Goal: Task Accomplishment & Management: Manage account settings

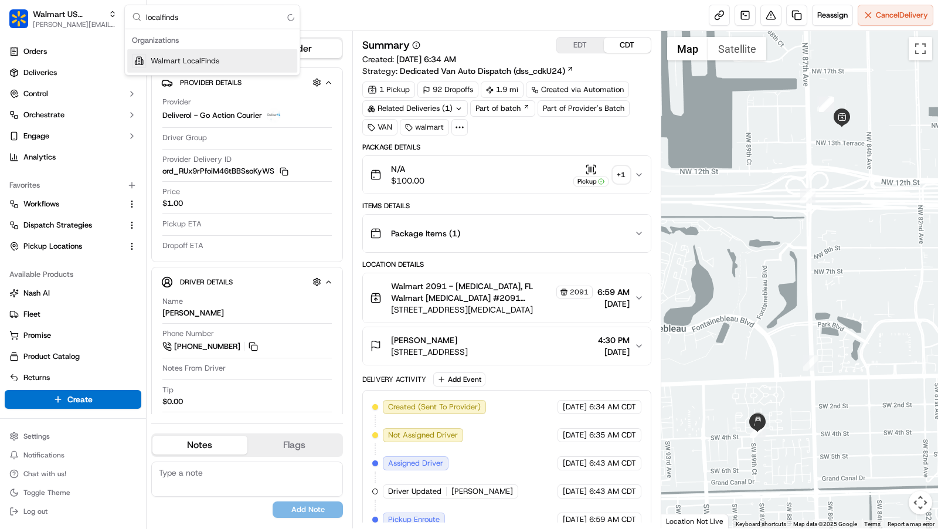
type input "localfinds"
click at [213, 58] on span "Walmart LocalFinds" at bounding box center [185, 61] width 69 height 11
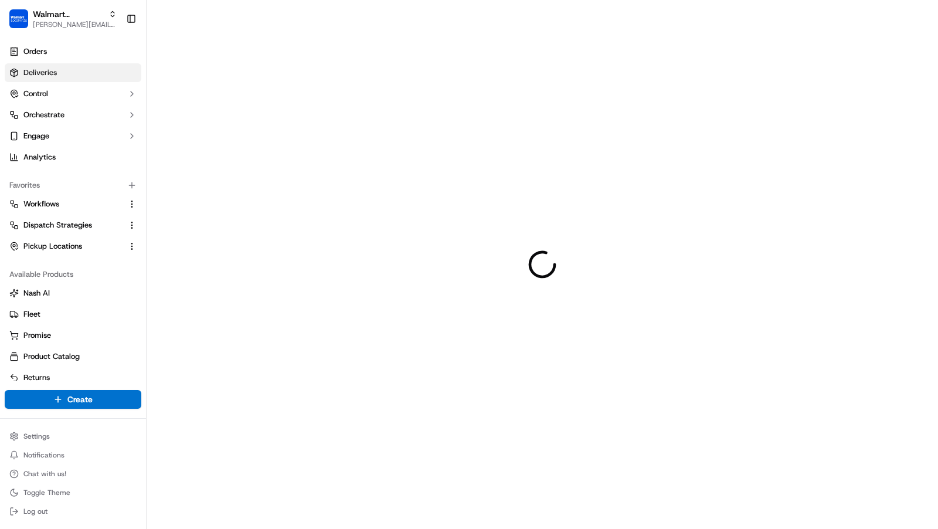
click at [60, 66] on body "Walmart LocalFinds charles@usenash.com Toggle Sidebar Orders Deliveries Control…" at bounding box center [469, 264] width 938 height 529
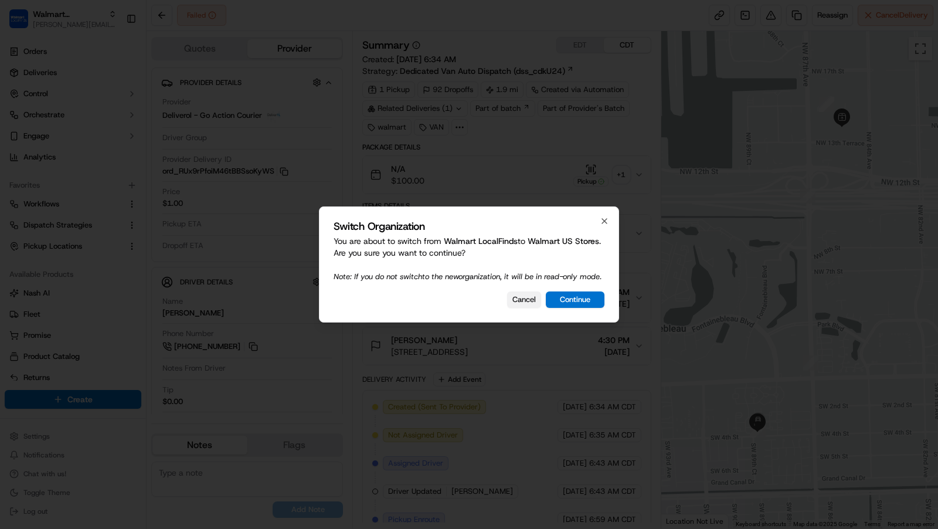
click at [517, 300] on button "Cancel" at bounding box center [524, 299] width 34 height 16
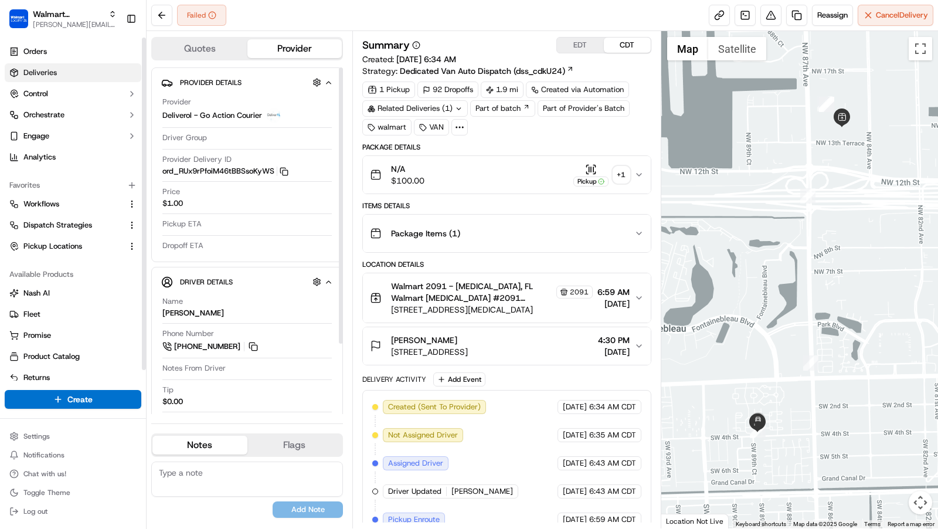
click at [67, 81] on link "Deliveries" at bounding box center [73, 72] width 137 height 19
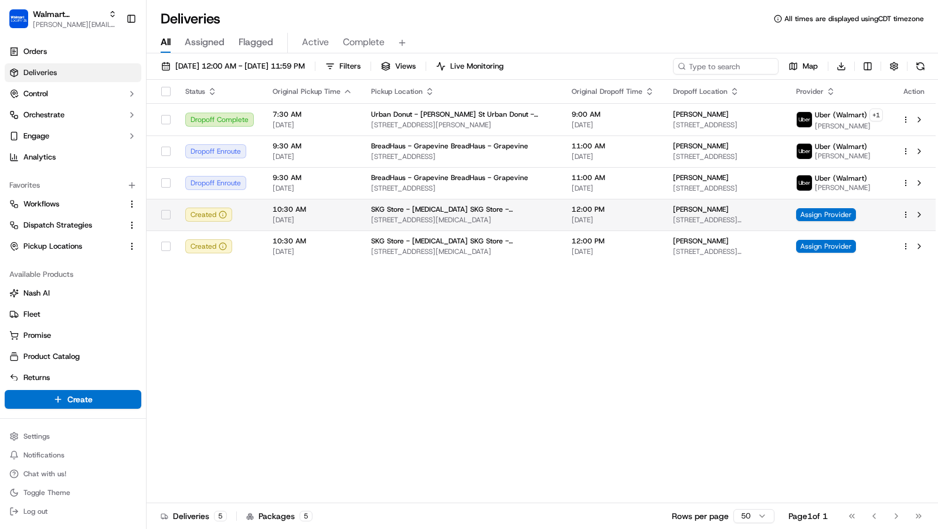
click at [622, 217] on td "12:00 PM 09/17/2025" at bounding box center [612, 215] width 101 height 32
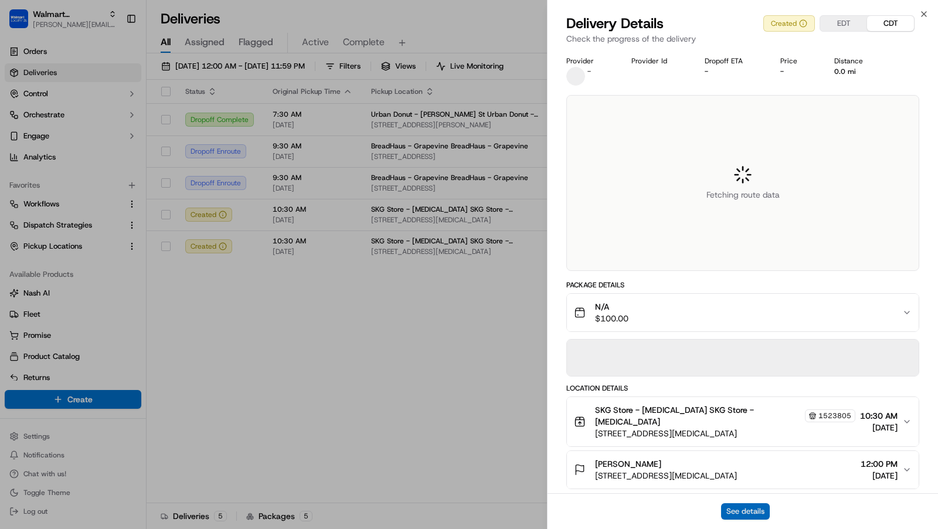
click at [727, 510] on button "See details" at bounding box center [745, 511] width 49 height 16
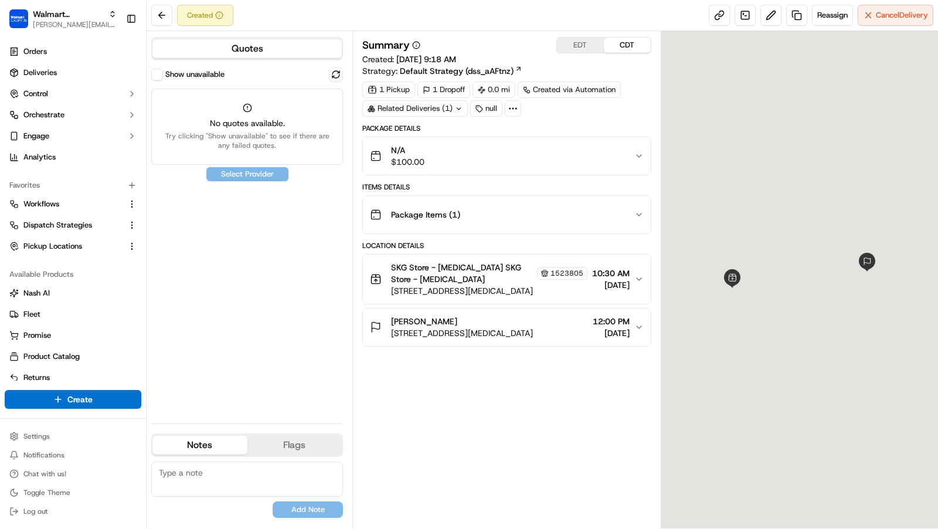
click at [566, 204] on div "Package Items ( 1 )" at bounding box center [502, 214] width 264 height 23
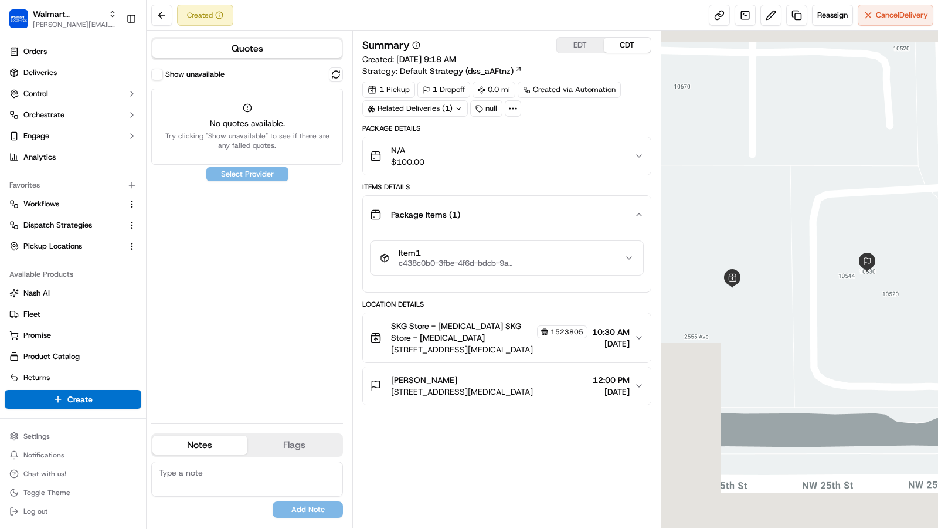
click at [610, 257] on div "Item 1 c438c0b0-3fbe-4f6d-bdcb-9a9d64804b7d" at bounding box center [502, 258] width 244 height 20
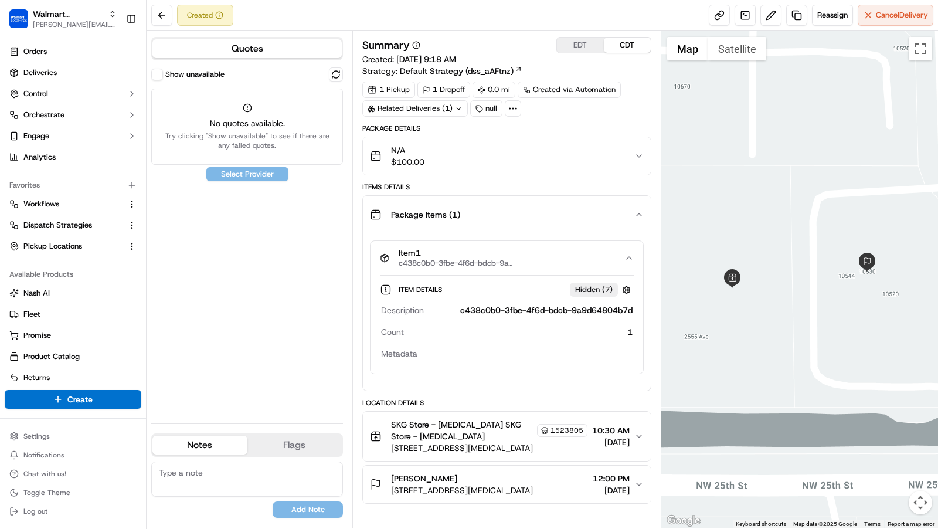
click at [512, 144] on div "N/A $100.00" at bounding box center [502, 155] width 264 height 23
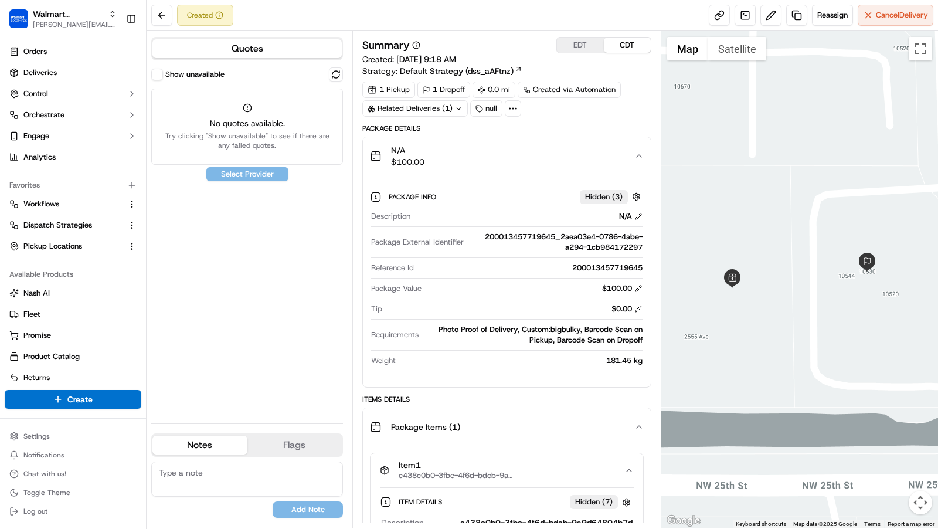
click at [159, 77] on button "Show unavailable" at bounding box center [157, 75] width 12 height 12
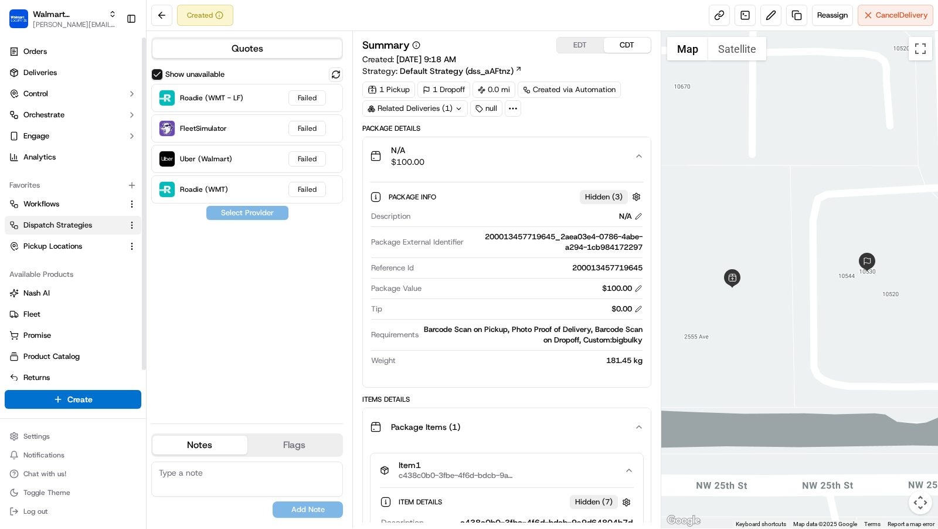
click at [78, 228] on span "Dispatch Strategies" at bounding box center [57, 225] width 69 height 11
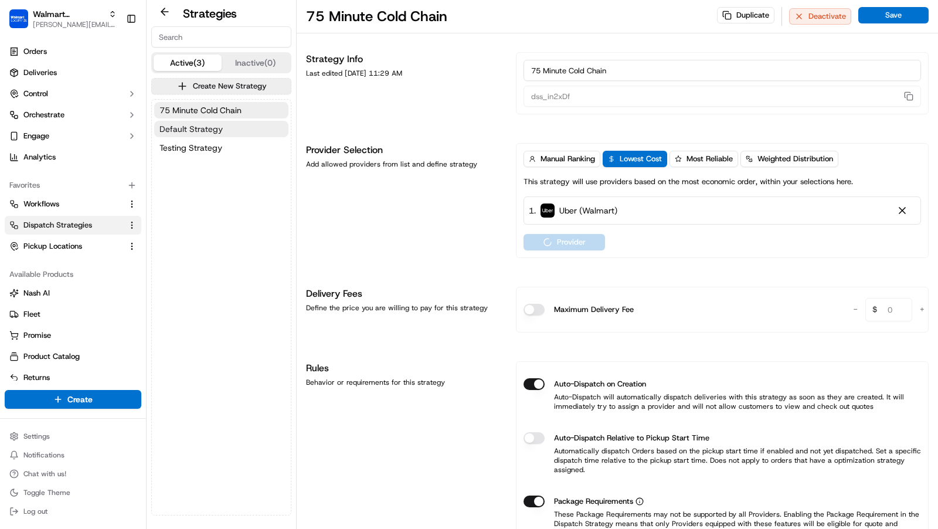
click at [206, 124] on span "Default Strategy" at bounding box center [190, 129] width 63 height 12
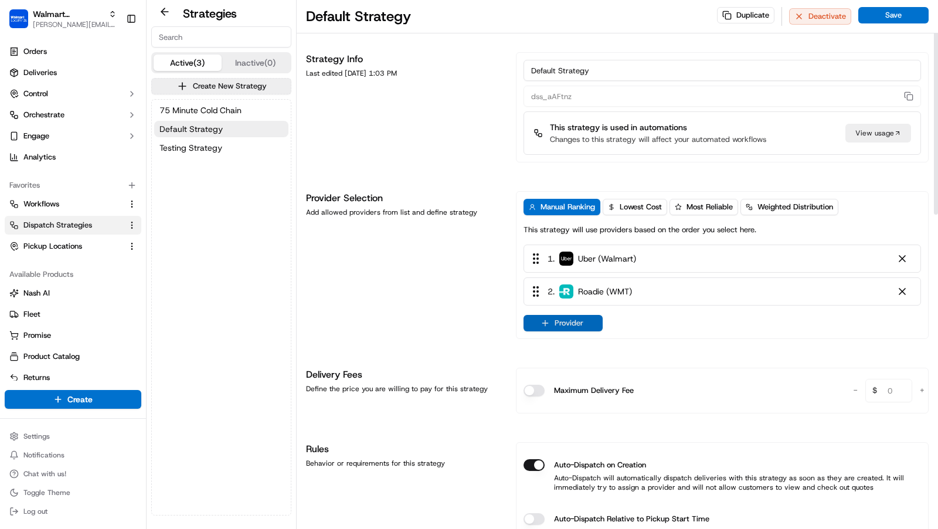
click at [585, 328] on button "Provider" at bounding box center [562, 323] width 79 height 16
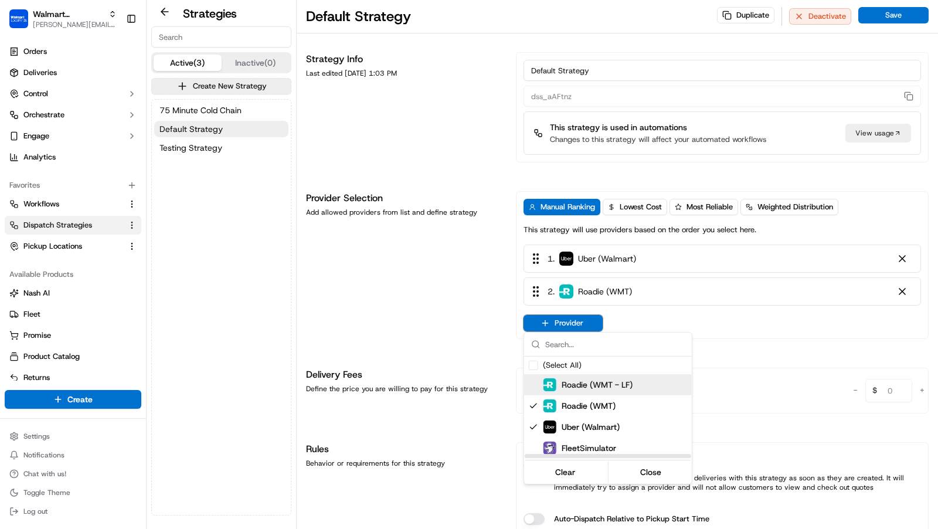
click at [586, 386] on span "Roadie (WMT - LF)" at bounding box center [597, 385] width 71 height 12
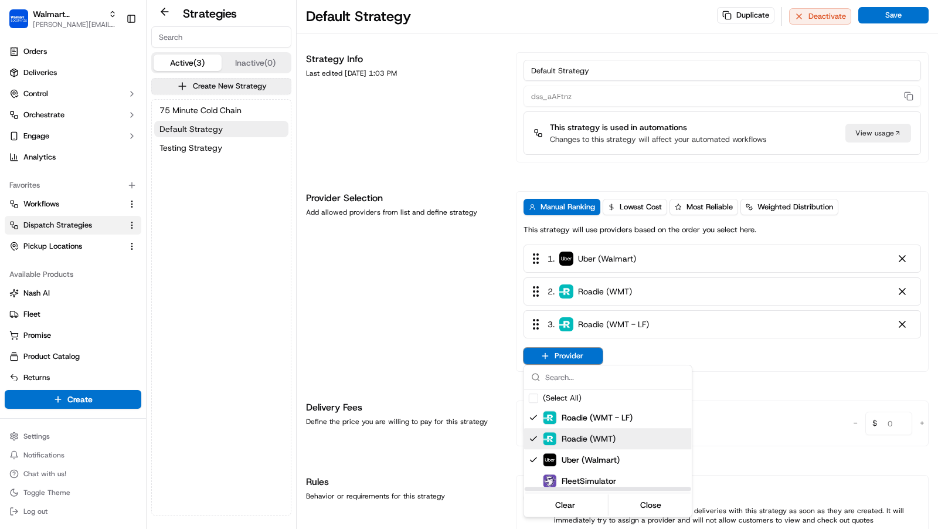
click at [591, 435] on span "Roadie (WMT)" at bounding box center [589, 439] width 54 height 12
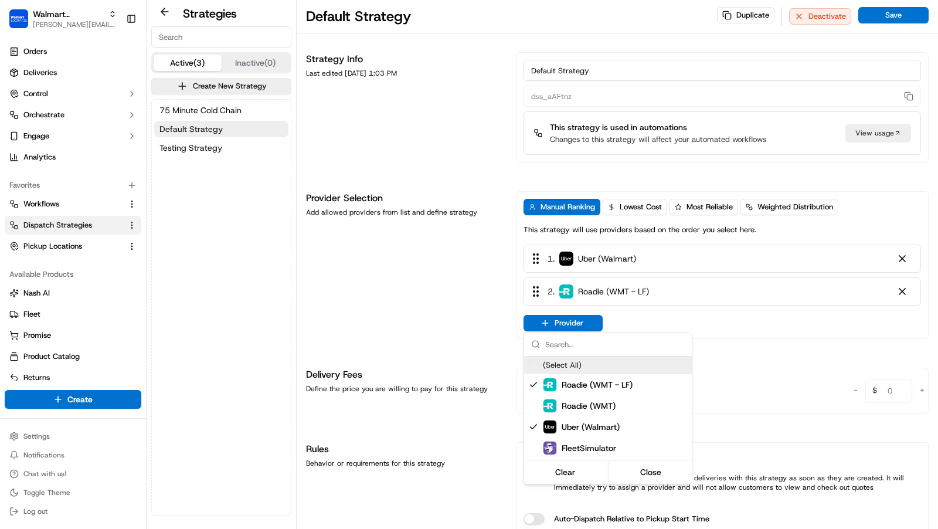
click at [904, 25] on html "Walmart LocalFinds charles@usenash.com Toggle Sidebar Orders Deliveries Control…" at bounding box center [469, 264] width 938 height 529
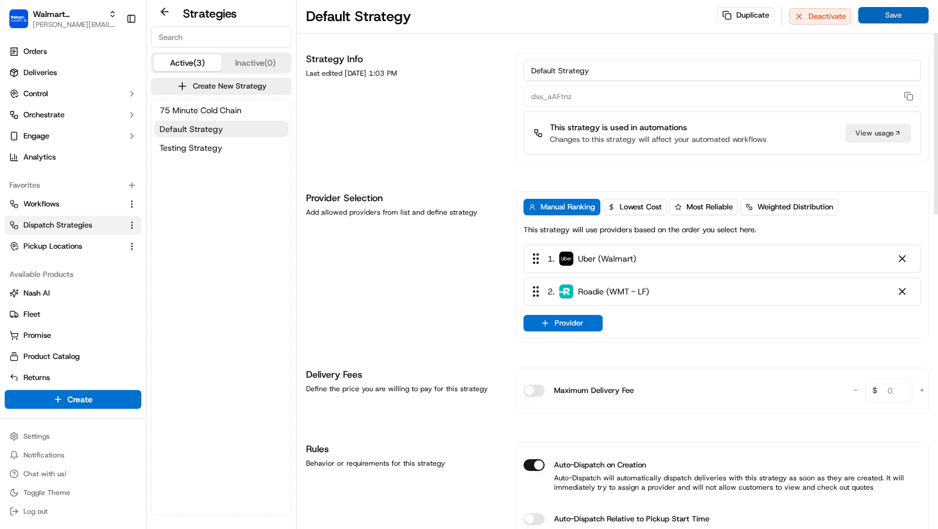
click at [907, 11] on button "Save" at bounding box center [893, 15] width 70 height 16
click at [215, 151] on span "Testing Strategy" at bounding box center [190, 148] width 63 height 12
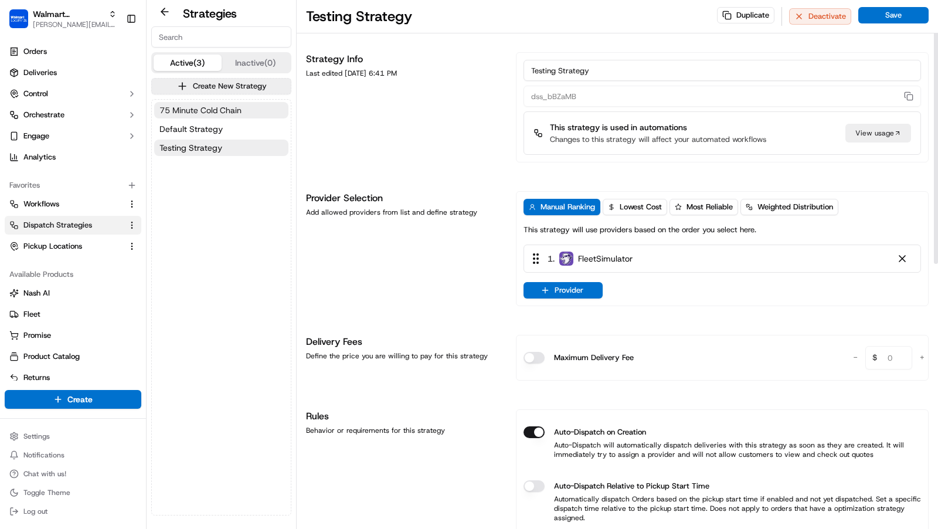
click at [233, 105] on span "75 Minute Cold Chain" at bounding box center [200, 110] width 82 height 12
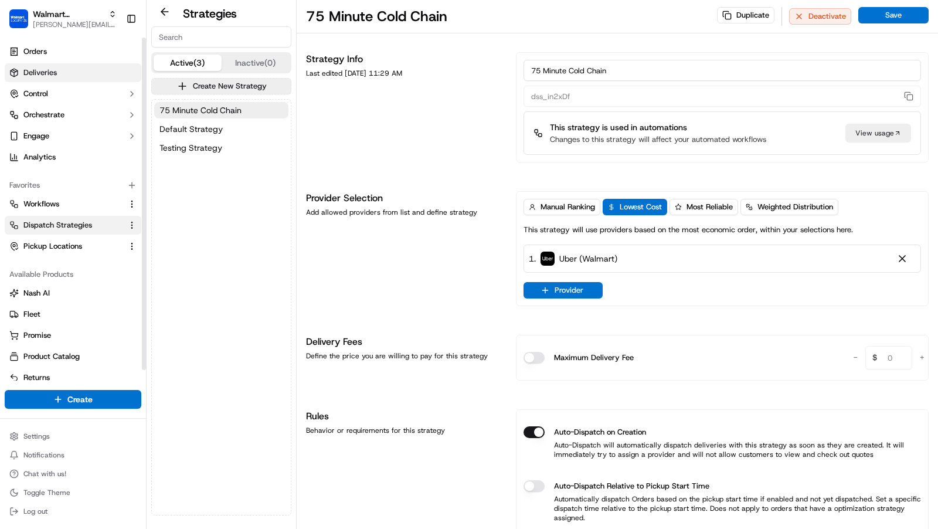
click at [91, 71] on link "Deliveries" at bounding box center [73, 72] width 137 height 19
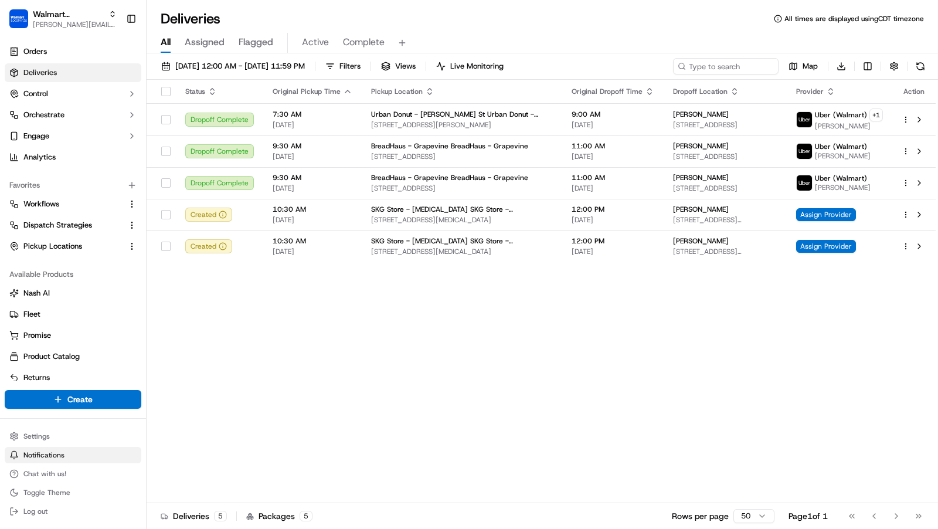
click at [52, 451] on span "Notifications" at bounding box center [43, 454] width 41 height 9
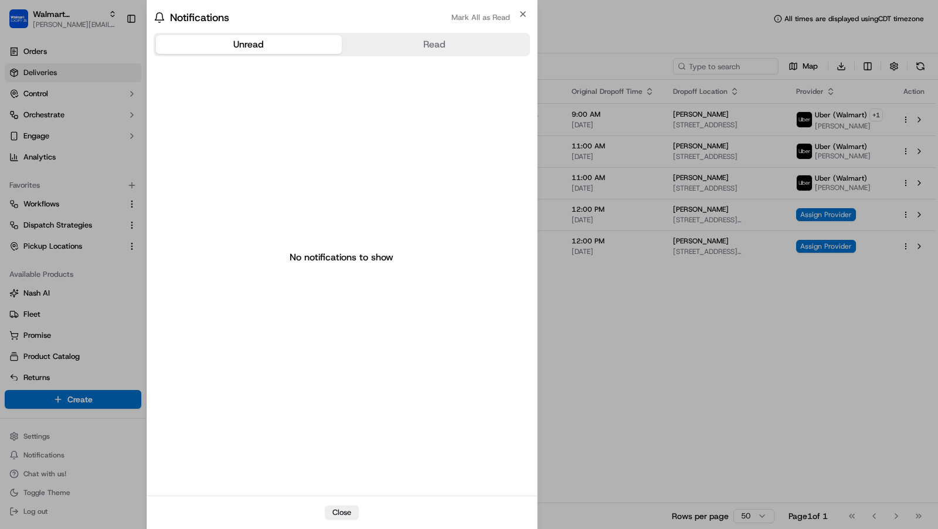
click at [47, 437] on div at bounding box center [469, 264] width 938 height 529
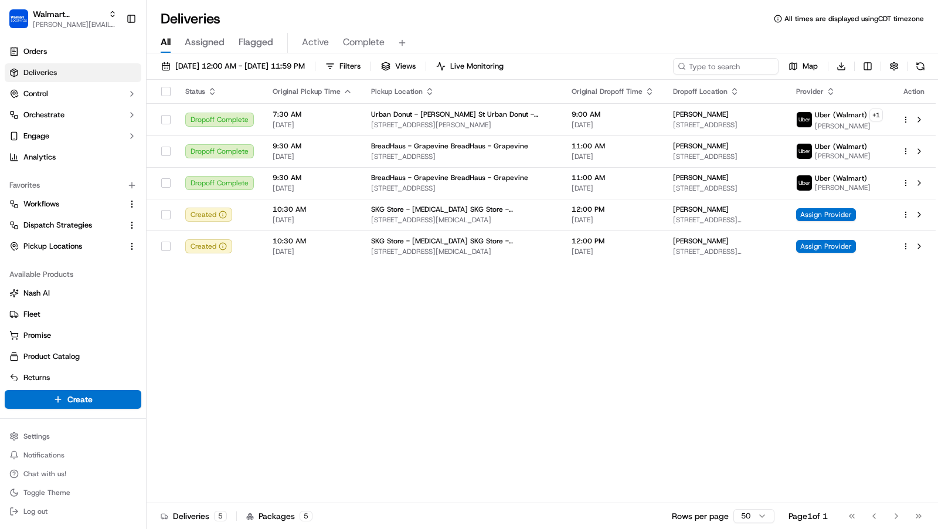
click at [47, 437] on html "Walmart LocalFinds charles@usenash.com Toggle Sidebar Orders Deliveries Control…" at bounding box center [469, 264] width 938 height 529
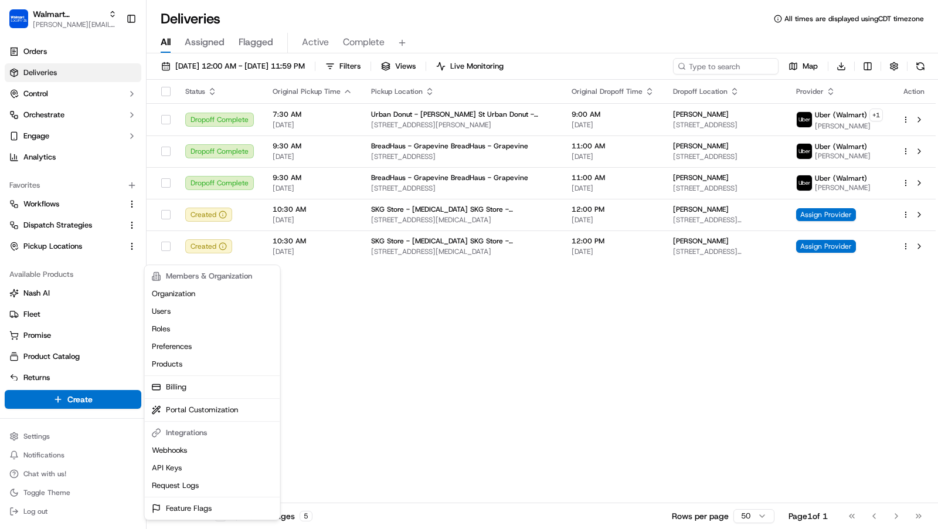
click at [75, 161] on html "Walmart LocalFinds charles@usenash.com Toggle Sidebar Orders Deliveries Control…" at bounding box center [469, 264] width 938 height 529
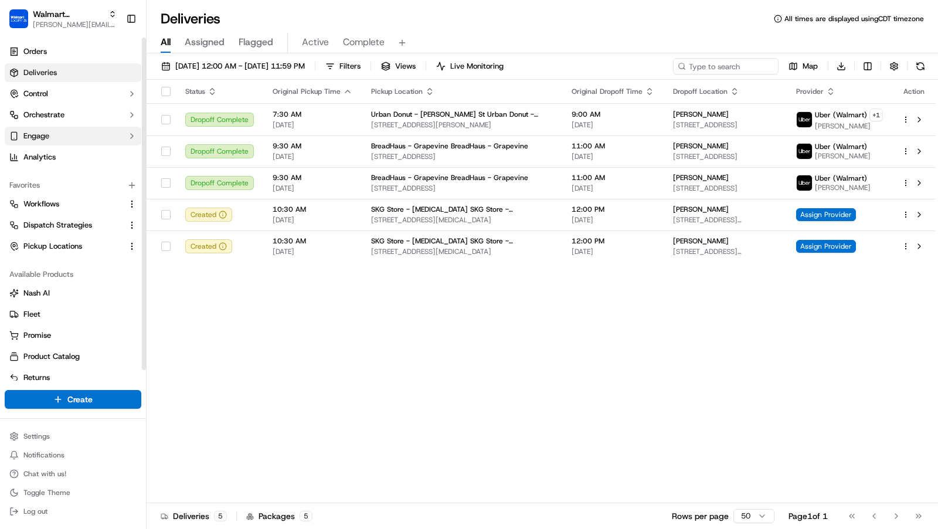
click at [79, 137] on button "Engage" at bounding box center [73, 136] width 137 height 19
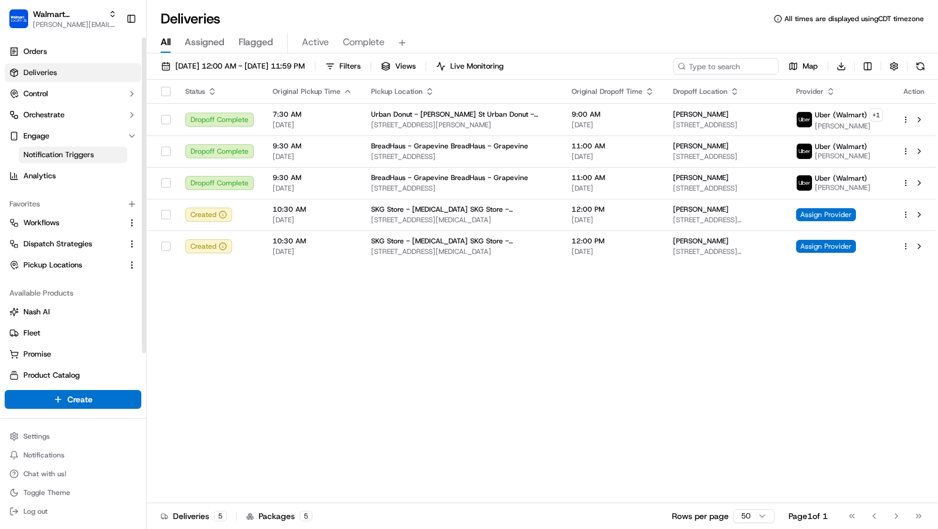
click at [75, 158] on span "Notification Triggers" at bounding box center [58, 154] width 70 height 11
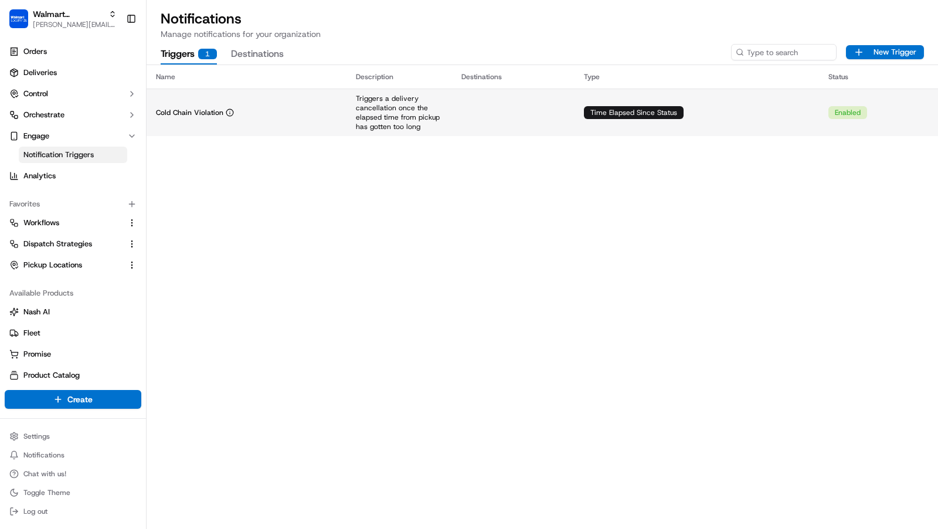
click at [346, 108] on td "Triggers a delivery cancellation once the elapsed time from pickup has gotten t…" at bounding box center [399, 112] width 106 height 47
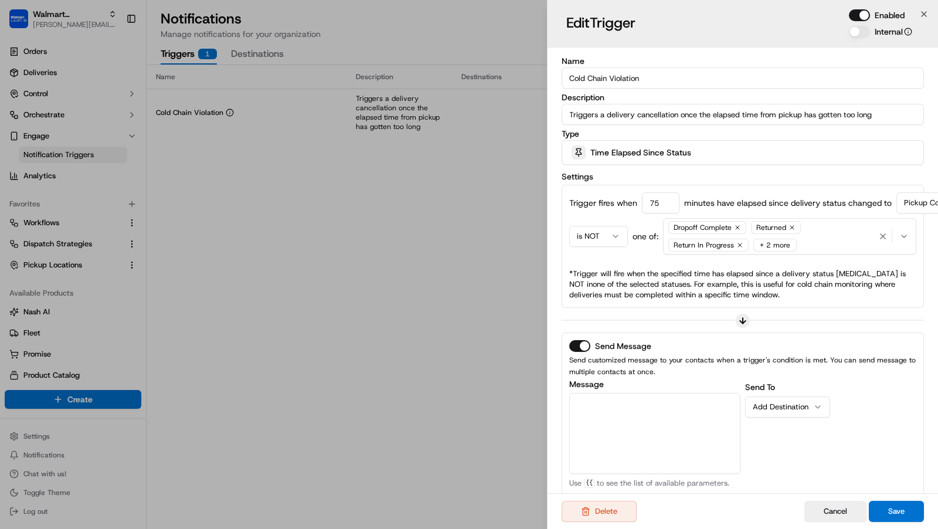
drag, startPoint x: 663, startPoint y: 200, endPoint x: 621, endPoint y: 200, distance: 42.2
click at [621, 200] on div "Trigger fires when 75 minutes have elapsed since delivery status changed to Pic…" at bounding box center [742, 202] width 347 height 21
type input "105"
click at [906, 508] on button "Save" at bounding box center [896, 511] width 55 height 21
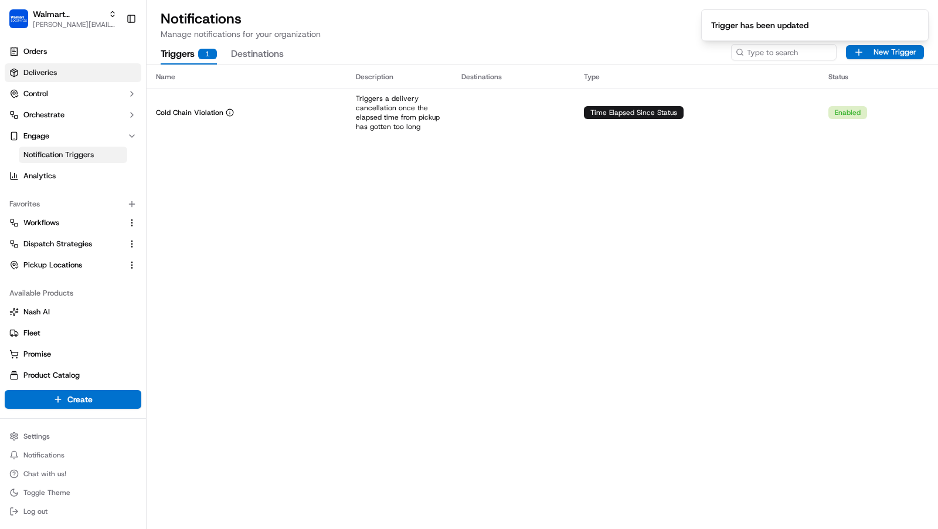
click at [58, 74] on link "Deliveries" at bounding box center [73, 72] width 137 height 19
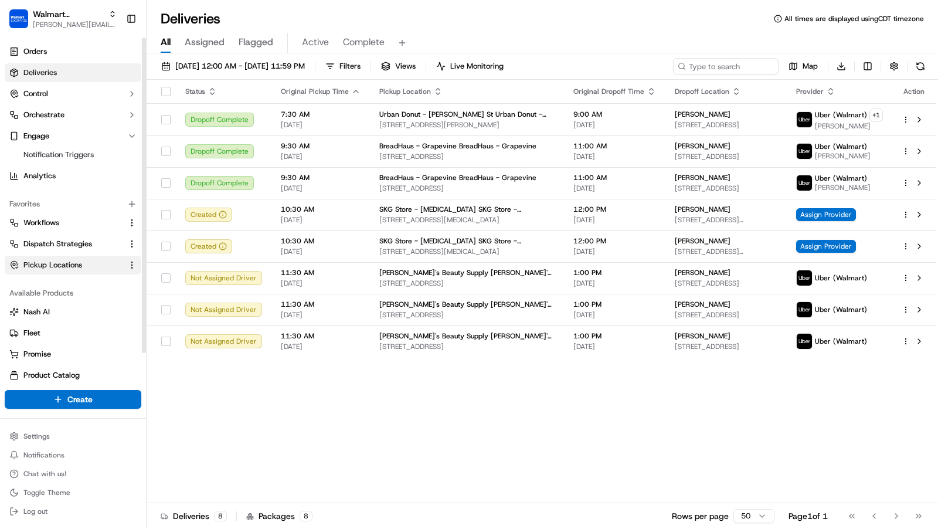
click at [69, 266] on span "Pickup Locations" at bounding box center [52, 265] width 59 height 11
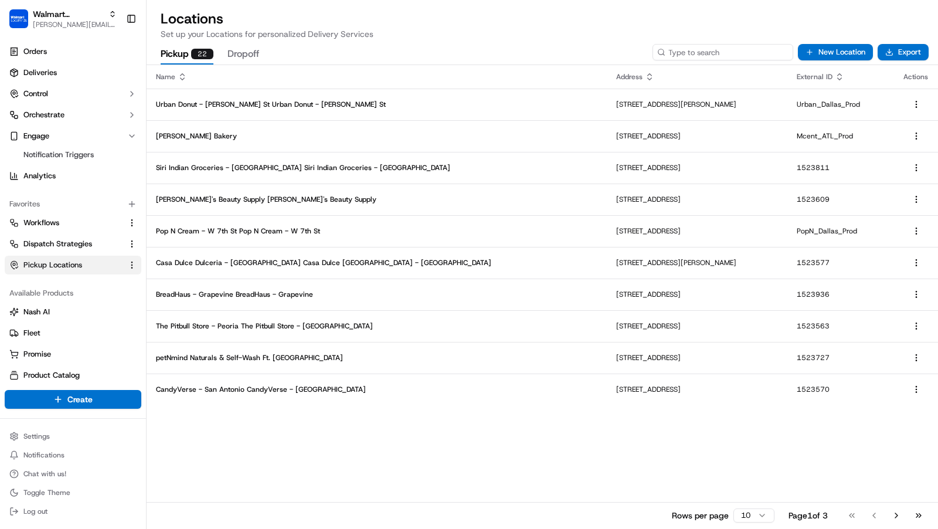
click at [768, 55] on input at bounding box center [722, 52] width 141 height 16
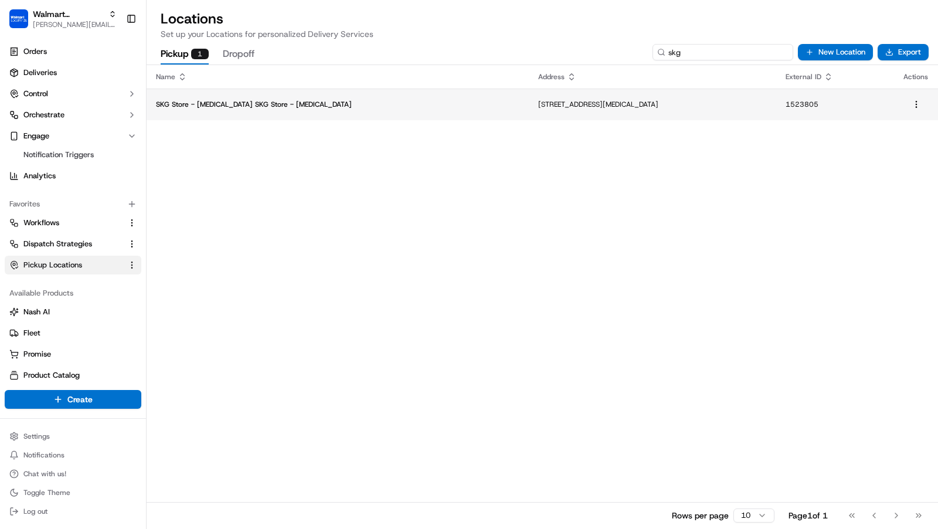
type input "skg"
click at [399, 98] on td "SKG Store - Doral SKG Store - Doral" at bounding box center [338, 105] width 382 height 32
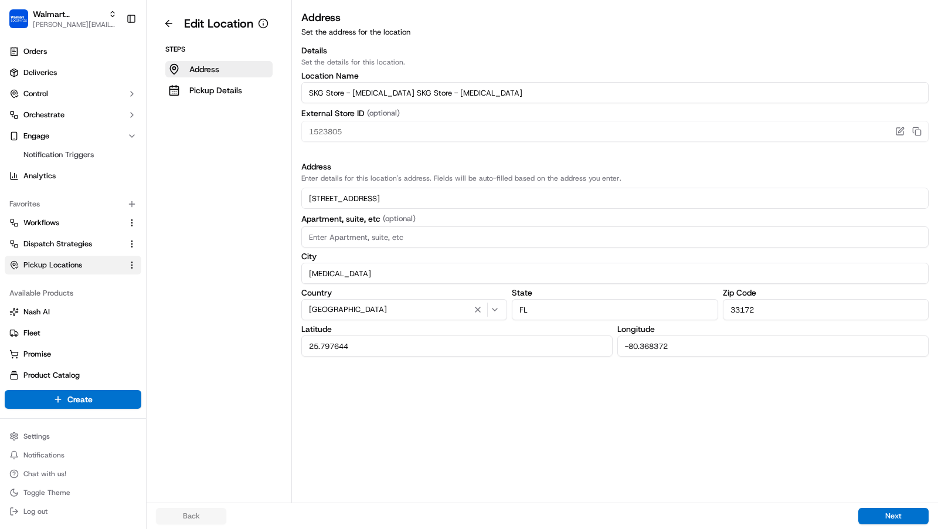
drag, startPoint x: 324, startPoint y: 93, endPoint x: 407, endPoint y: 93, distance: 82.7
click at [407, 93] on input "SKG Store - Doral SKG Store - Doral" at bounding box center [614, 92] width 627 height 21
drag, startPoint x: 409, startPoint y: 93, endPoint x: 326, endPoint y: 87, distance: 83.5
click at [326, 87] on input "SKG Store - Doral SKG Store - Doral" at bounding box center [614, 92] width 627 height 21
click at [327, 91] on input "SKG Store - Doral SKG Store - Doral" at bounding box center [614, 92] width 627 height 21
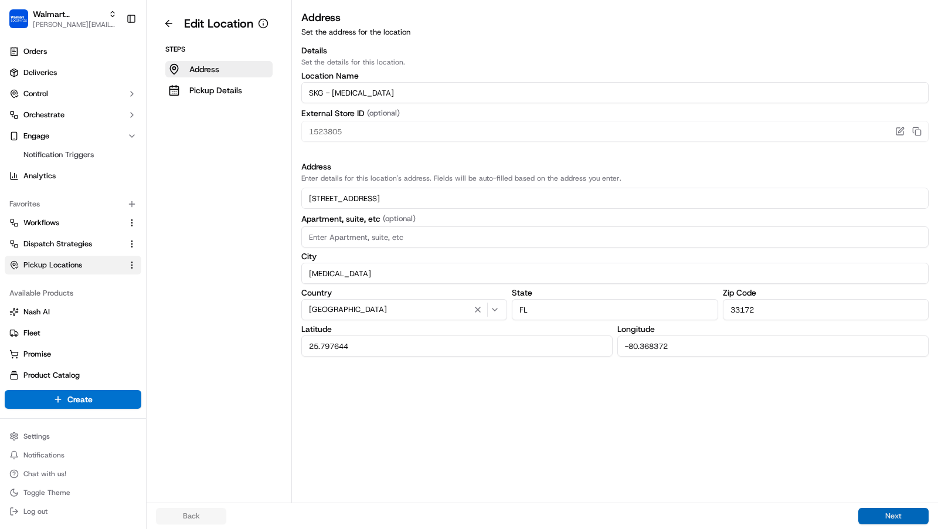
type input "SKG - Doral"
click at [883, 521] on button "Next" at bounding box center [893, 516] width 70 height 16
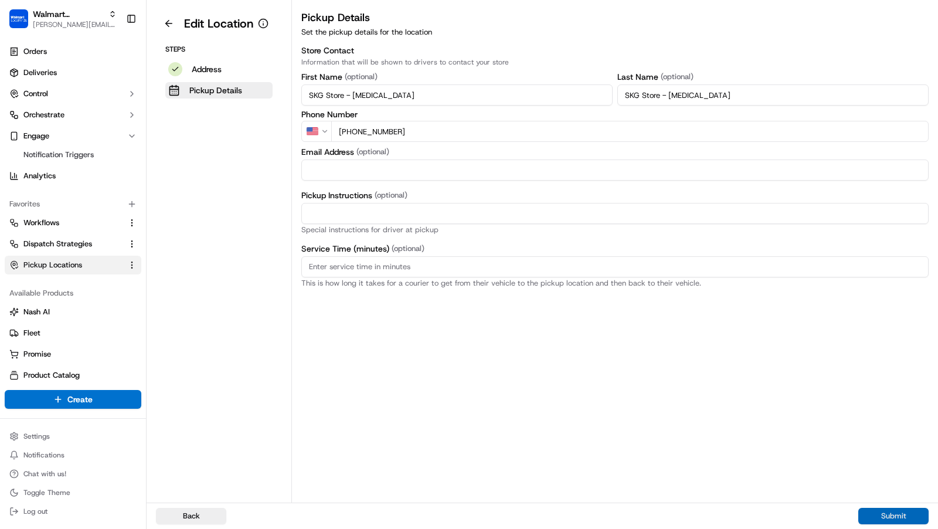
click at [876, 516] on button "Submit" at bounding box center [893, 516] width 70 height 16
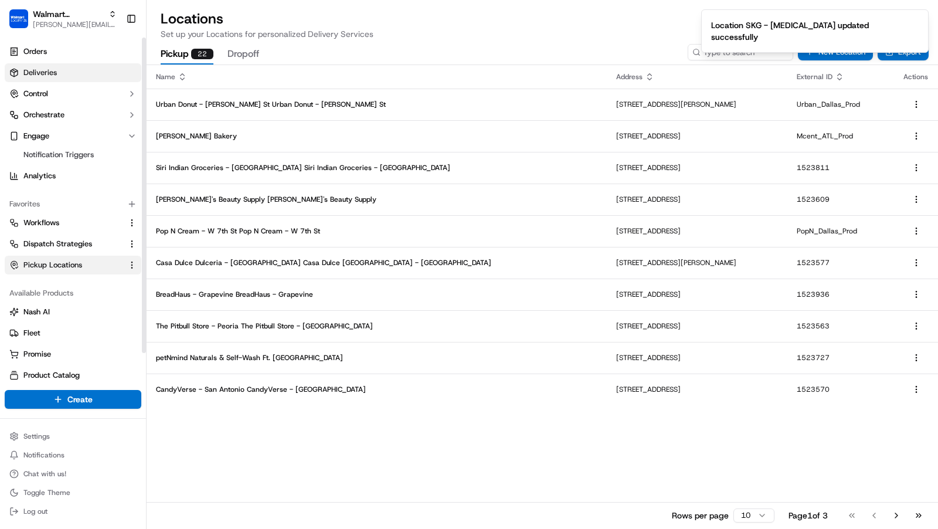
click at [64, 70] on link "Deliveries" at bounding box center [73, 72] width 137 height 19
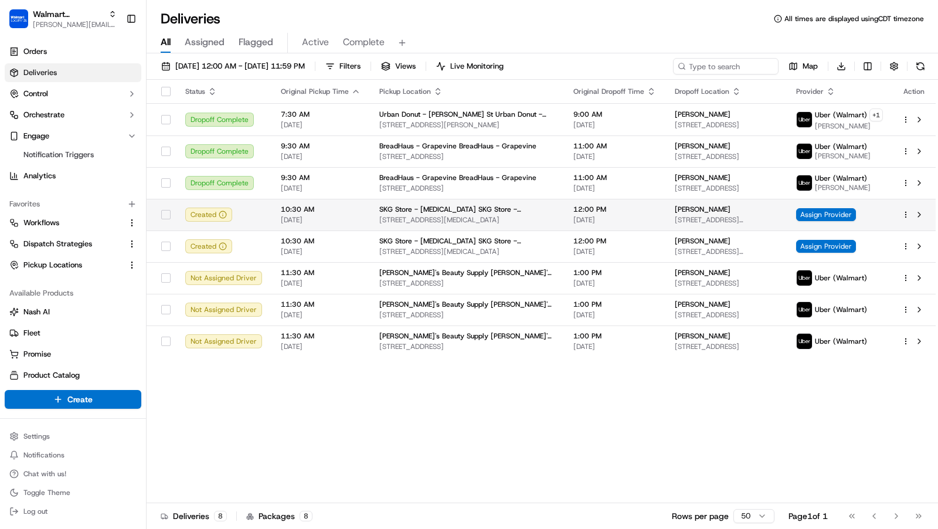
click at [675, 210] on span "Avery Slomnicki" at bounding box center [703, 209] width 56 height 9
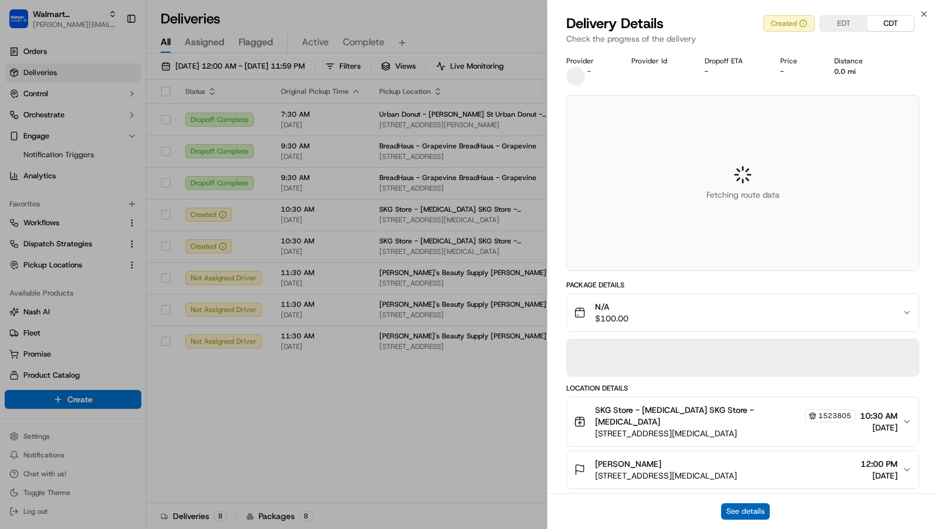
click at [730, 506] on button "See details" at bounding box center [745, 511] width 49 height 16
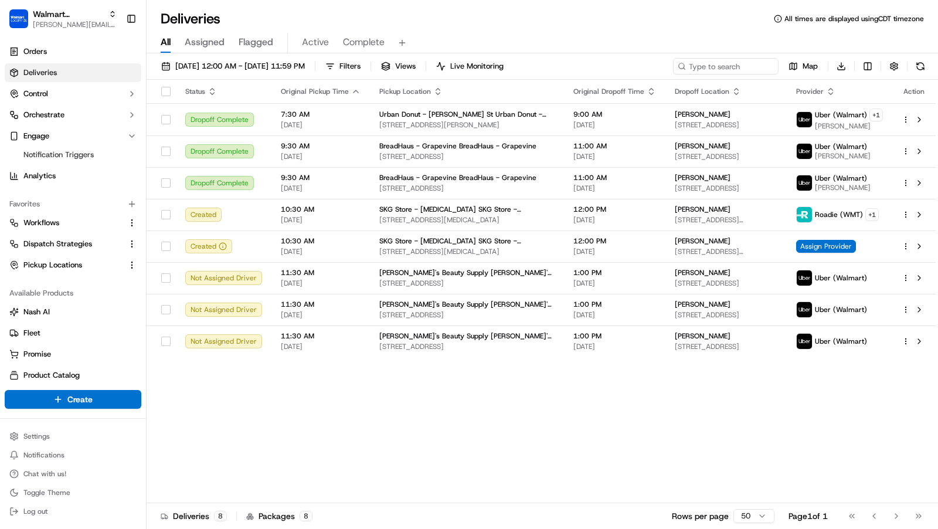
click at [922, 57] on div "09/17/2025 12:00 AM - 09/17/2025 11:59 PM Filters Views Live Monitoring Map Dow…" at bounding box center [542, 292] width 791 height 478
click at [924, 63] on button at bounding box center [920, 66] width 16 height 16
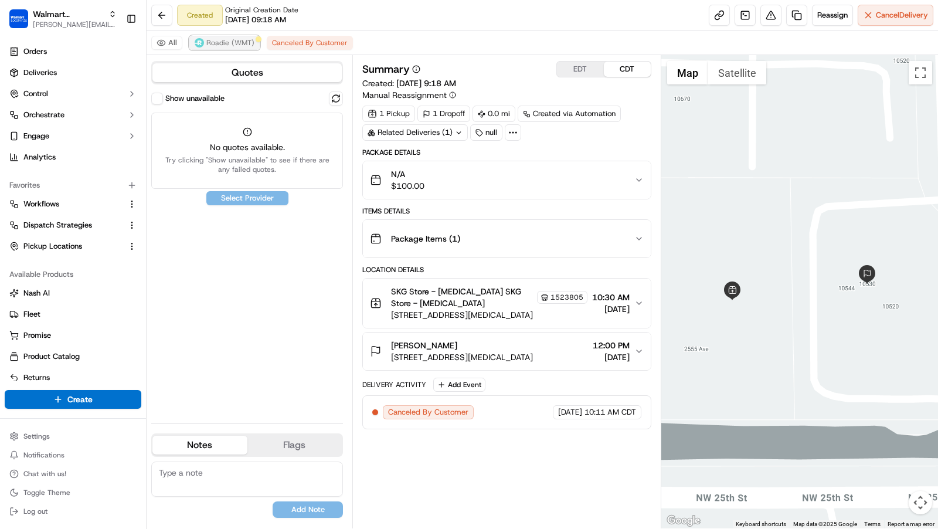
click at [242, 45] on span "Roadie (WMT)" at bounding box center [230, 42] width 48 height 9
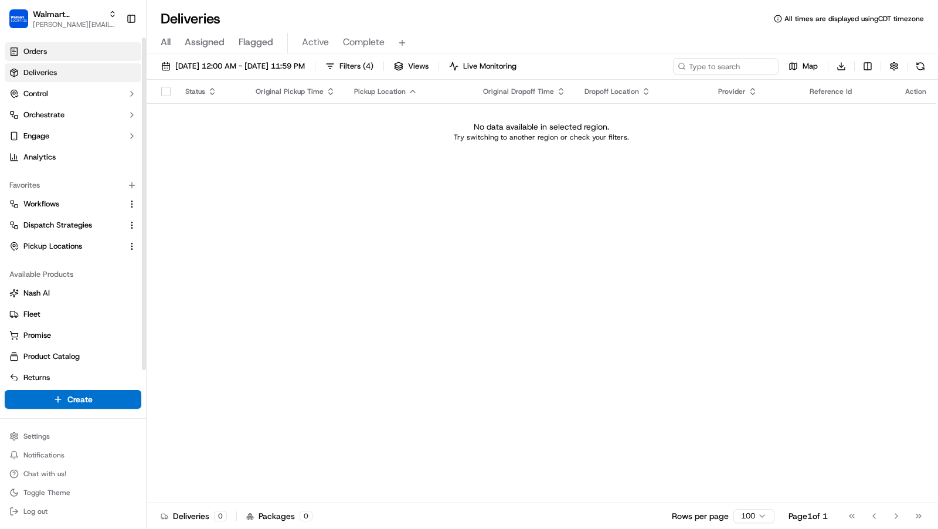
click at [87, 53] on link "Orders" at bounding box center [73, 51] width 137 height 19
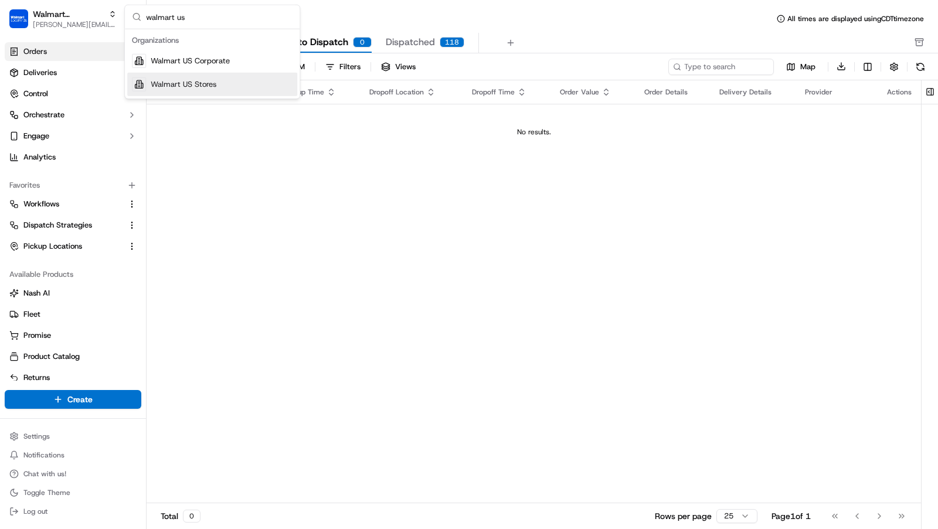
type input "walmart us"
click at [219, 80] on div "Walmart US Stores" at bounding box center [212, 84] width 170 height 23
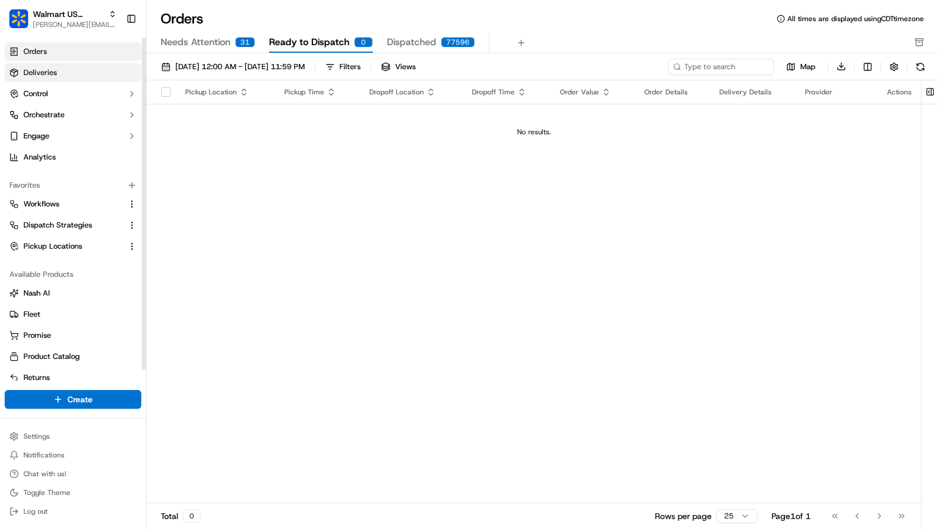
click at [72, 73] on link "Deliveries" at bounding box center [73, 72] width 137 height 19
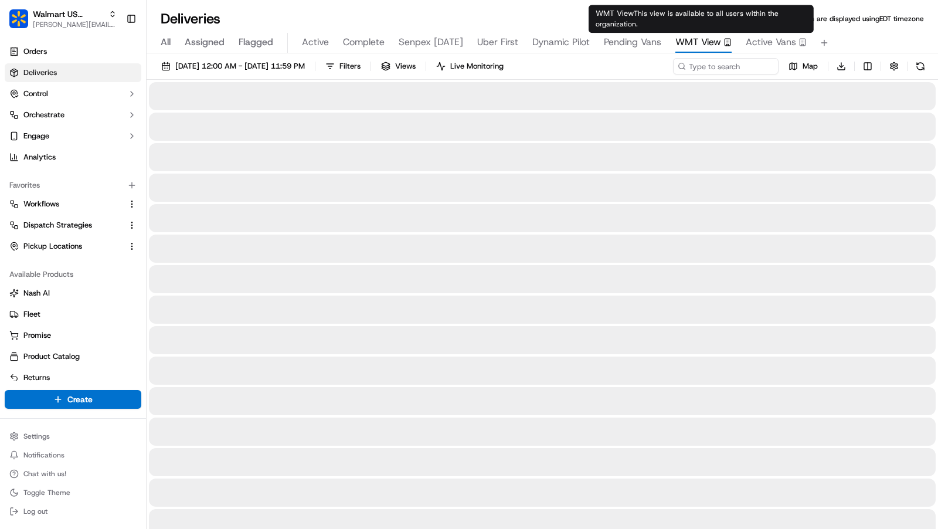
click at [700, 47] on span "WMT View" at bounding box center [698, 42] width 46 height 14
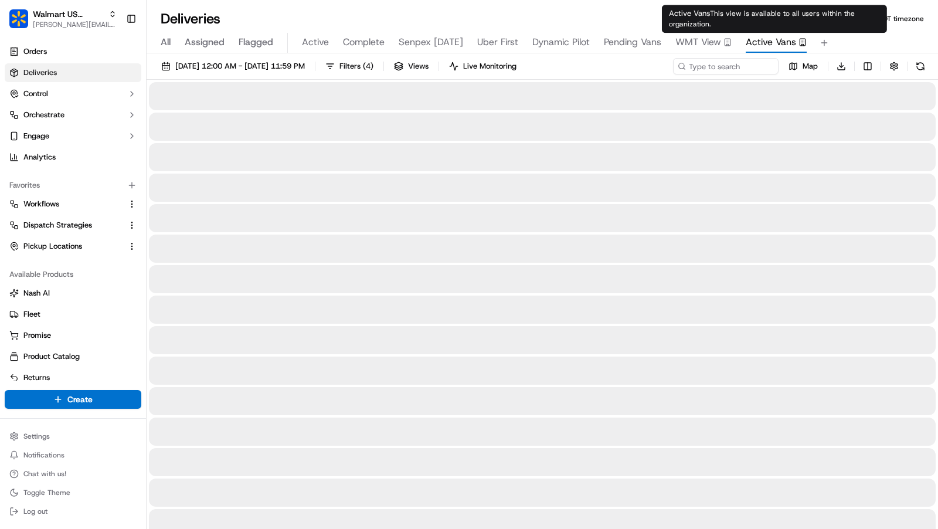
click at [770, 42] on span "Active Vans" at bounding box center [771, 42] width 50 height 14
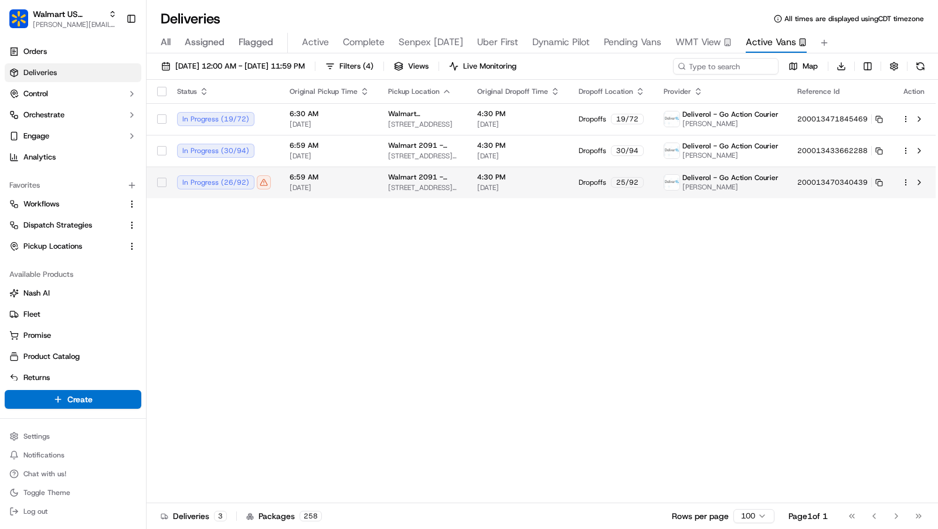
click at [475, 191] on td "4:30 PM 09/17/2025" at bounding box center [518, 182] width 101 height 32
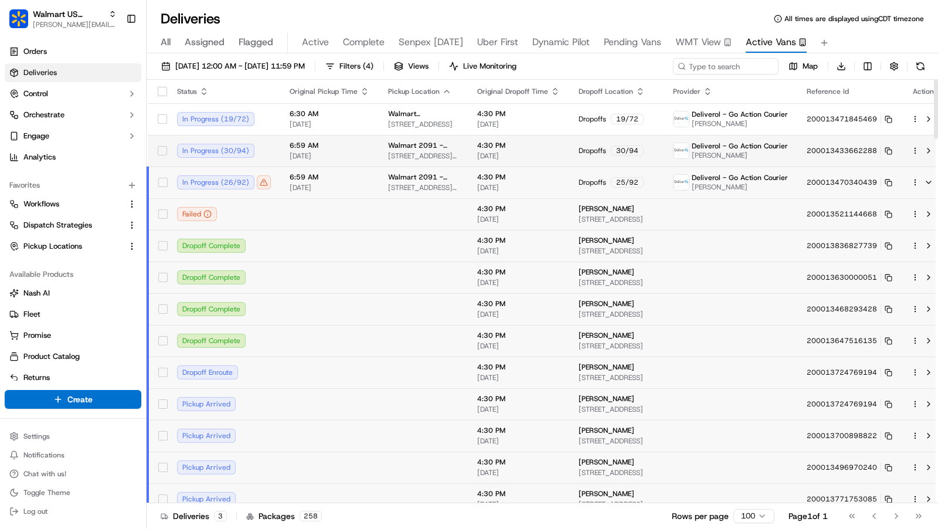
click at [447, 158] on span "8651 NW 13TH TER, DORAL, FL 33126, US" at bounding box center [423, 155] width 70 height 9
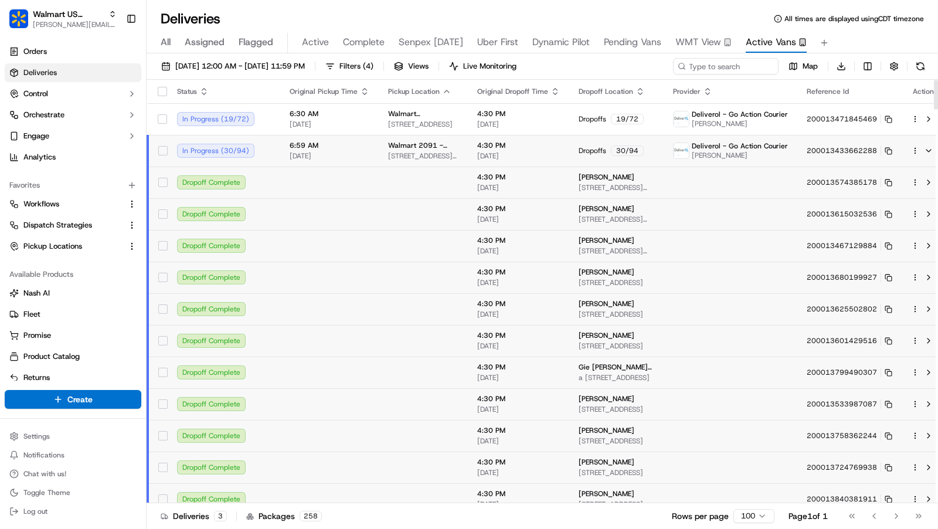
click at [801, 186] on td "200013574385178" at bounding box center [849, 182] width 104 height 32
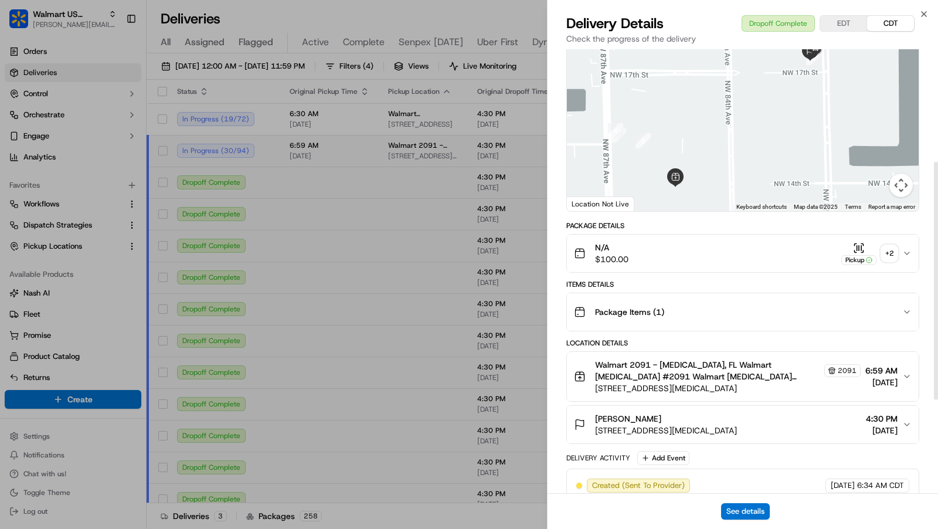
scroll to position [29, 0]
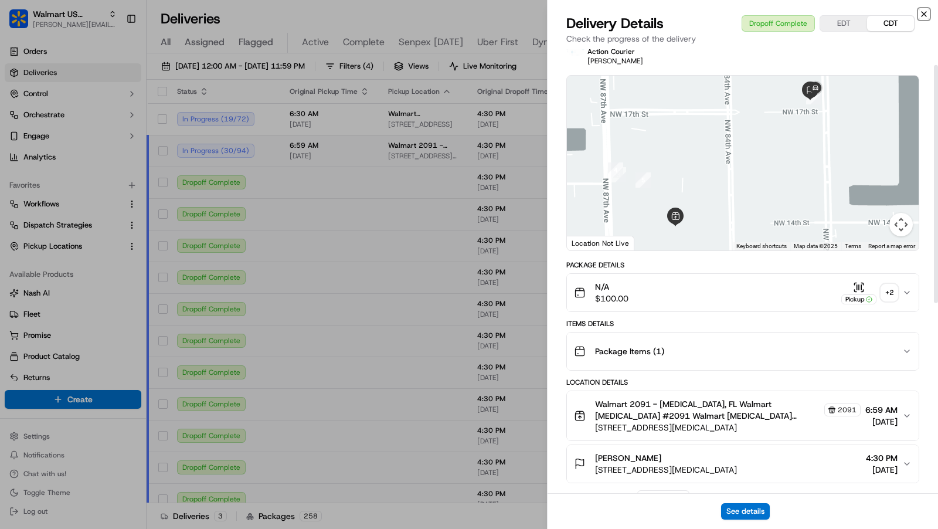
click at [924, 13] on icon "button" at bounding box center [923, 14] width 5 height 5
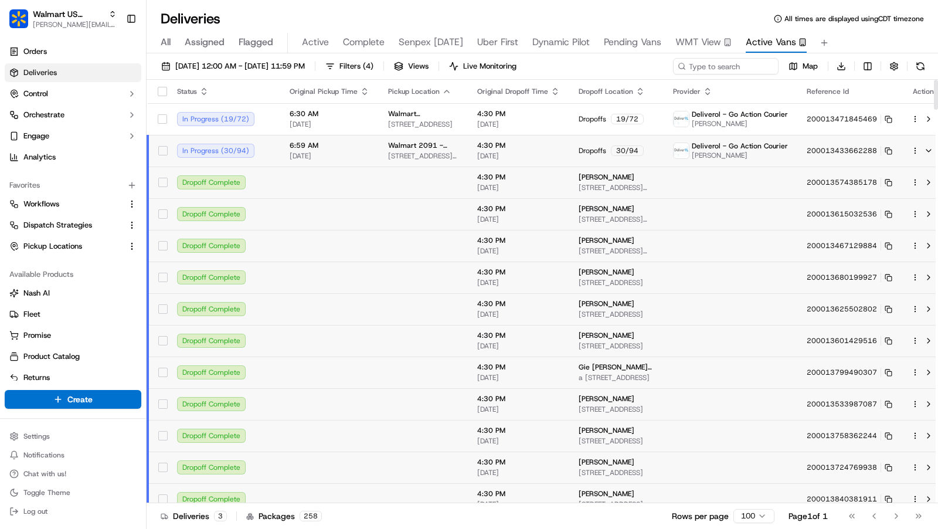
click at [505, 161] on td "4:30 PM 09/17/2025" at bounding box center [518, 151] width 101 height 32
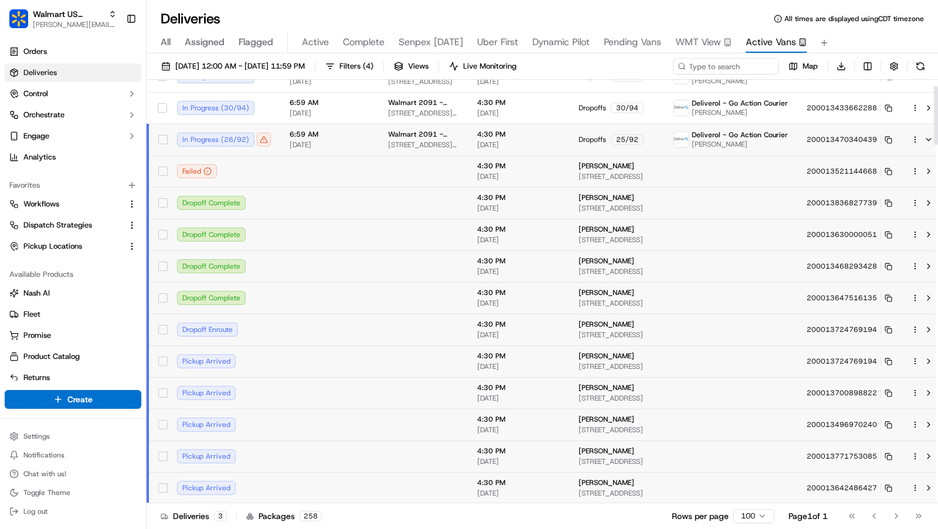
scroll to position [50, 0]
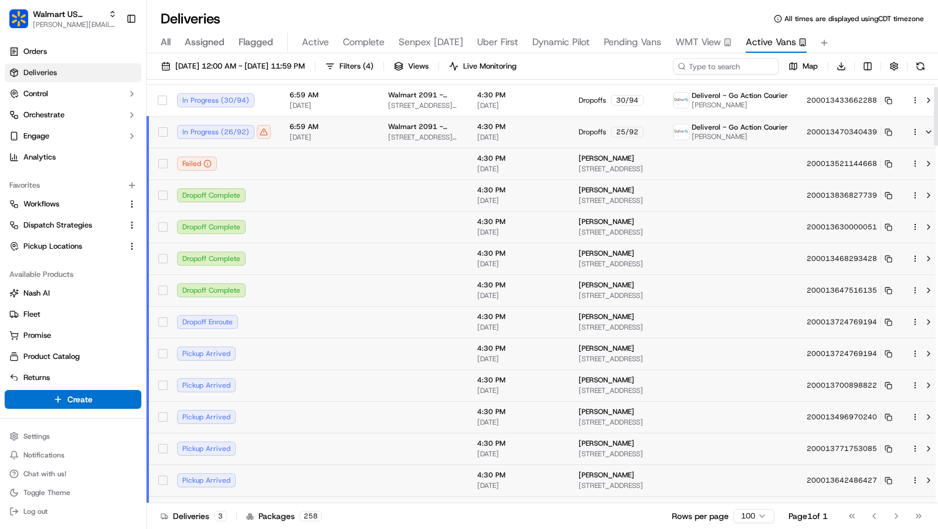
click at [308, 353] on td at bounding box center [329, 354] width 98 height 32
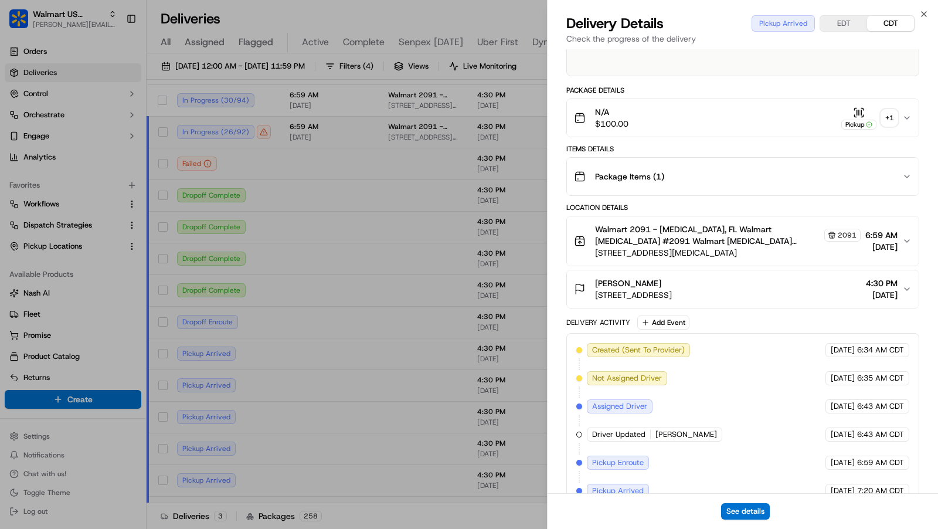
scroll to position [247, 0]
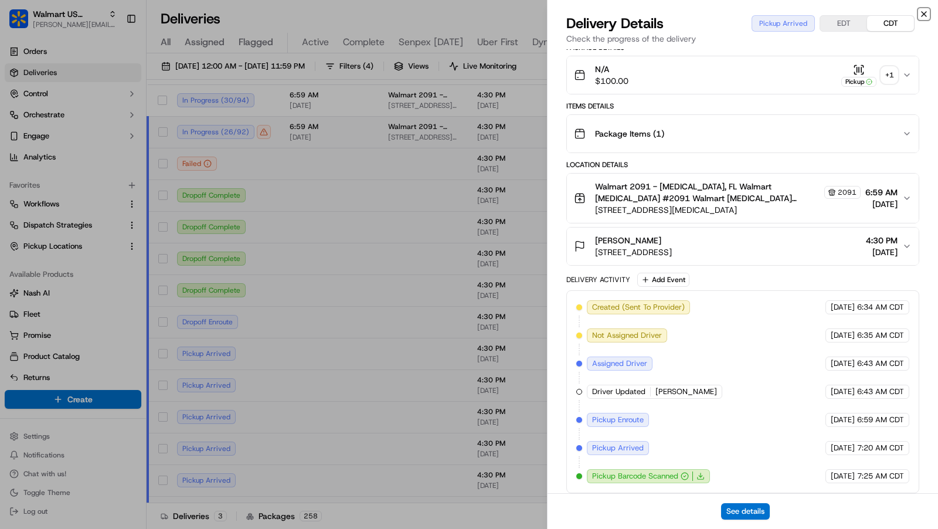
click at [923, 10] on icon "button" at bounding box center [923, 13] width 9 height 9
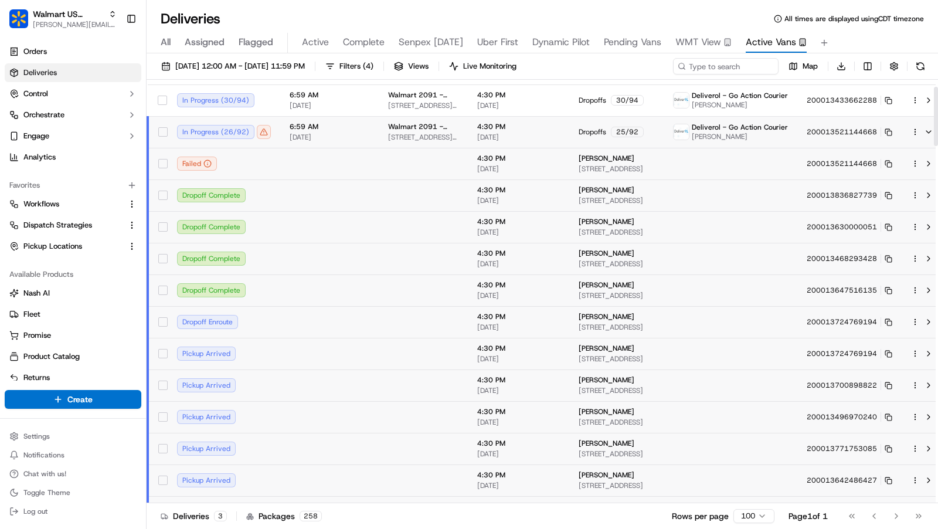
click at [426, 175] on td at bounding box center [423, 164] width 89 height 32
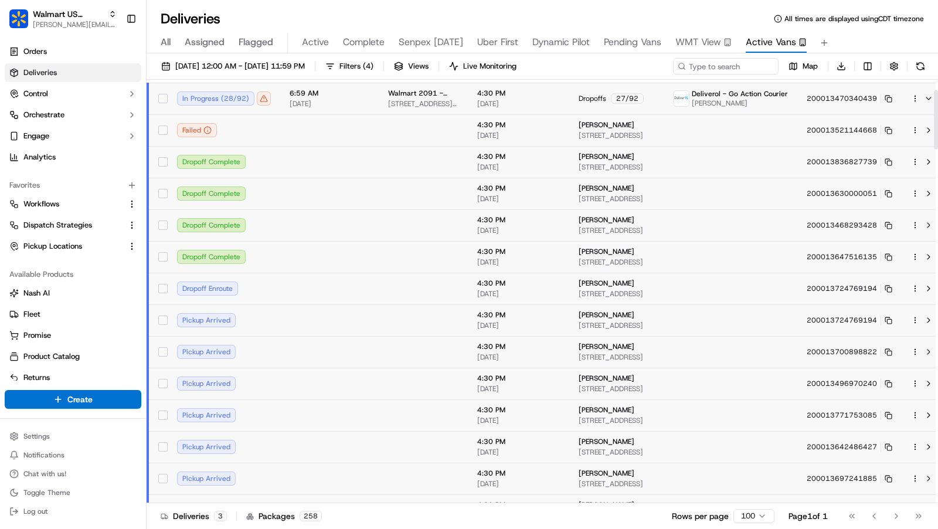
scroll to position [0, 0]
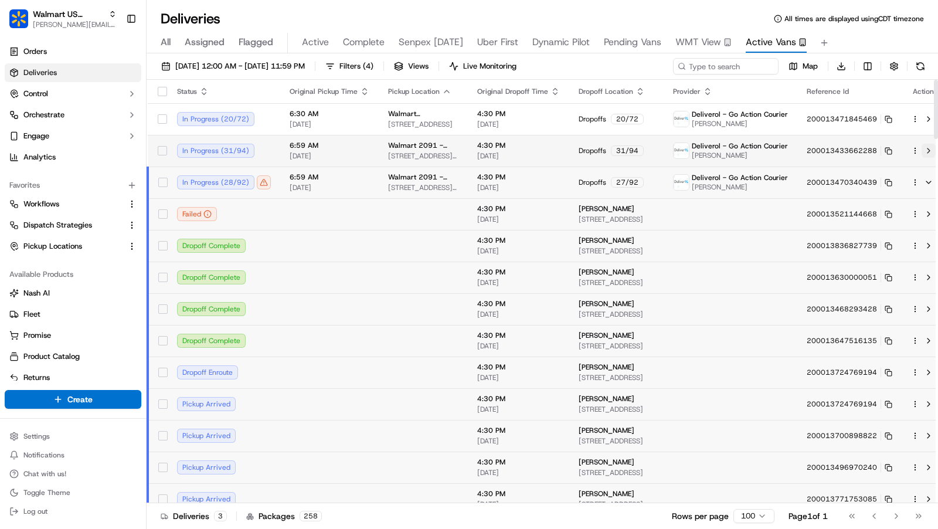
click at [921, 154] on button at bounding box center [928, 151] width 14 height 14
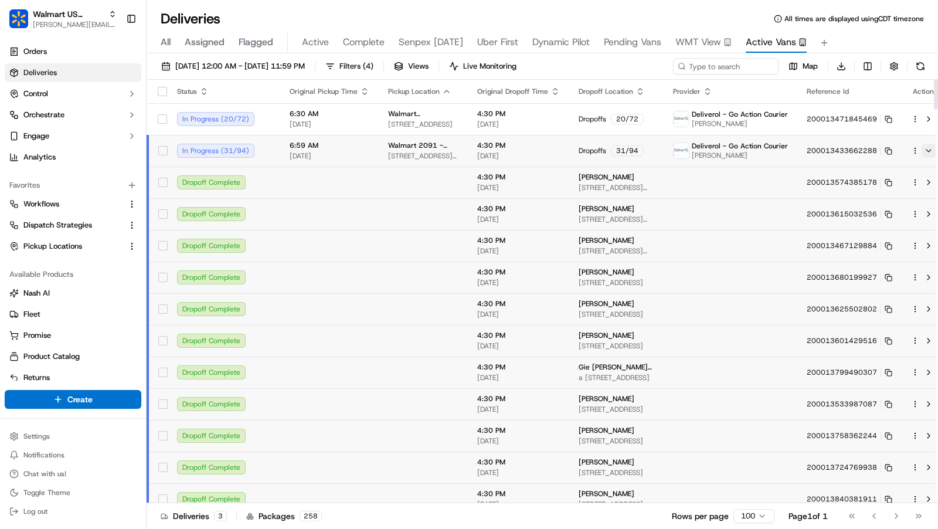
click at [921, 148] on button at bounding box center [928, 151] width 14 height 14
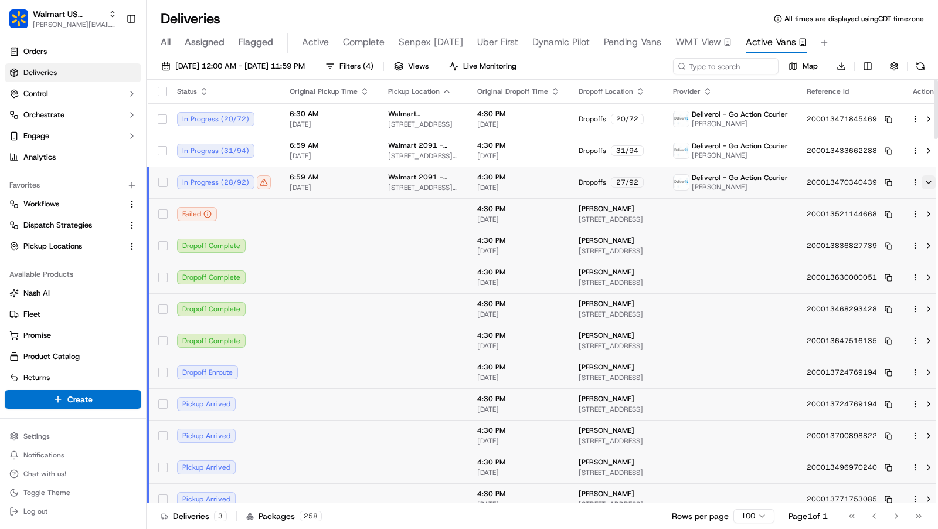
click at [921, 181] on button at bounding box center [928, 182] width 14 height 14
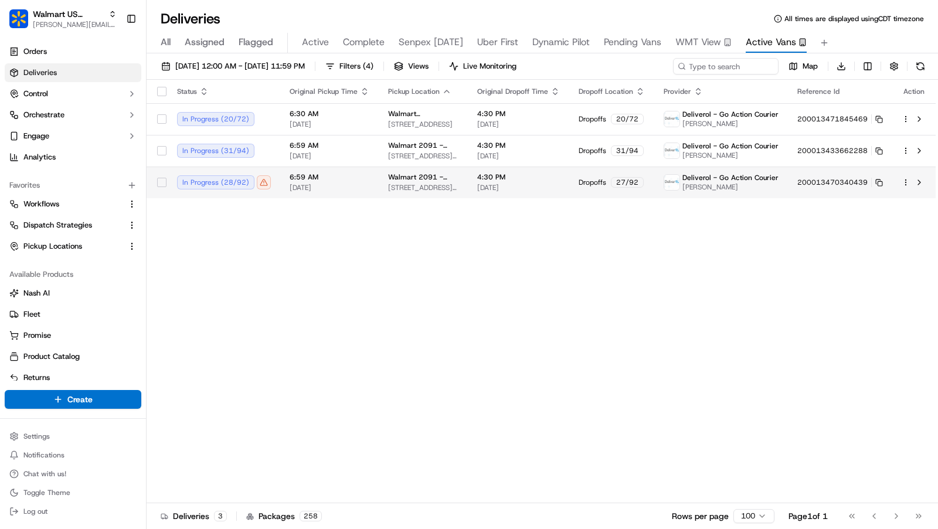
click at [481, 190] on td "4:30 PM 09/17/2025" at bounding box center [518, 182] width 101 height 32
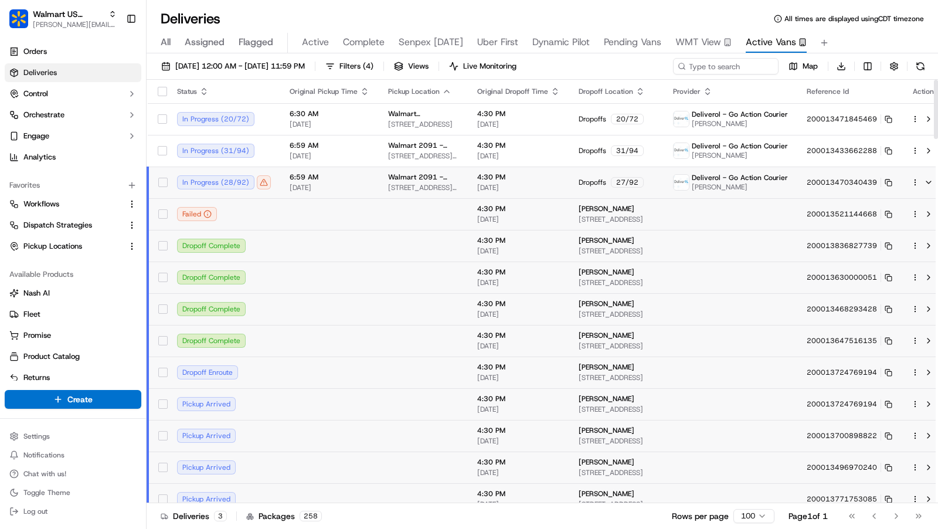
click at [905, 181] on html "Walmart US Stores charles@usenash.com Toggle Sidebar Orders Deliveries Control …" at bounding box center [469, 264] width 938 height 529
click at [890, 209] on div "Delivery Details ⌘+⏎" at bounding box center [874, 219] width 128 height 20
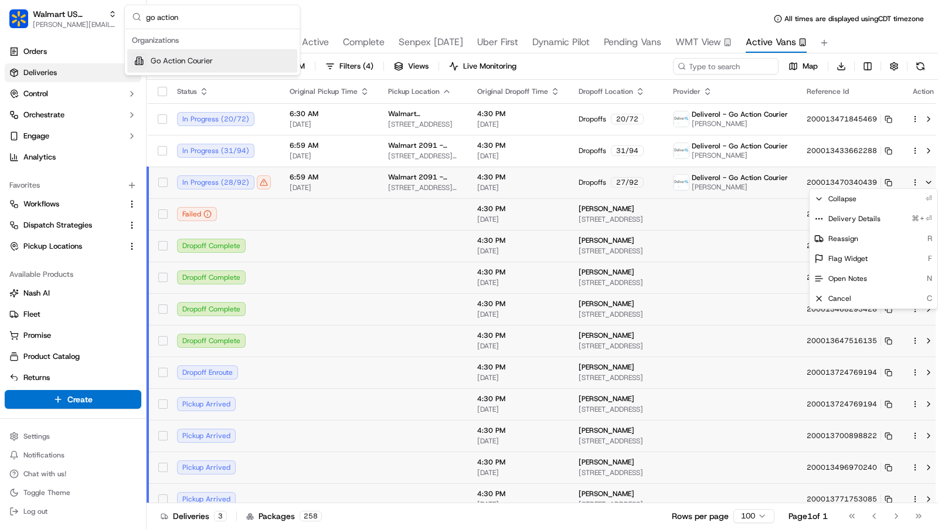
type input "go action"
click at [225, 54] on div "Go Action Courier" at bounding box center [212, 60] width 170 height 23
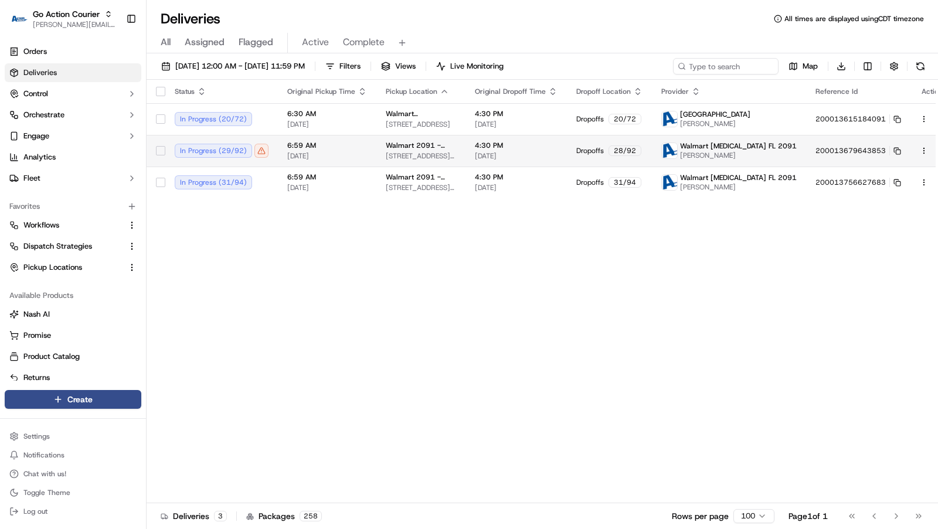
click at [382, 161] on td "Walmart 2091 - Doral, FL 8651 NW 13TH TER, DORAL, FL 33126, US" at bounding box center [420, 151] width 89 height 32
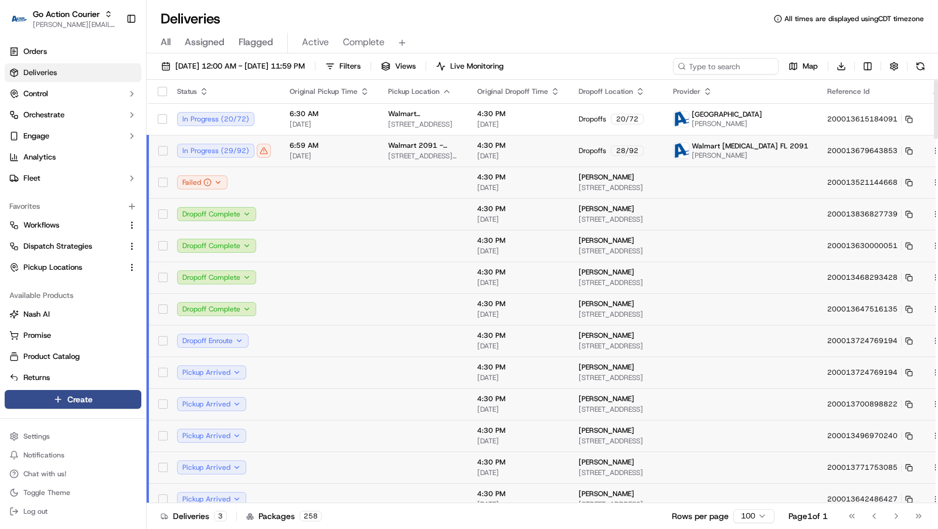
click at [931, 152] on div at bounding box center [943, 151] width 25 height 14
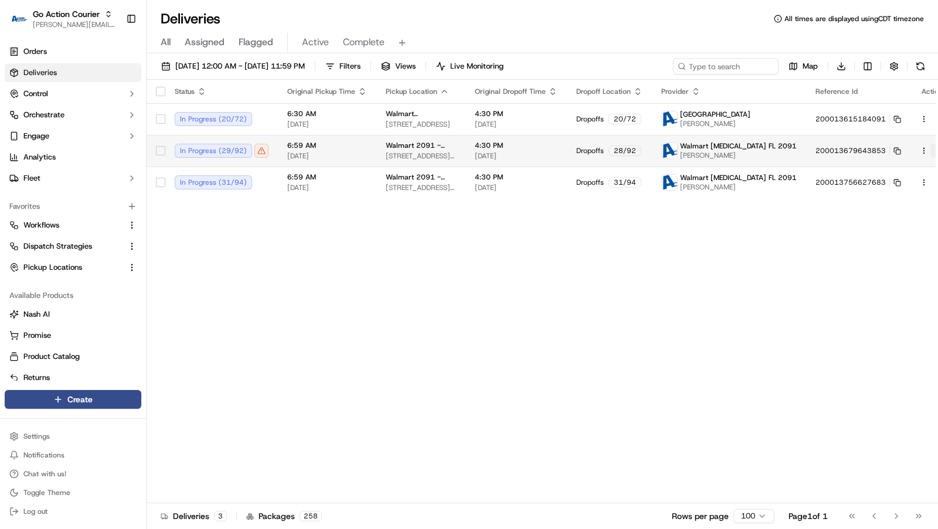
click at [930, 151] on button at bounding box center [937, 151] width 14 height 14
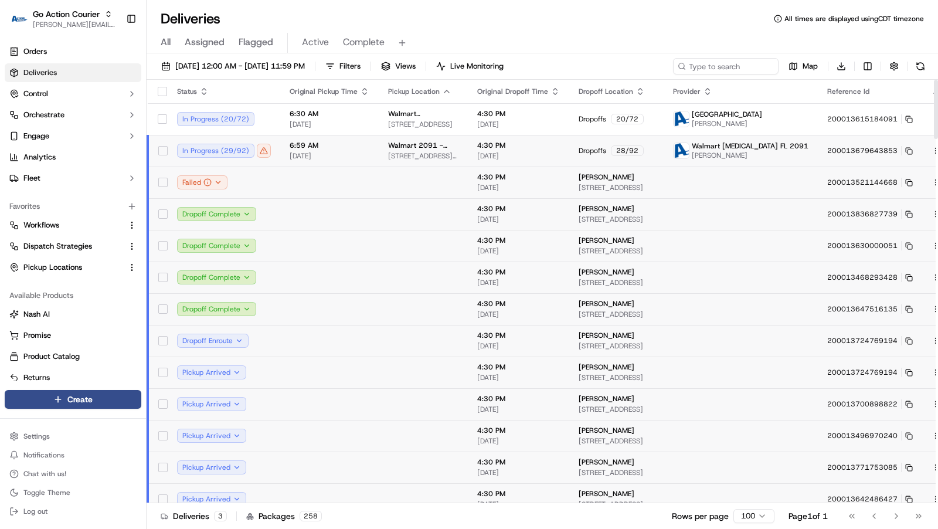
click at [908, 153] on html "Go Action Courier charles@usenash.com Toggle Sidebar Orders Deliveries Control …" at bounding box center [469, 264] width 938 height 529
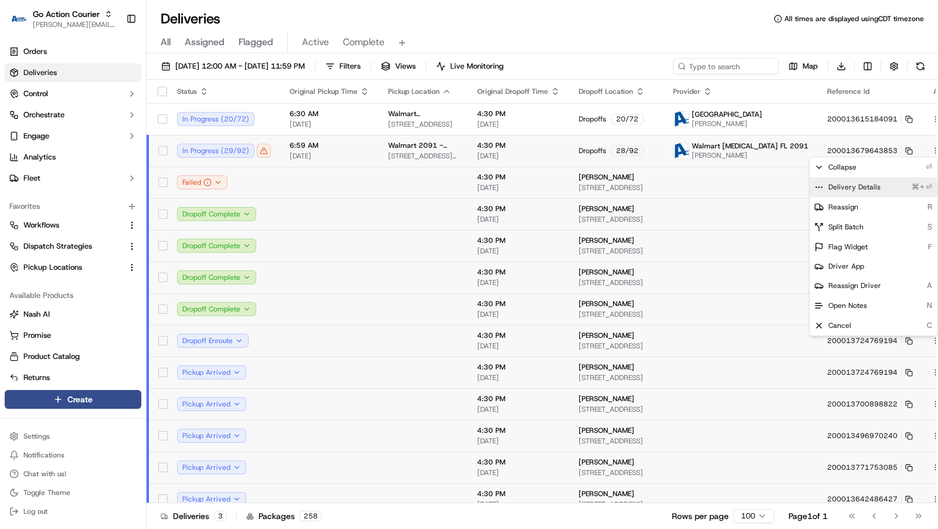
click at [875, 190] on span "Delivery Details" at bounding box center [854, 186] width 52 height 9
click at [598, 25] on html "Go Action Courier charles@usenash.com Toggle Sidebar Orders Deliveries Control …" at bounding box center [469, 264] width 938 height 529
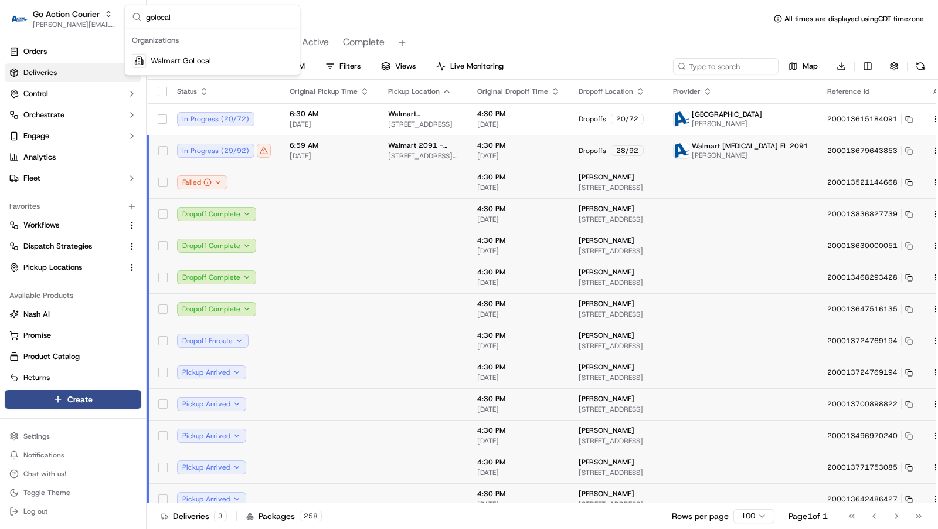
type input "golocal"
click at [188, 66] on div "Walmart GoLocal" at bounding box center [212, 60] width 170 height 23
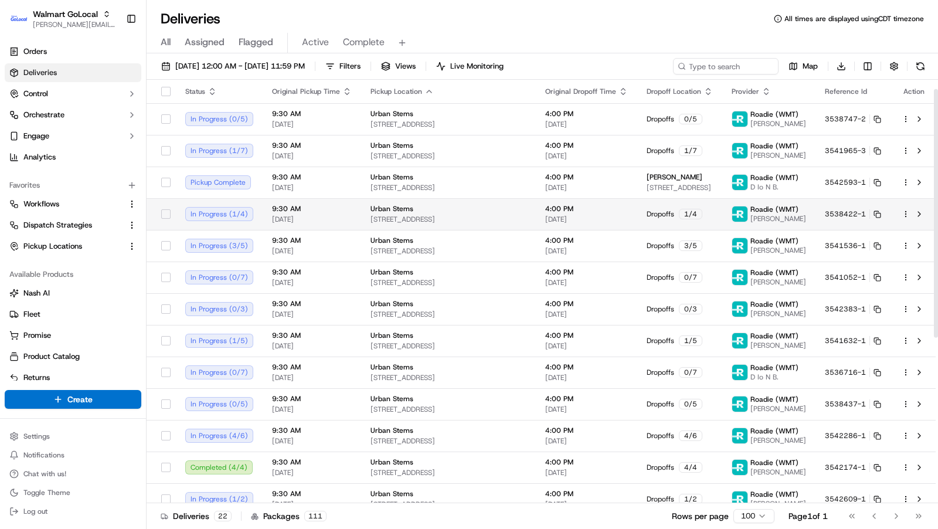
scroll to position [296, 0]
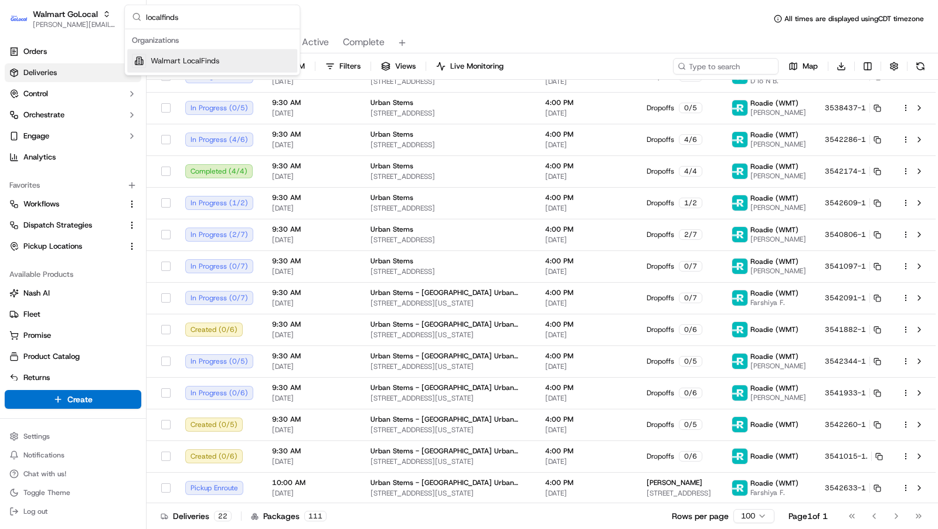
type input "localfinds"
click at [226, 57] on div "Walmart LocalFinds" at bounding box center [212, 60] width 170 height 23
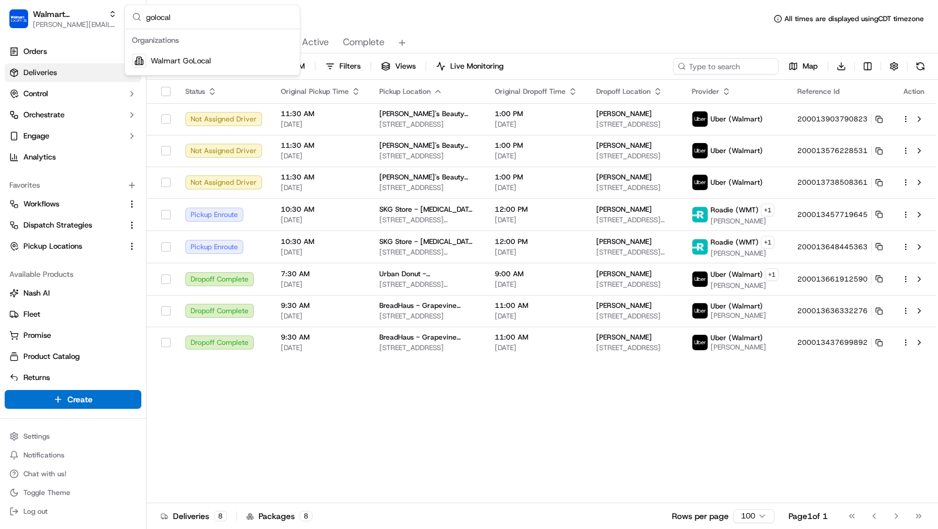
type input "golocal"
click at [196, 52] on div "Walmart GoLocal" at bounding box center [212, 60] width 170 height 23
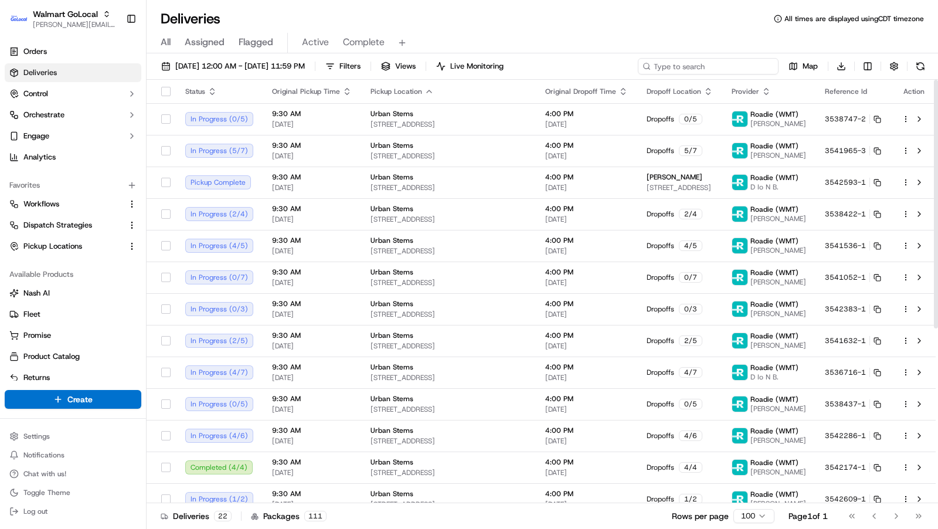
click at [717, 69] on input at bounding box center [708, 66] width 141 height 16
paste input "3541015-1"
type input "3541015-1"
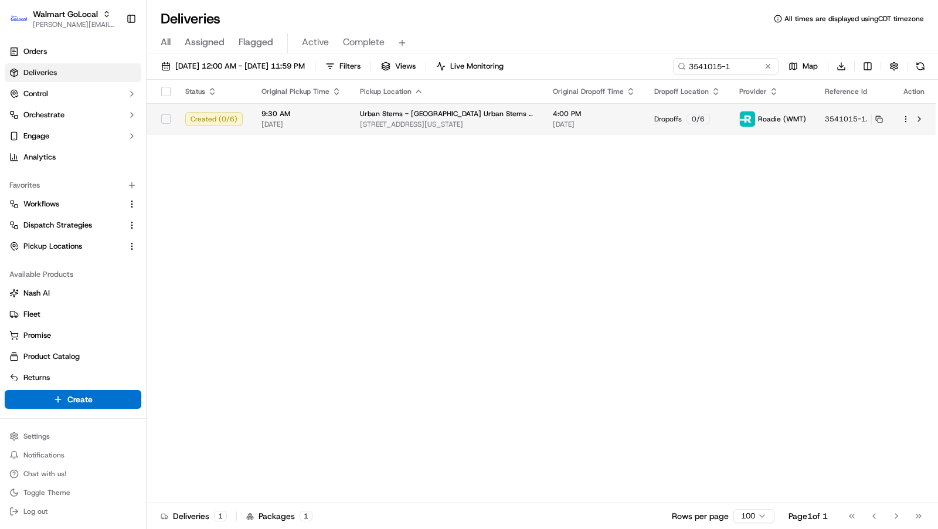
click at [593, 116] on span "4:00 PM" at bounding box center [594, 113] width 83 height 9
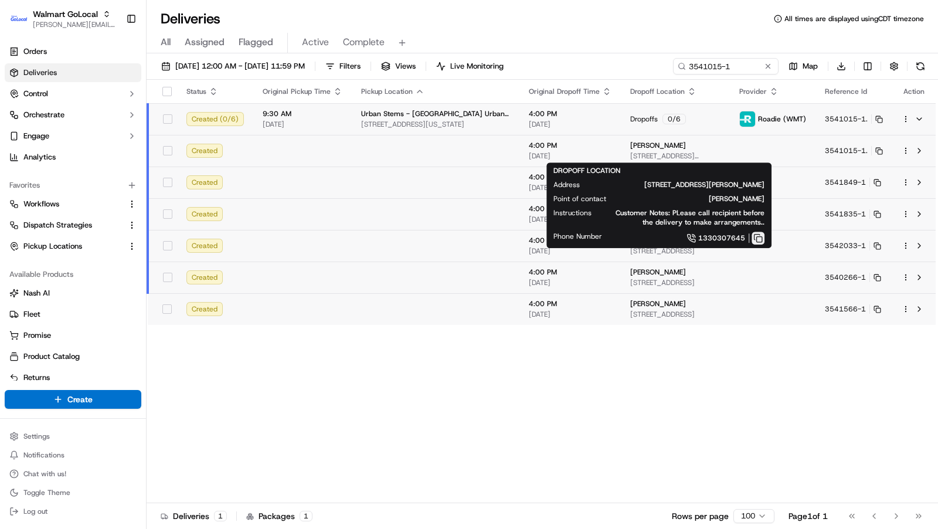
click at [756, 239] on button at bounding box center [757, 238] width 13 height 13
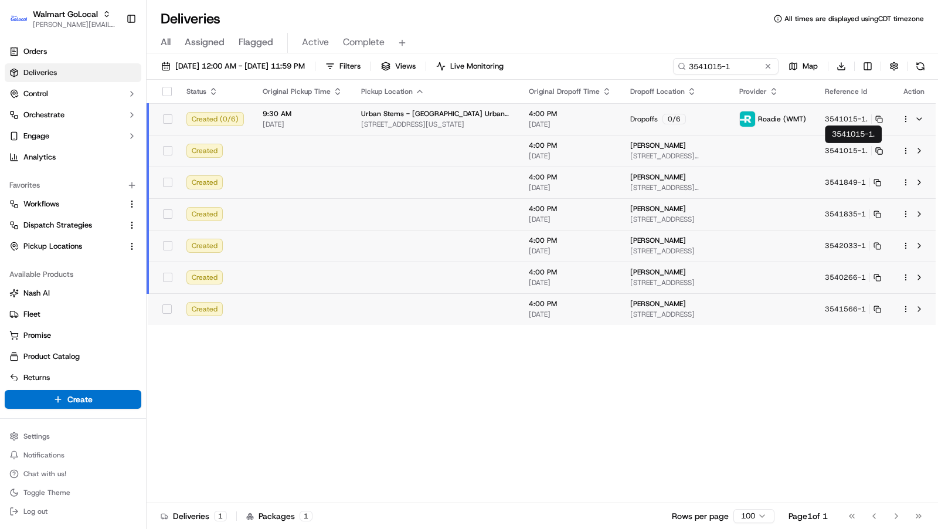
click at [876, 148] on icon at bounding box center [878, 150] width 5 height 5
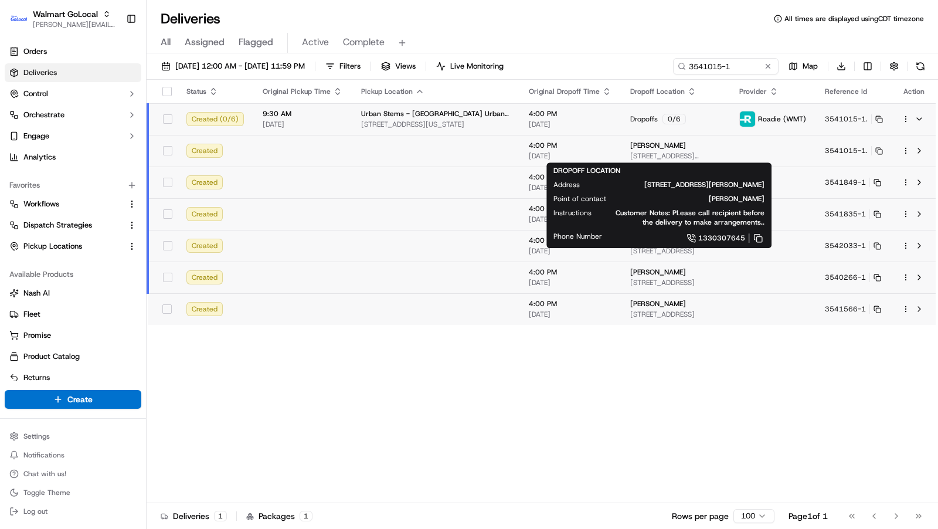
click at [666, 151] on span "198 Freeman St, Apt 2, Brooklyn, NY, 11222, US" at bounding box center [675, 155] width 90 height 9
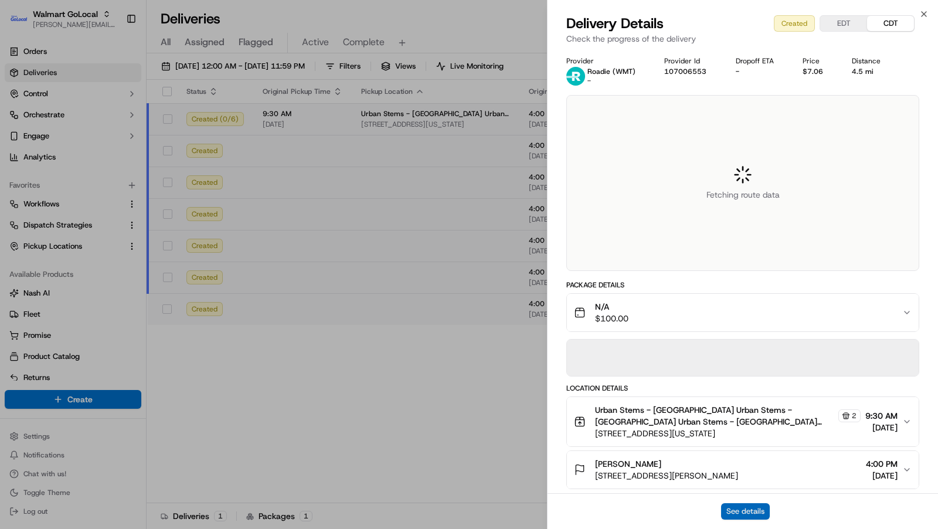
click at [756, 512] on button "See details" at bounding box center [745, 511] width 49 height 16
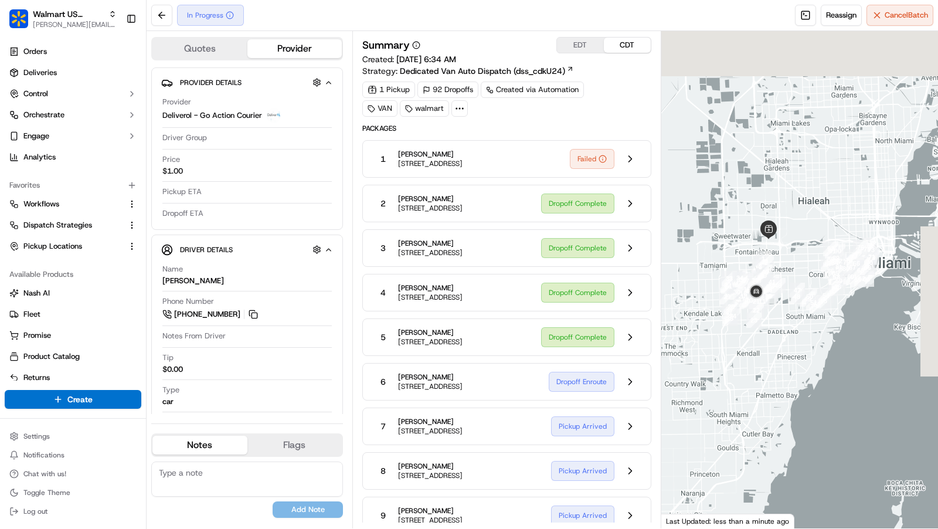
click at [782, 322] on div at bounding box center [799, 279] width 277 height 497
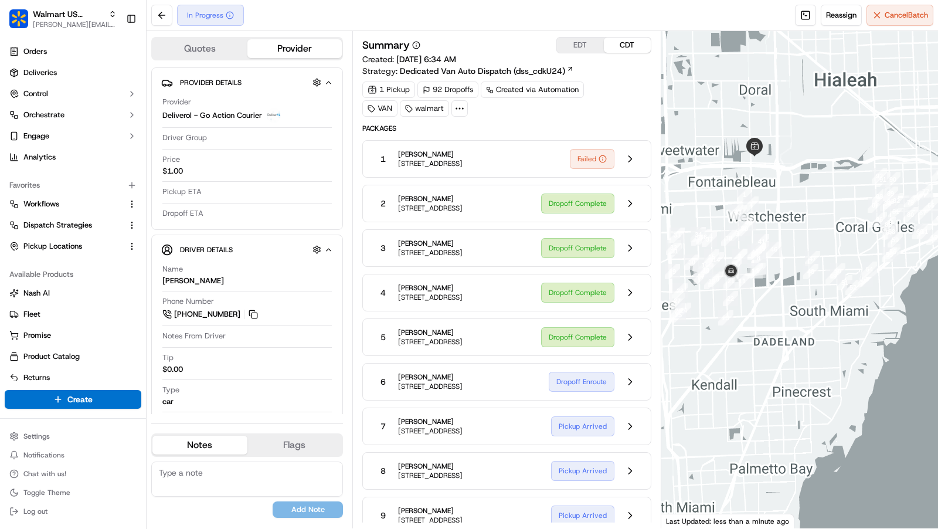
click at [782, 322] on div at bounding box center [799, 279] width 277 height 497
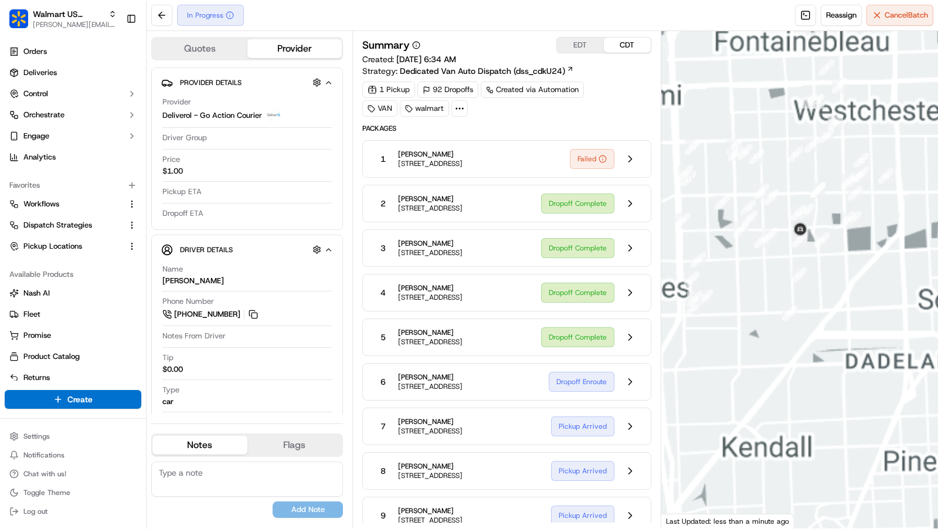
drag, startPoint x: 739, startPoint y: 296, endPoint x: 860, endPoint y: 294, distance: 121.4
click at [860, 295] on div at bounding box center [799, 279] width 277 height 497
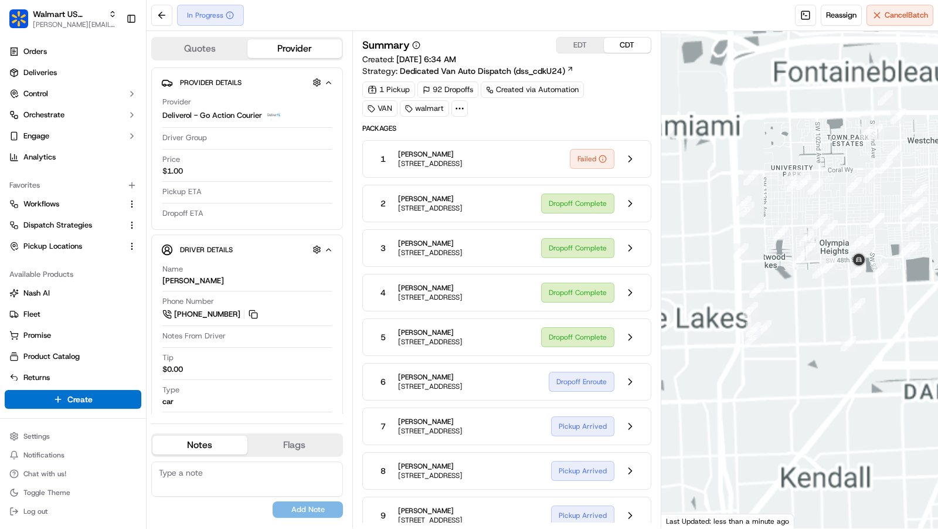
drag, startPoint x: 742, startPoint y: 360, endPoint x: 782, endPoint y: 366, distance: 40.9
click at [783, 367] on div at bounding box center [799, 279] width 277 height 497
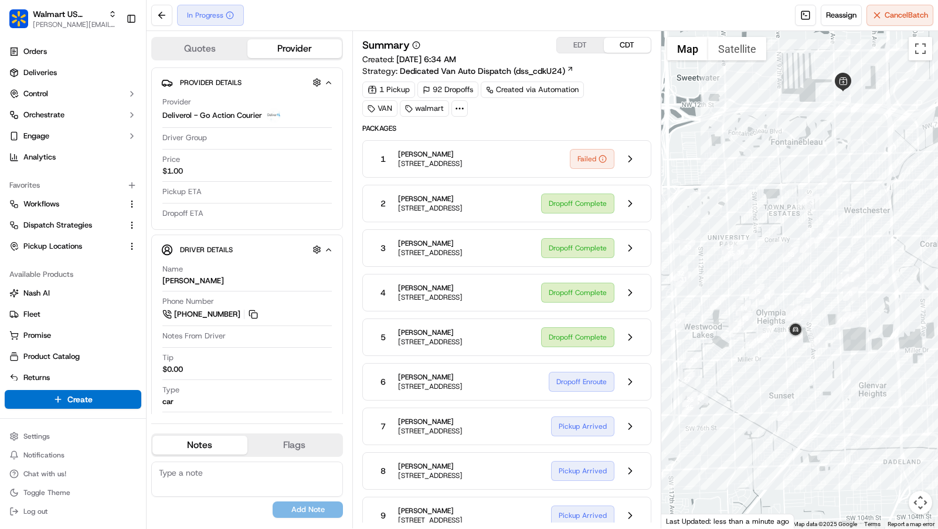
drag, startPoint x: 901, startPoint y: 417, endPoint x: 869, endPoint y: 390, distance: 42.0
click at [869, 390] on div at bounding box center [799, 279] width 277 height 497
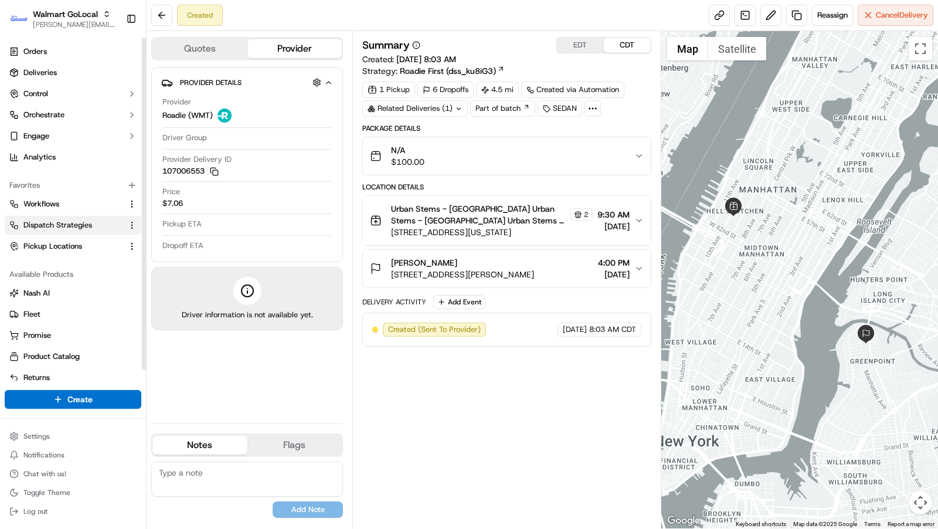
click at [69, 222] on span "Dispatch Strategies" at bounding box center [57, 225] width 69 height 11
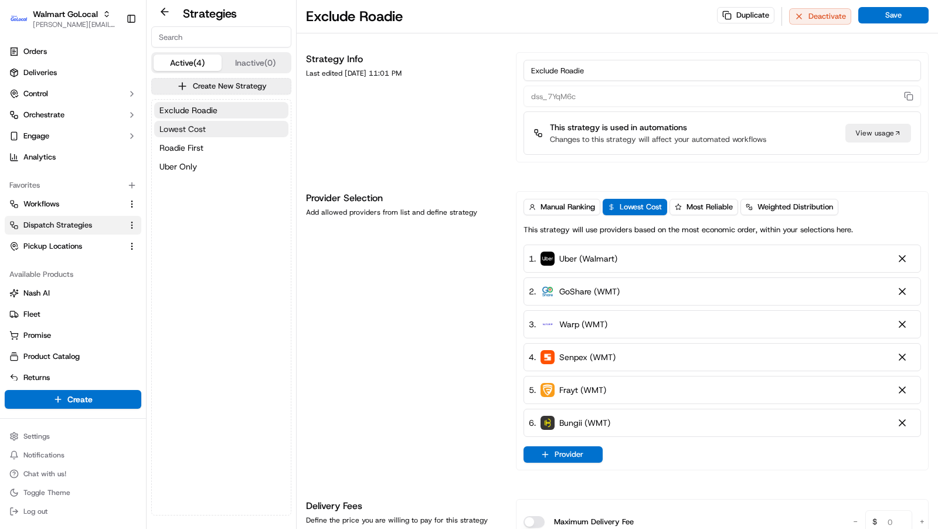
click at [210, 129] on button "Lowest Cost" at bounding box center [221, 129] width 134 height 16
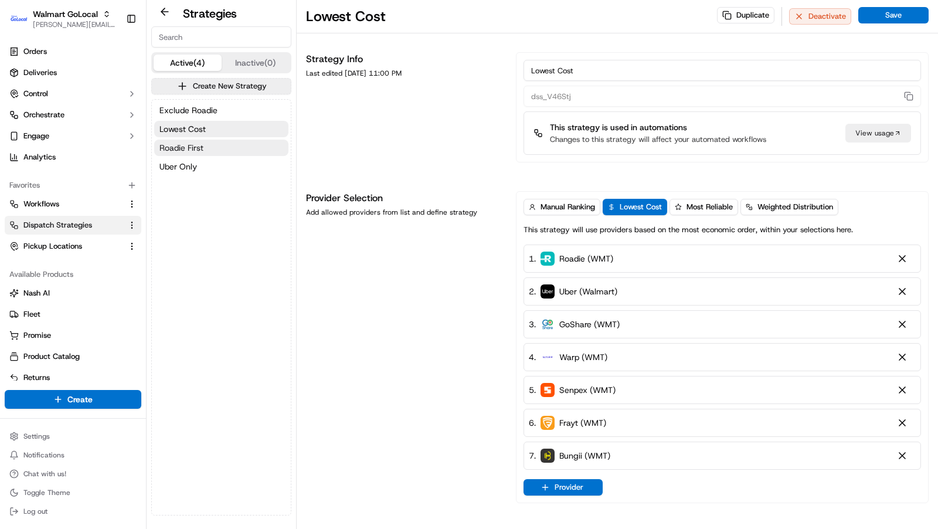
click at [210, 145] on button "Roadie First" at bounding box center [221, 148] width 134 height 16
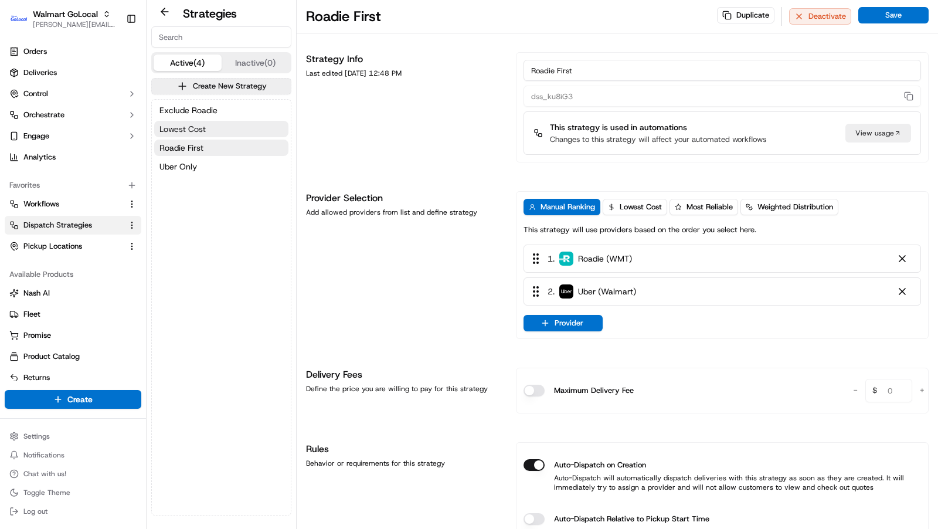
click at [212, 127] on button "Lowest Cost" at bounding box center [221, 129] width 134 height 16
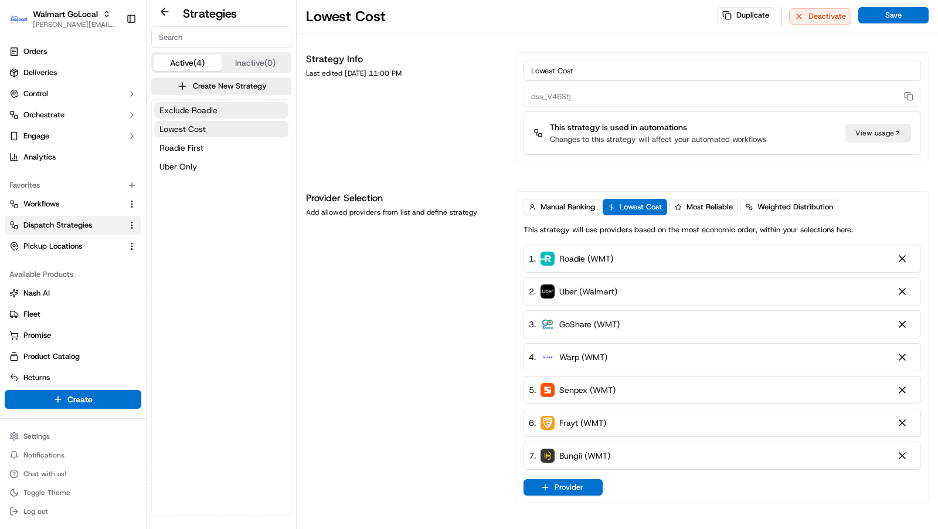
click at [212, 113] on span "Exclude Roadie" at bounding box center [188, 110] width 58 height 12
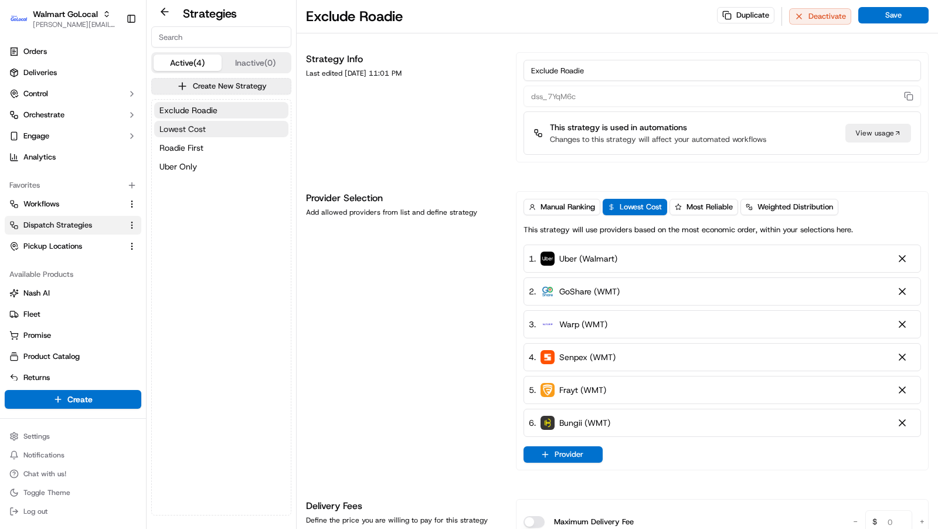
click at [211, 131] on button "Lowest Cost" at bounding box center [221, 129] width 134 height 16
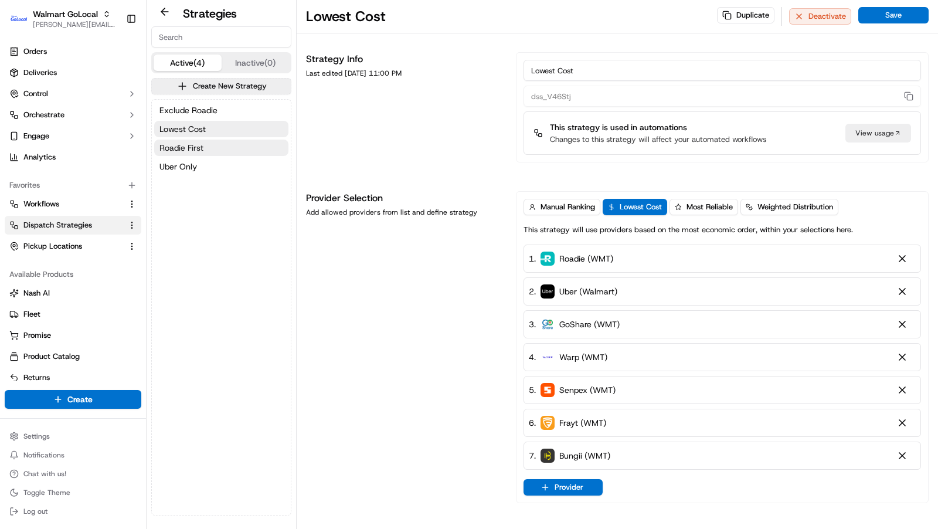
click at [207, 148] on button "Roadie First" at bounding box center [221, 148] width 134 height 16
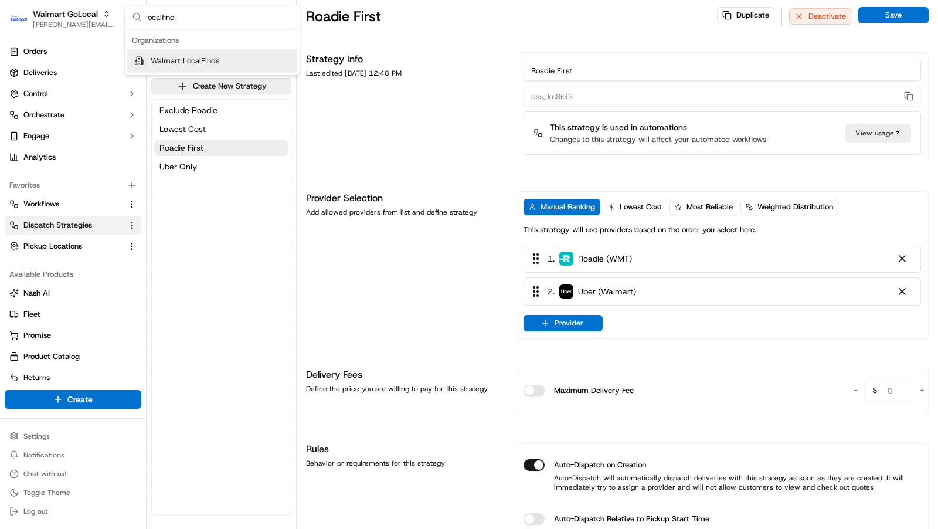
type input "localfind"
click at [193, 64] on span "Walmart LocalFinds" at bounding box center [185, 61] width 69 height 11
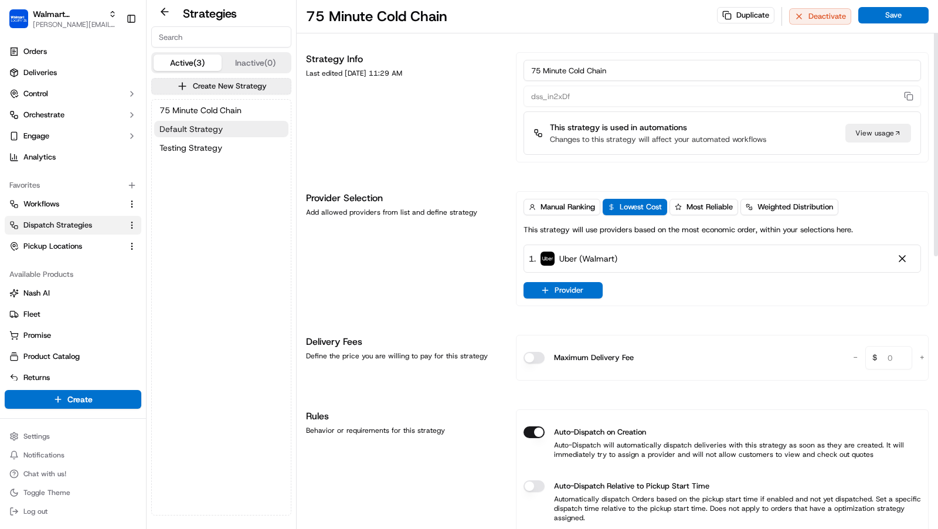
click at [223, 124] on button "Default Strategy" at bounding box center [221, 129] width 134 height 16
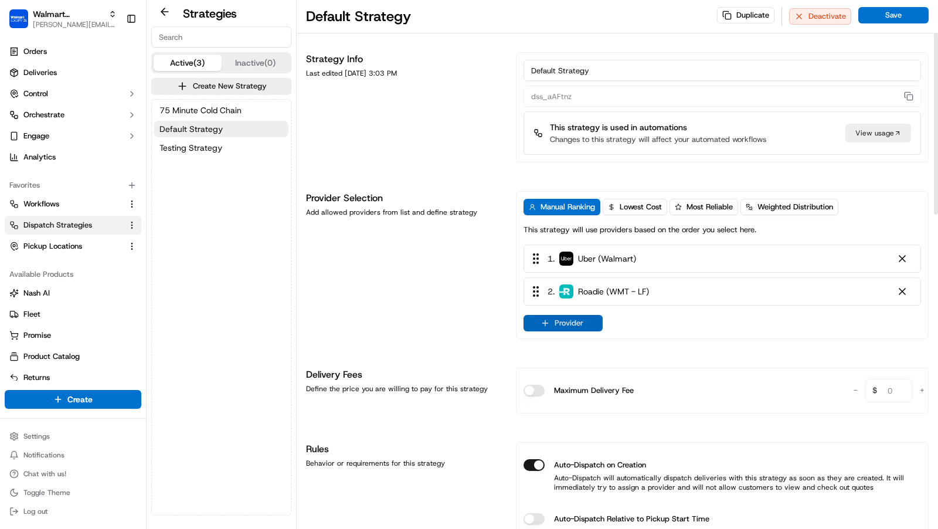
click at [590, 328] on button "Provider" at bounding box center [562, 323] width 79 height 16
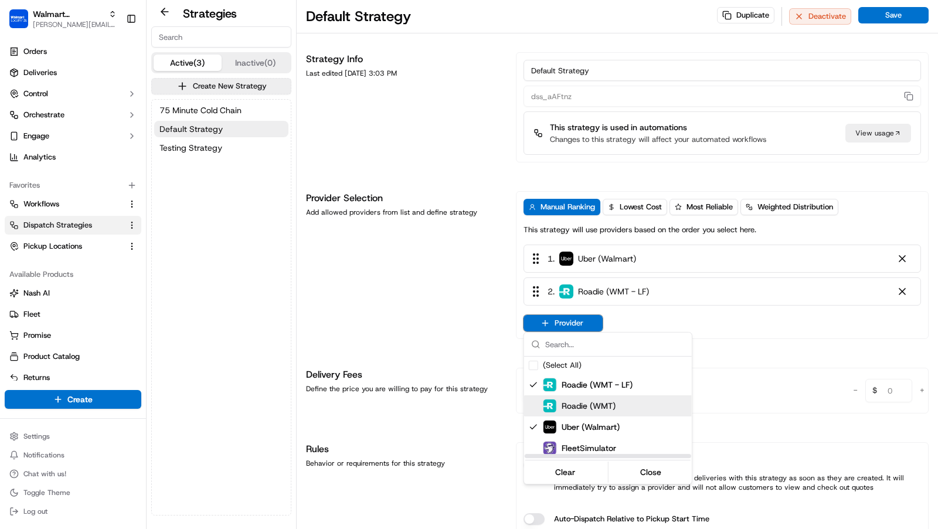
click at [569, 402] on span "Roadie (WMT)" at bounding box center [589, 406] width 54 height 12
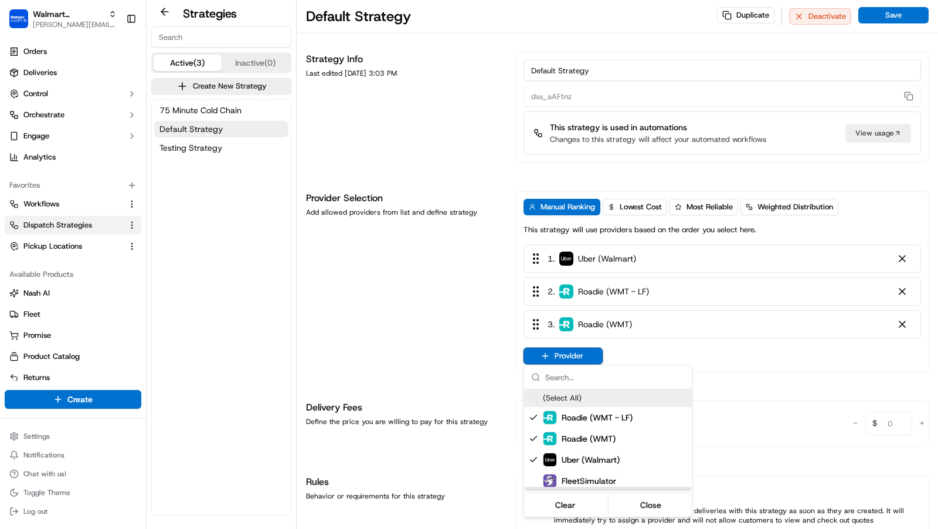
click at [904, 290] on html "Walmart LocalFinds [PERSON_NAME][EMAIL_ADDRESS][DOMAIN_NAME] Toggle Sidebar Ord…" at bounding box center [469, 264] width 938 height 529
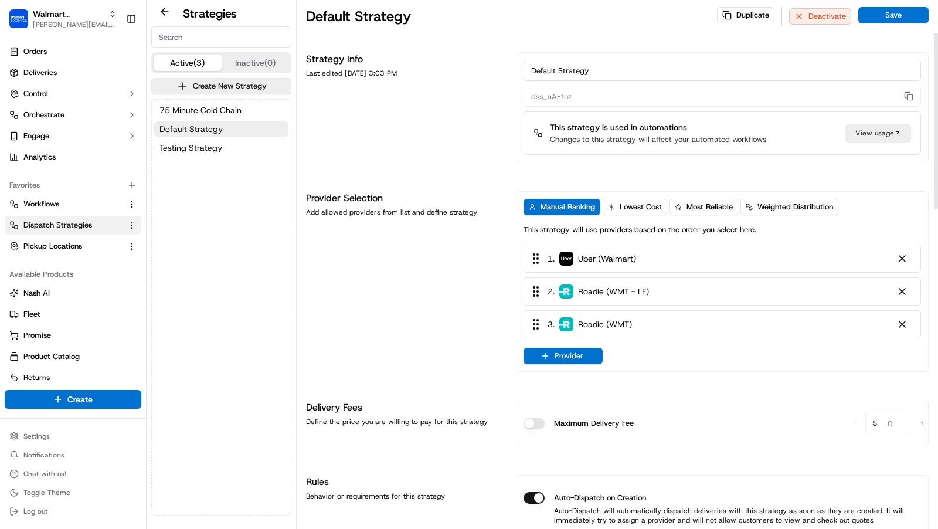
click at [904, 290] on div at bounding box center [902, 291] width 12 height 12
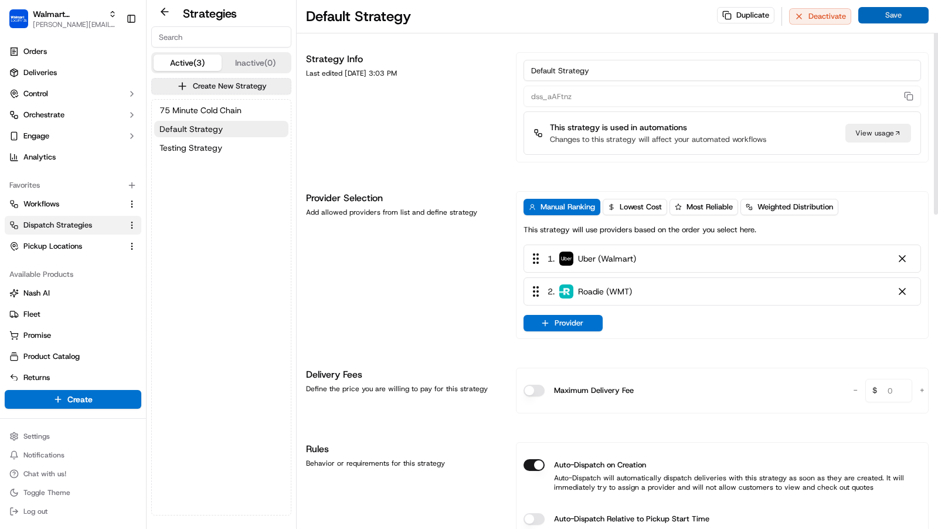
click at [899, 16] on button "Save" at bounding box center [893, 15] width 70 height 16
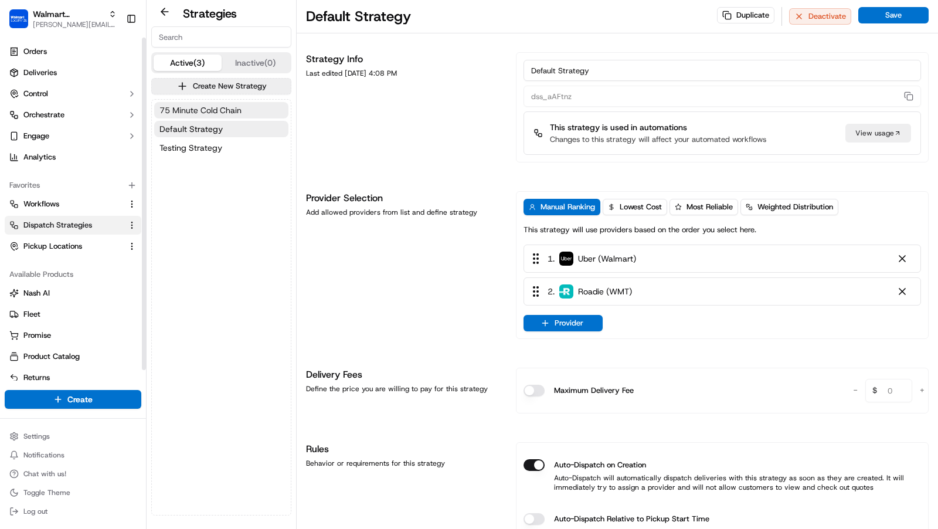
click at [222, 107] on span "75 Minute Cold Chain" at bounding box center [200, 110] width 82 height 12
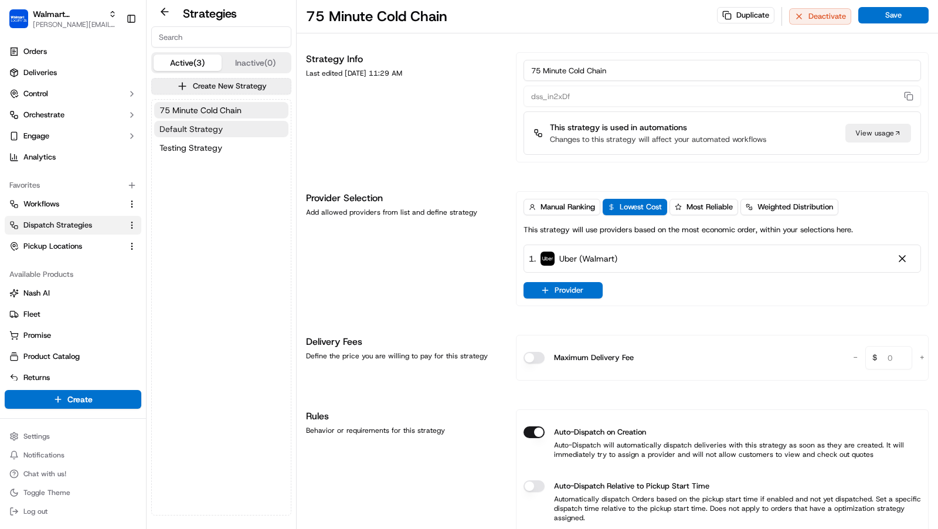
click at [218, 130] on span "Default Strategy" at bounding box center [190, 129] width 63 height 12
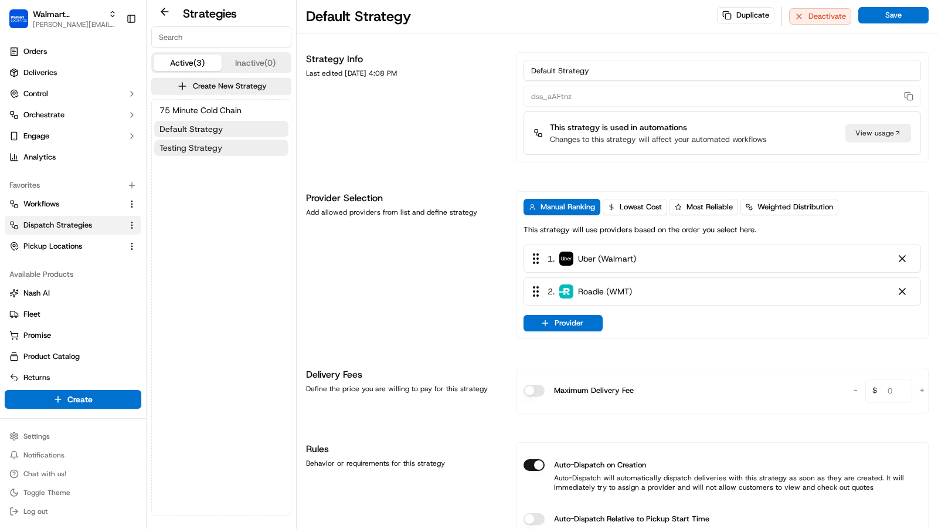
click at [218, 150] on span "Testing Strategy" at bounding box center [190, 148] width 63 height 12
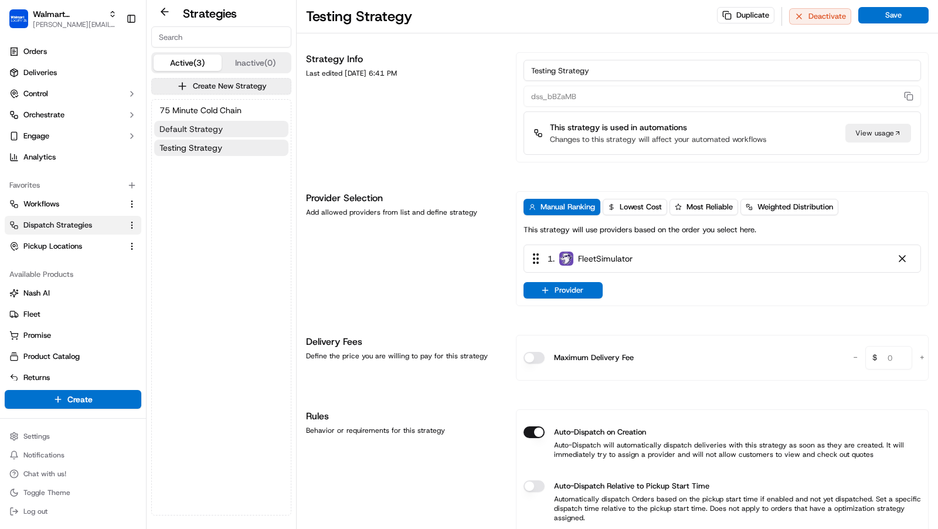
click at [221, 135] on button "Default Strategy" at bounding box center [221, 129] width 134 height 16
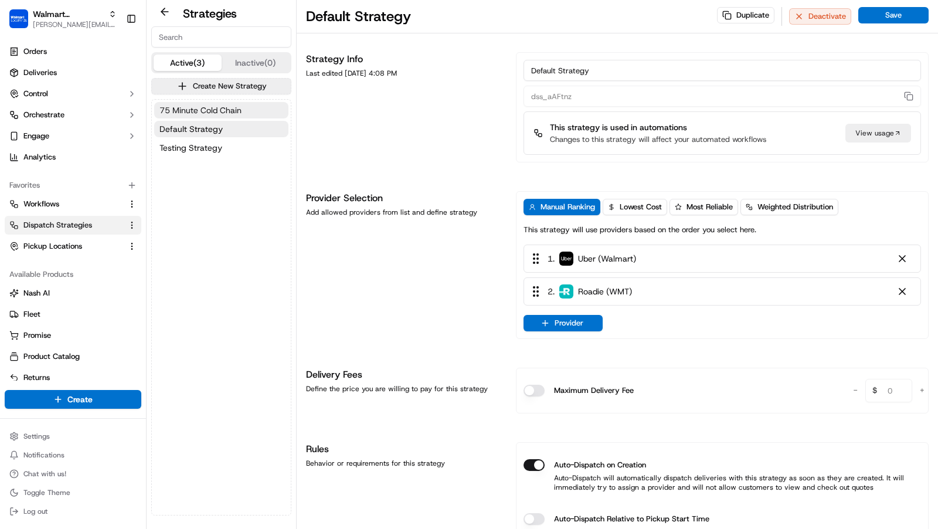
click at [226, 116] on button "75 Minute Cold Chain" at bounding box center [221, 110] width 134 height 16
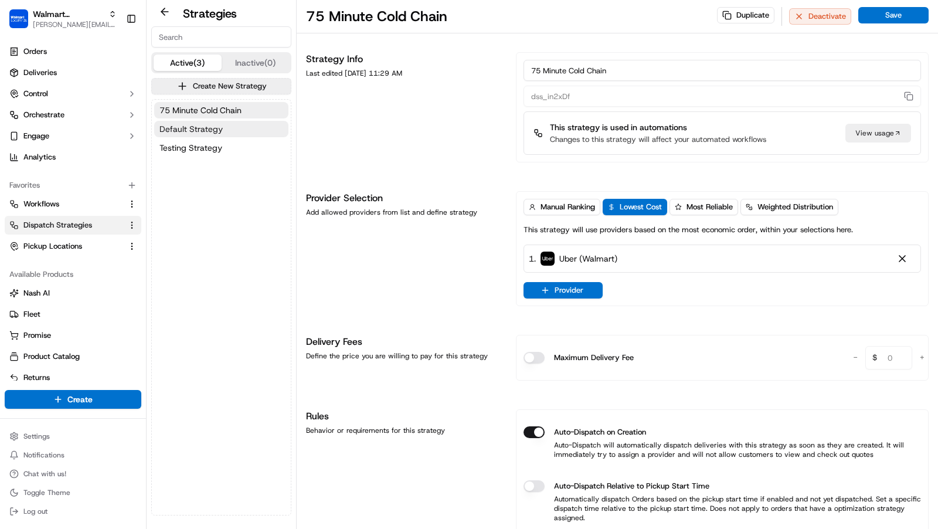
click at [226, 128] on button "Default Strategy" at bounding box center [221, 129] width 134 height 16
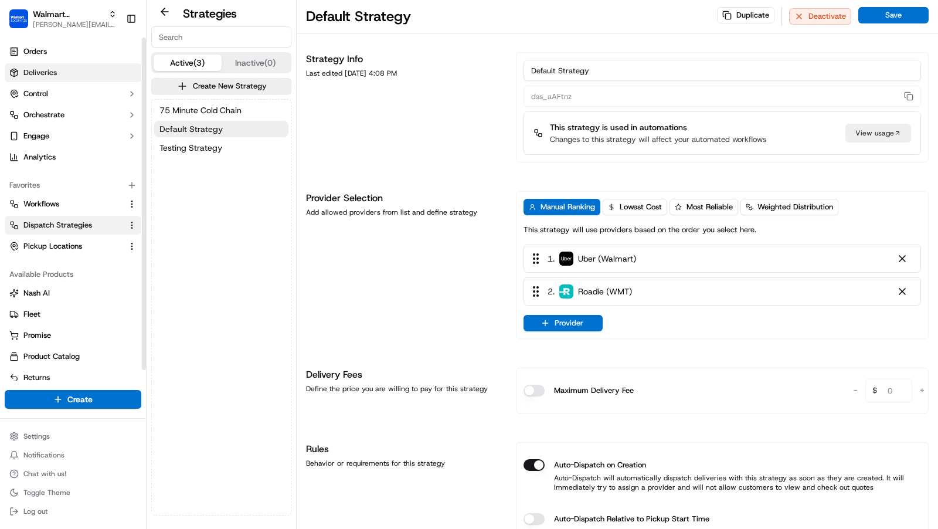
click at [66, 63] on link "Deliveries" at bounding box center [73, 72] width 137 height 19
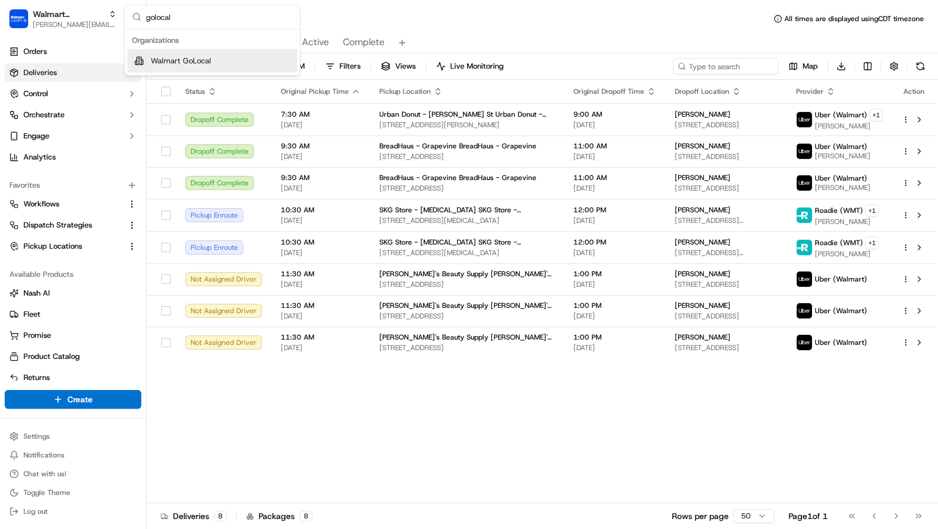
type input "golocal"
click at [203, 59] on span "Walmart GoLocal" at bounding box center [181, 61] width 60 height 11
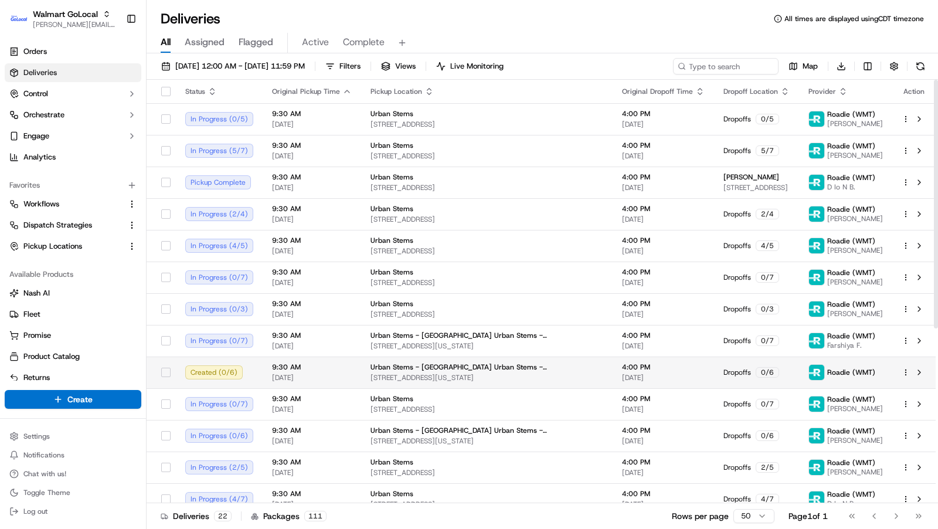
click at [311, 373] on span "[DATE]" at bounding box center [312, 377] width 80 height 9
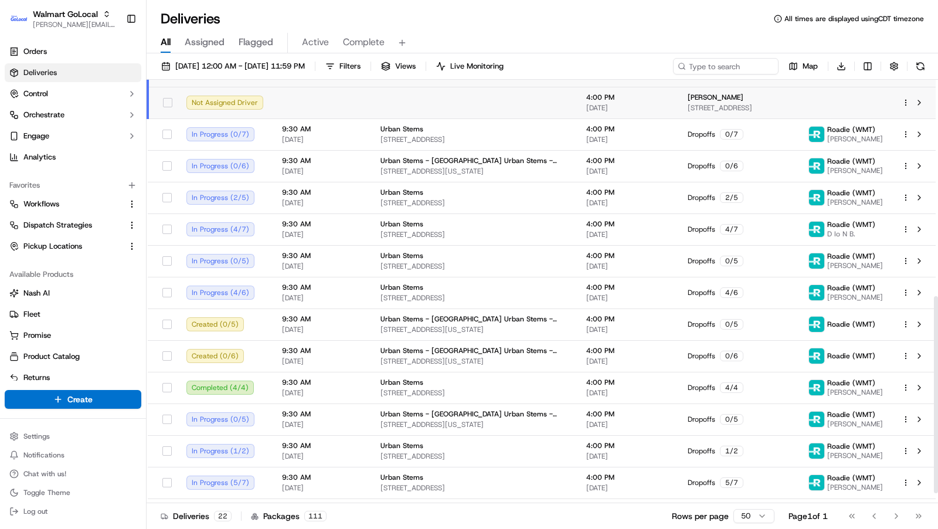
scroll to position [477, 0]
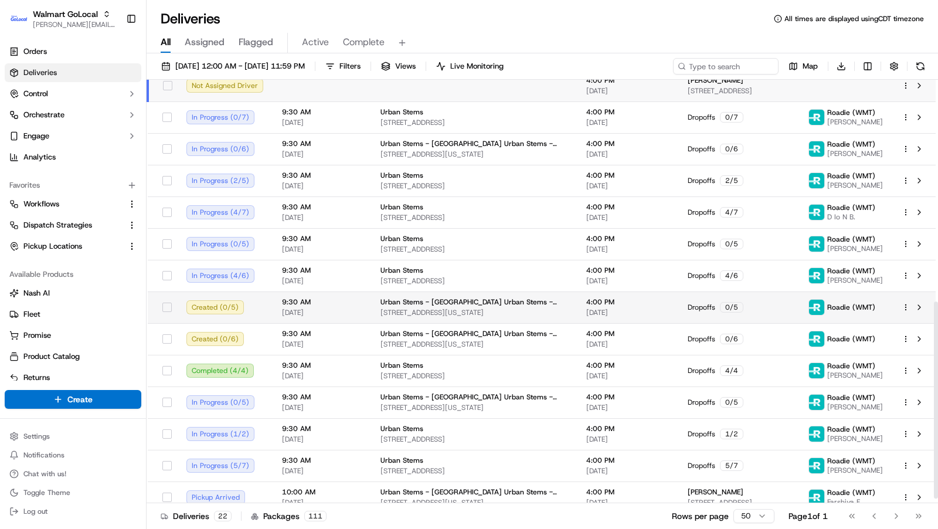
click at [613, 298] on span "4:00 PM" at bounding box center [627, 301] width 83 height 9
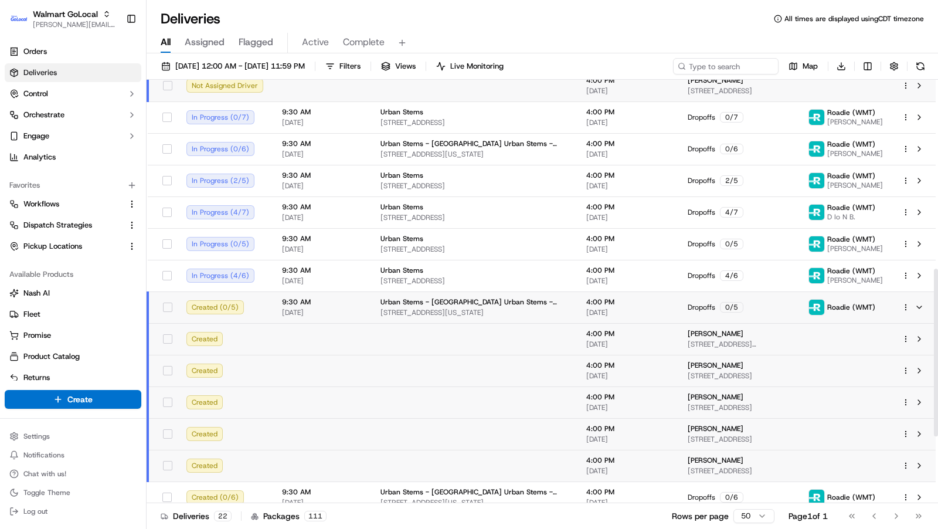
click at [613, 298] on span "4:00 PM" at bounding box center [627, 301] width 83 height 9
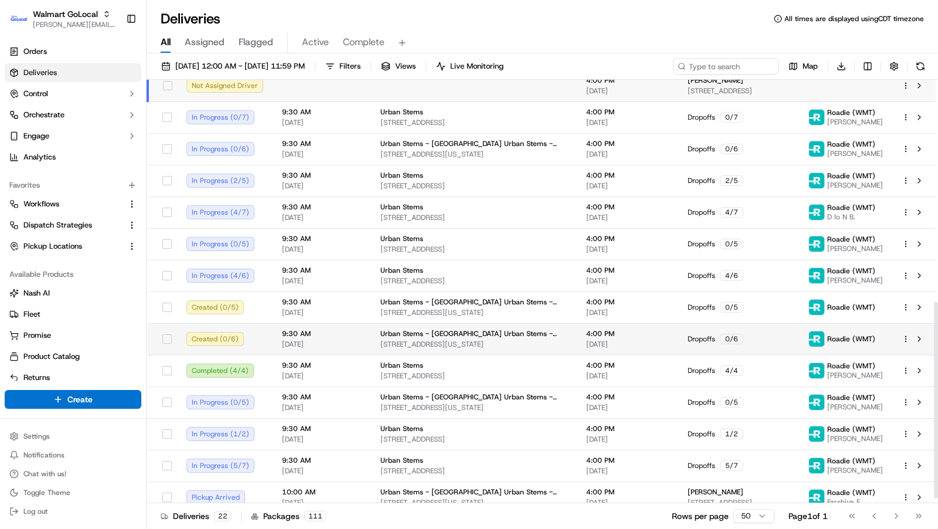
click at [600, 351] on td "4:00 PM [DATE]" at bounding box center [627, 339] width 101 height 32
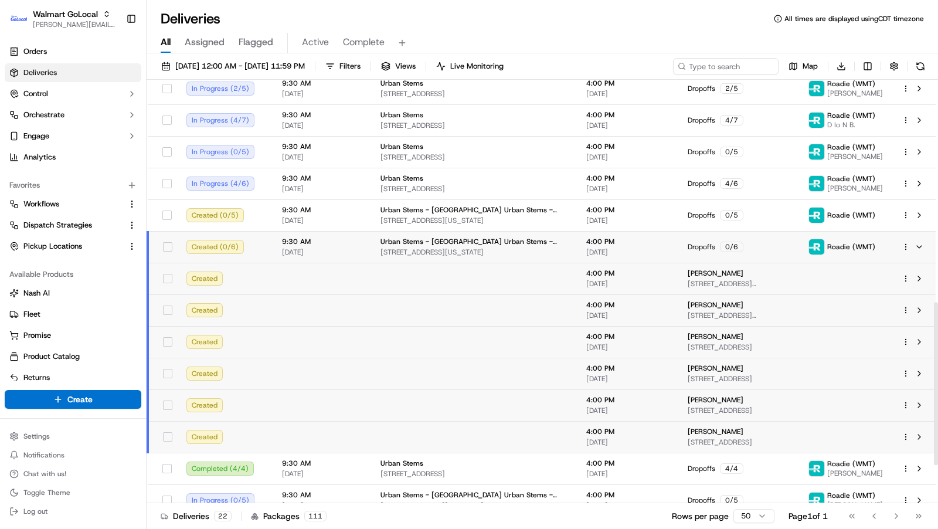
scroll to position [583, 0]
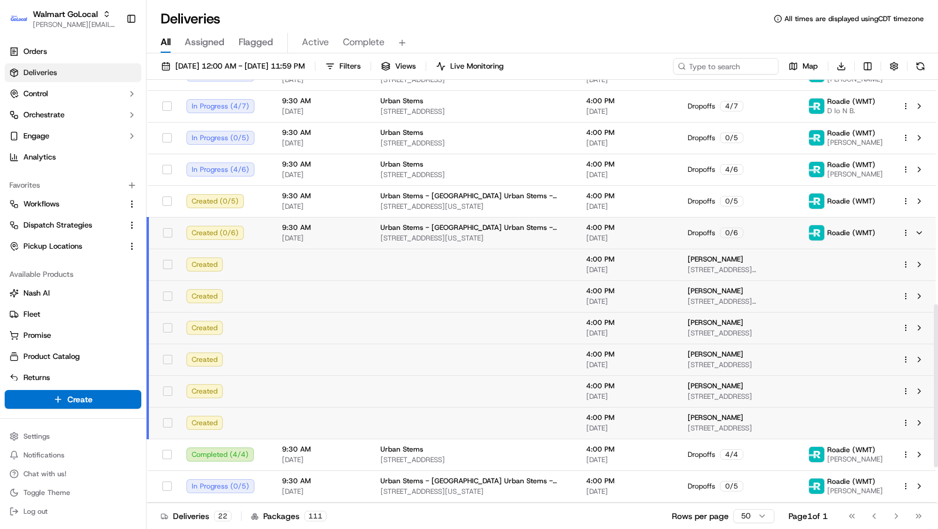
click at [907, 427] on div at bounding box center [914, 423] width 25 height 14
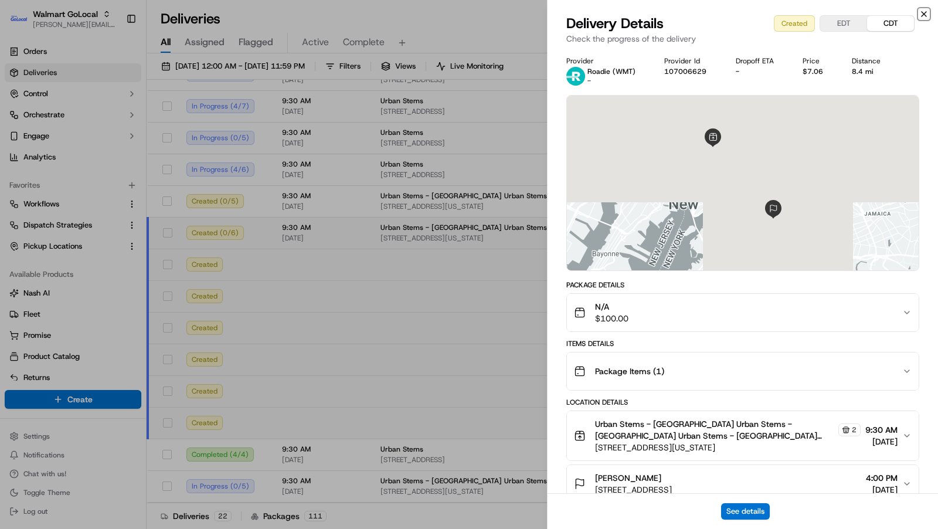
click at [925, 13] on icon "button" at bounding box center [923, 13] width 9 height 9
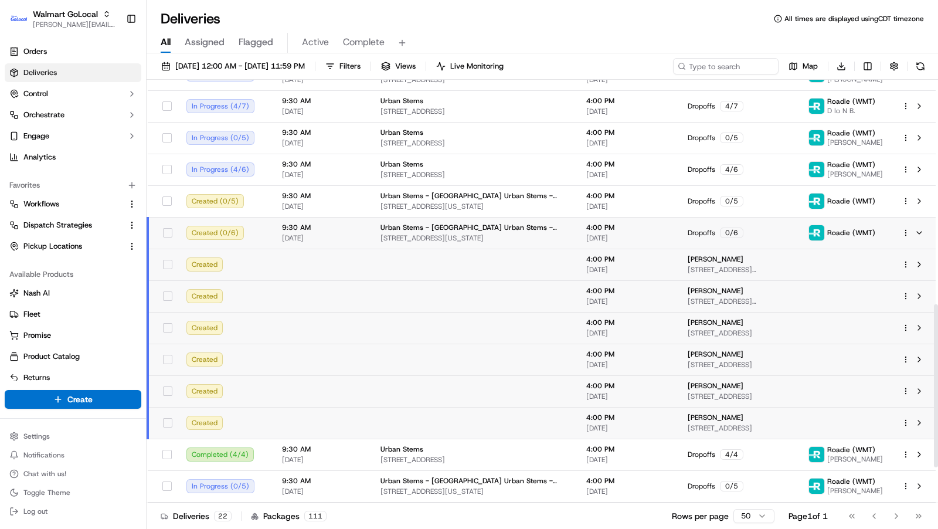
click at [906, 264] on html "Walmart GoLocal [PERSON_NAME][EMAIL_ADDRESS][DOMAIN_NAME] Toggle Sidebar Orders…" at bounding box center [469, 264] width 938 height 529
click at [885, 299] on div "Delivery Details ⌘+⏎" at bounding box center [874, 301] width 128 height 20
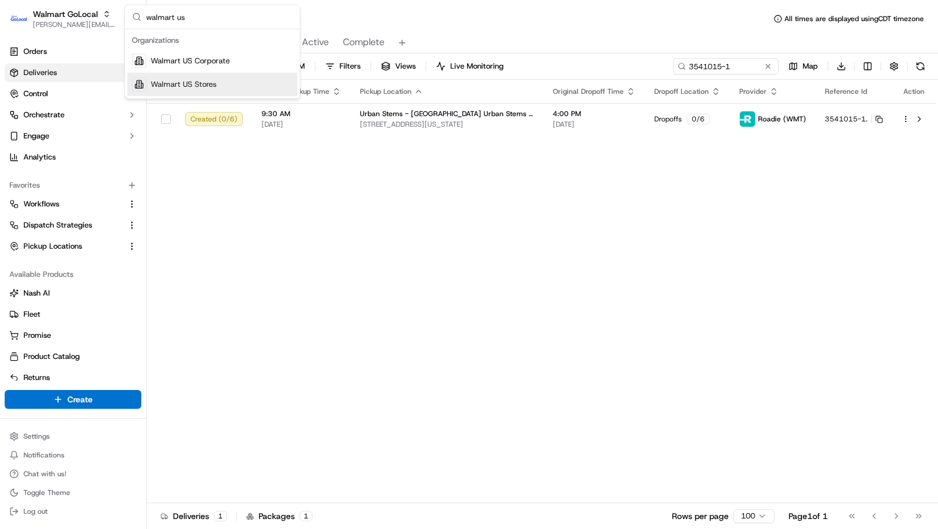
type input "walmart us"
click at [213, 82] on span "Walmart US Stores" at bounding box center [184, 84] width 66 height 11
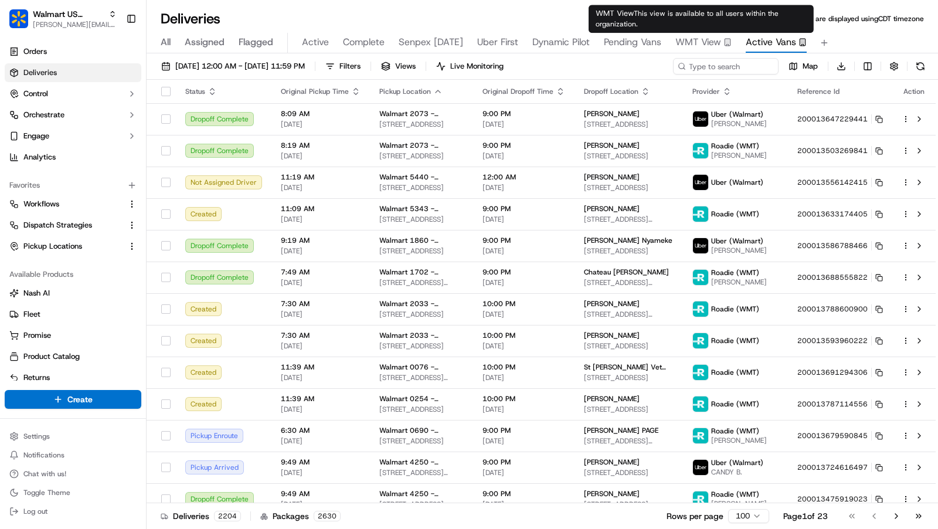
click at [698, 47] on span "WMT View" at bounding box center [698, 42] width 46 height 14
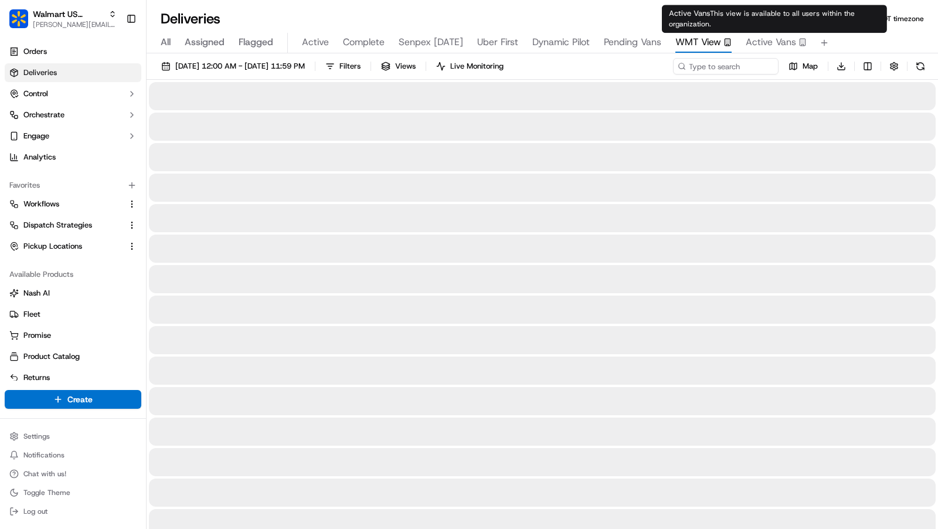
click at [774, 39] on span "Active Vans" at bounding box center [771, 42] width 50 height 14
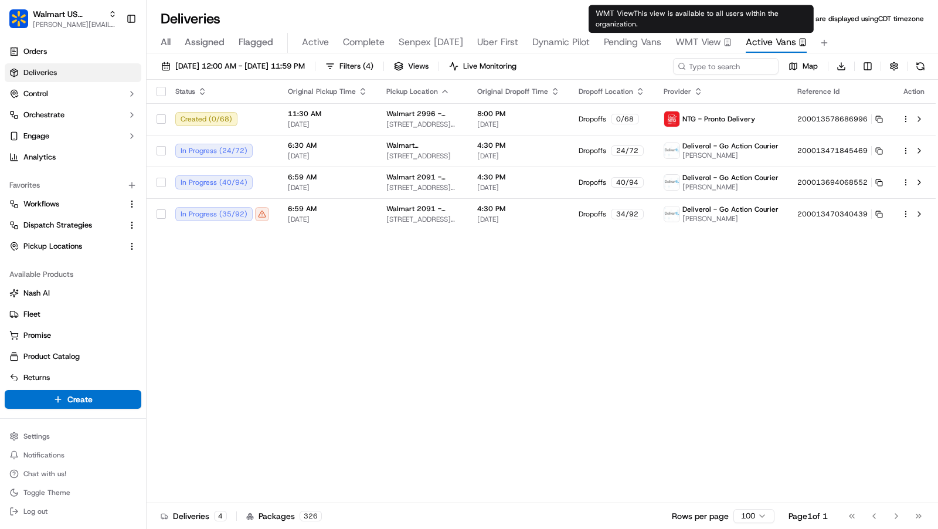
click at [685, 41] on span "WMT View" at bounding box center [698, 42] width 46 height 14
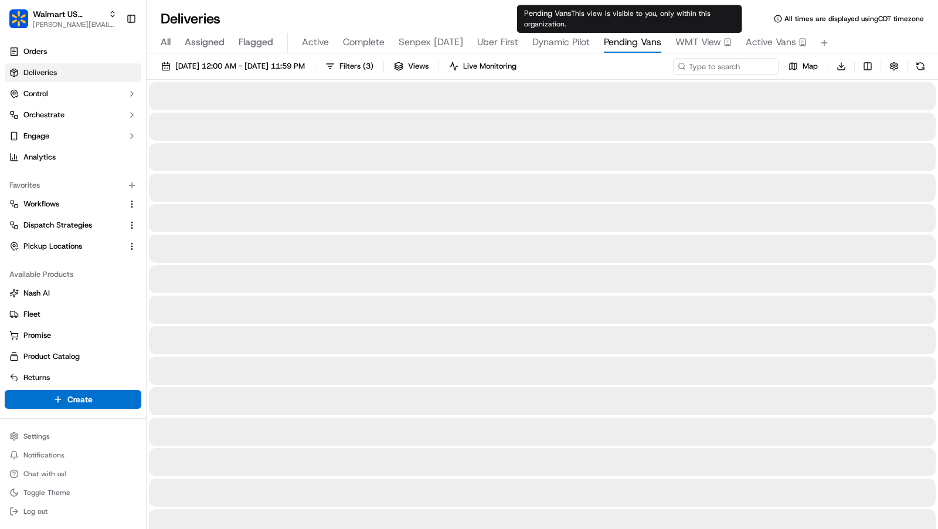
click at [623, 39] on span "Pending Vans" at bounding box center [632, 42] width 57 height 14
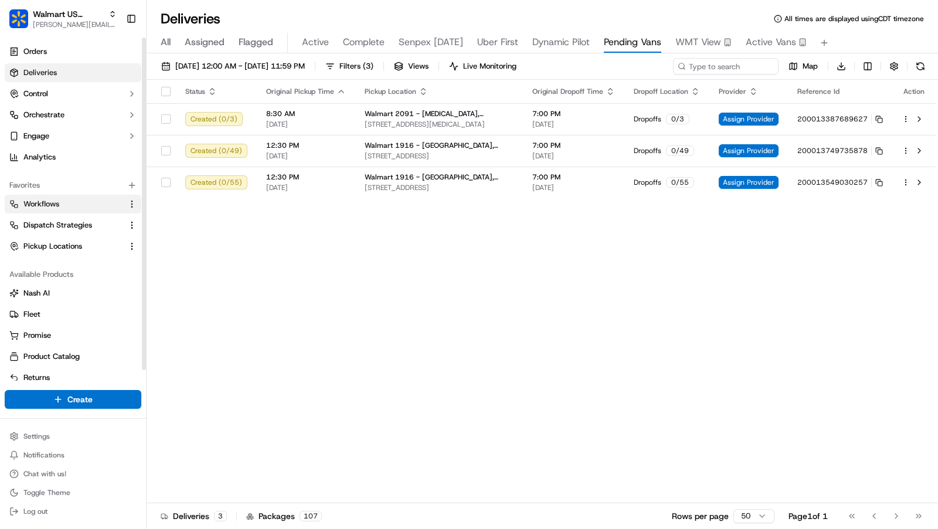
click at [64, 204] on link "Workflows" at bounding box center [65, 204] width 113 height 11
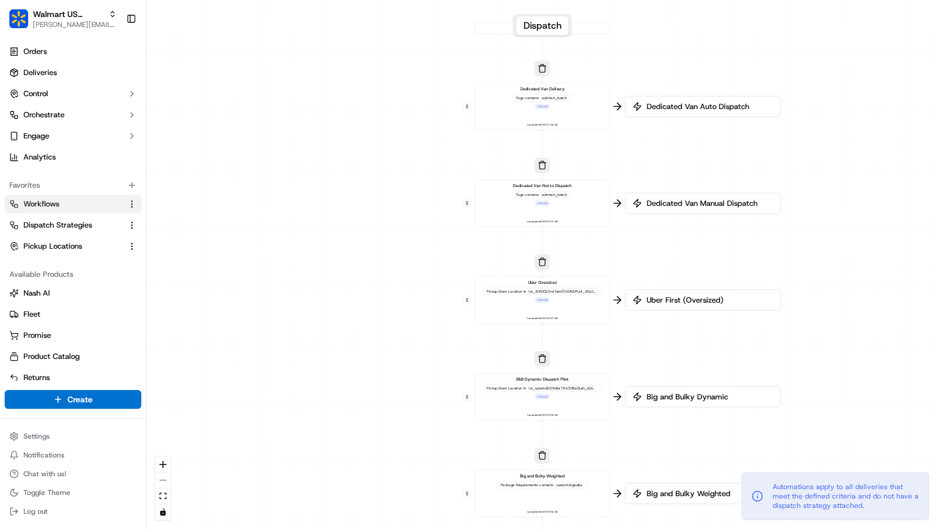
drag, startPoint x: 615, startPoint y: 174, endPoint x: 617, endPoint y: 264, distance: 90.3
click at [617, 265] on div "0 0 0 0 0 0 0 Order / Delivery Received Dedicated Van Delivery Tags contains wa…" at bounding box center [542, 264] width 791 height 529
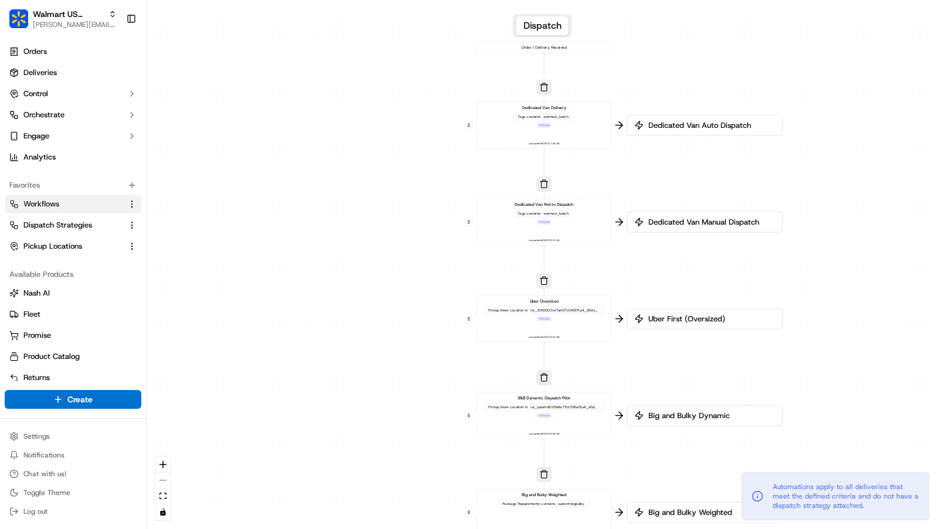
click at [582, 138] on div "Dedicated Van Delivery Tags contains walmart_batch + 2 more Last updated: 09/17…" at bounding box center [544, 125] width 125 height 42
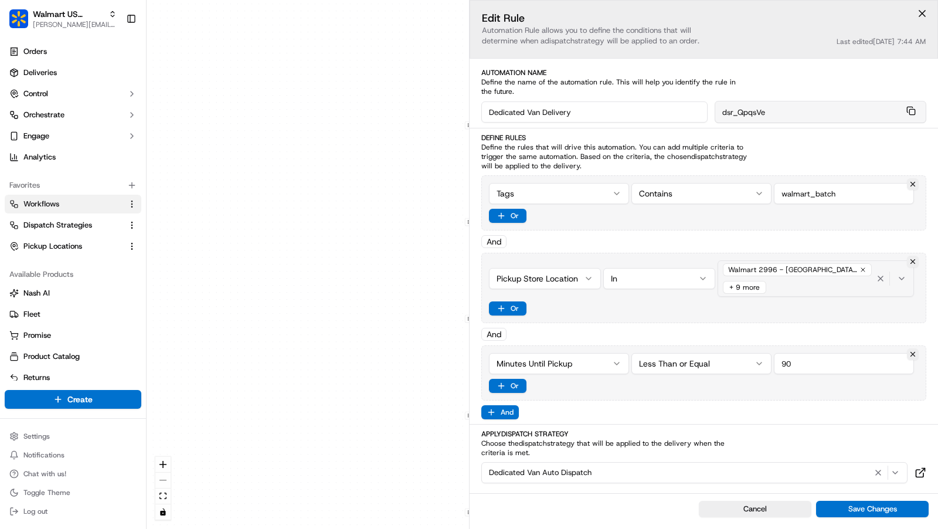
click at [810, 279] on div "Walmart 2996 - Dallas, TX (2996) + 9 more" at bounding box center [797, 278] width 154 height 35
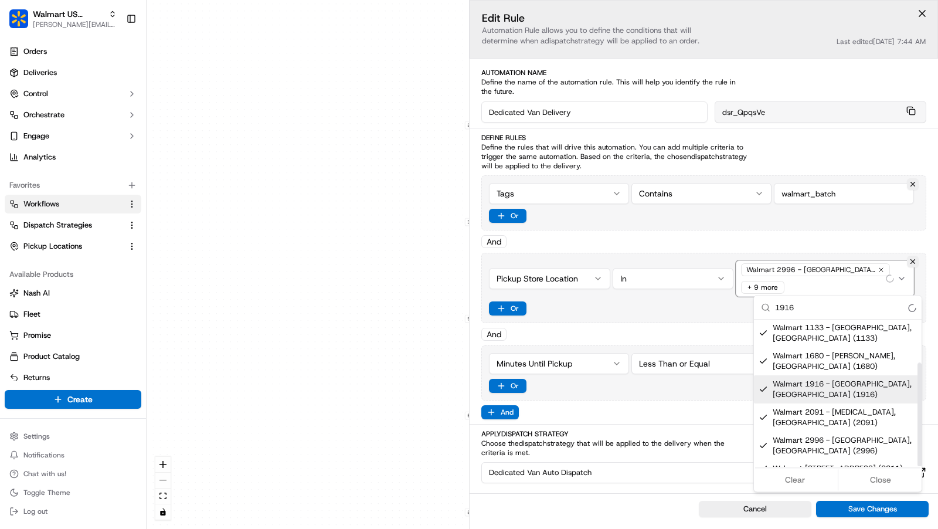
scroll to position [60, 0]
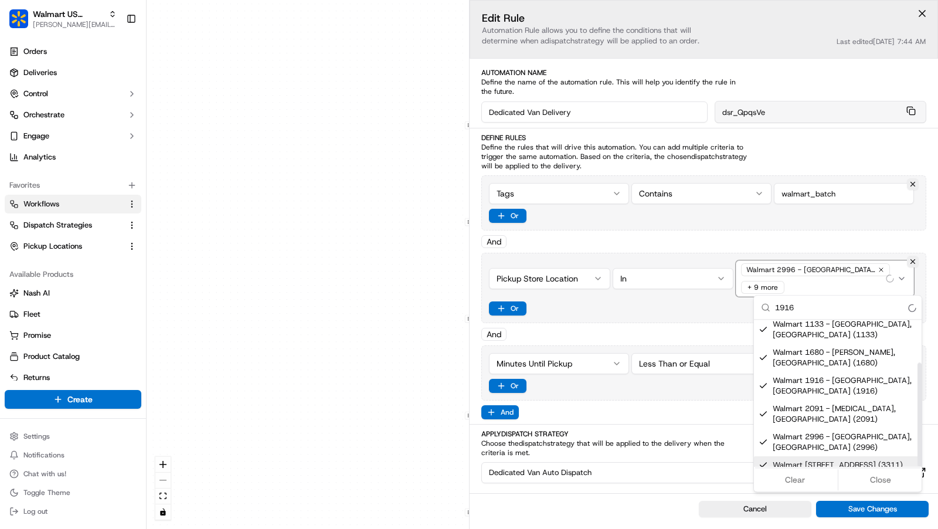
type input "1916"
click at [341, 368] on html "Walmart US Stores charles@usenash.com Toggle Sidebar Orders Deliveries Control …" at bounding box center [469, 264] width 938 height 529
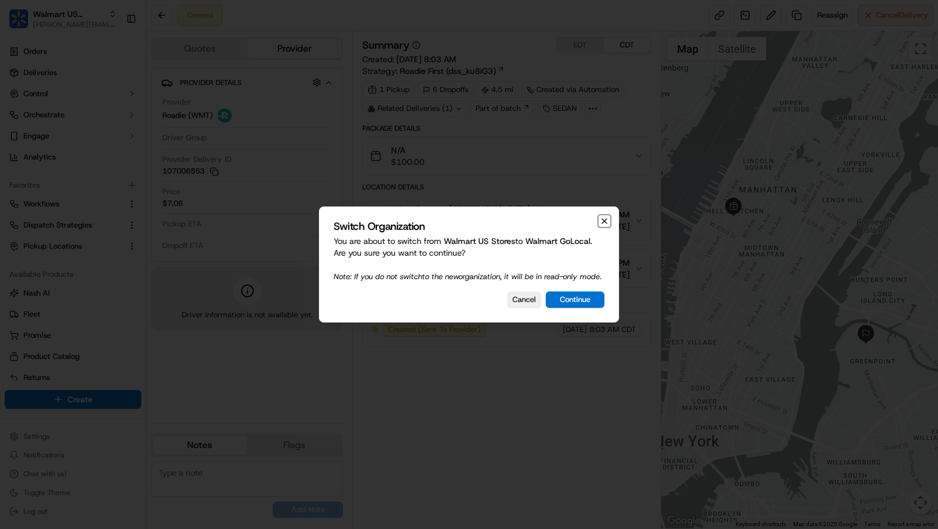
click at [604, 217] on icon "button" at bounding box center [604, 220] width 9 height 9
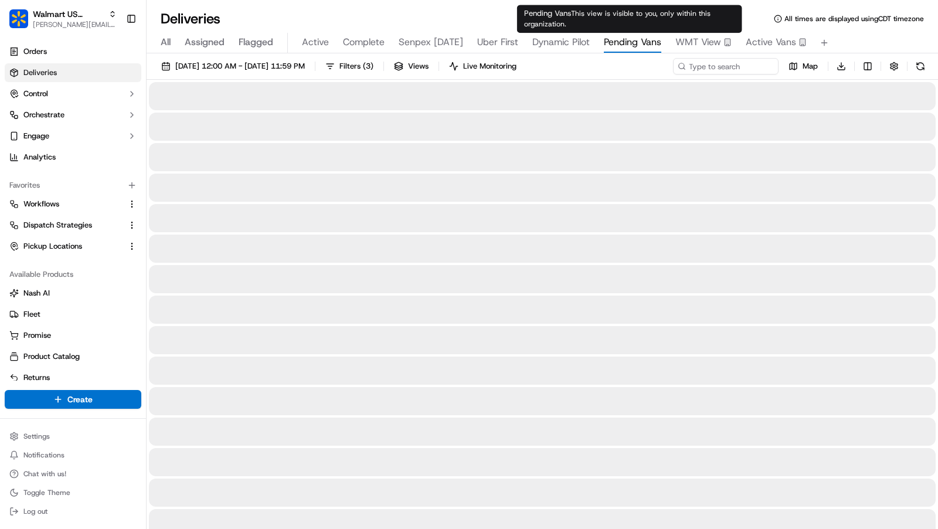
click at [628, 37] on span "Pending Vans" at bounding box center [632, 42] width 57 height 14
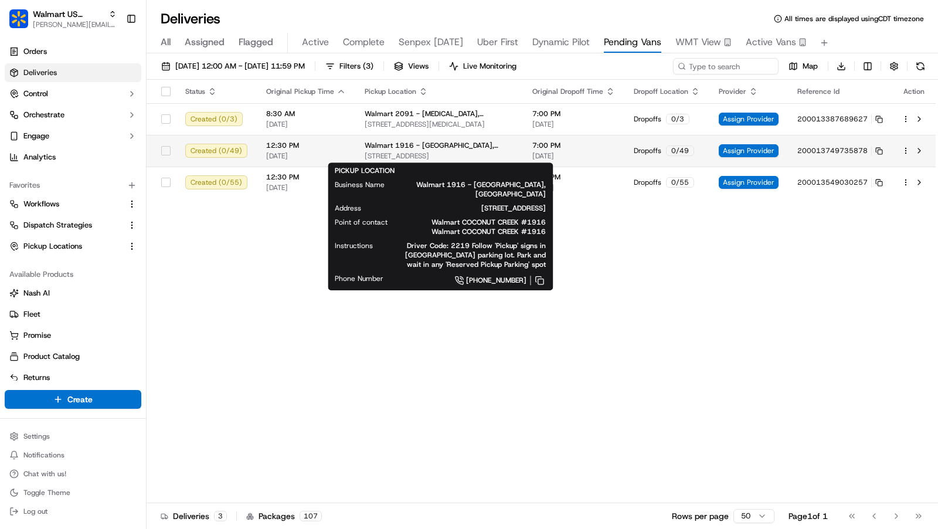
click at [494, 150] on div "Walmart 1916 - [GEOGRAPHIC_DATA][STREET_ADDRESS][GEOGRAPHIC_DATA]" at bounding box center [439, 151] width 149 height 20
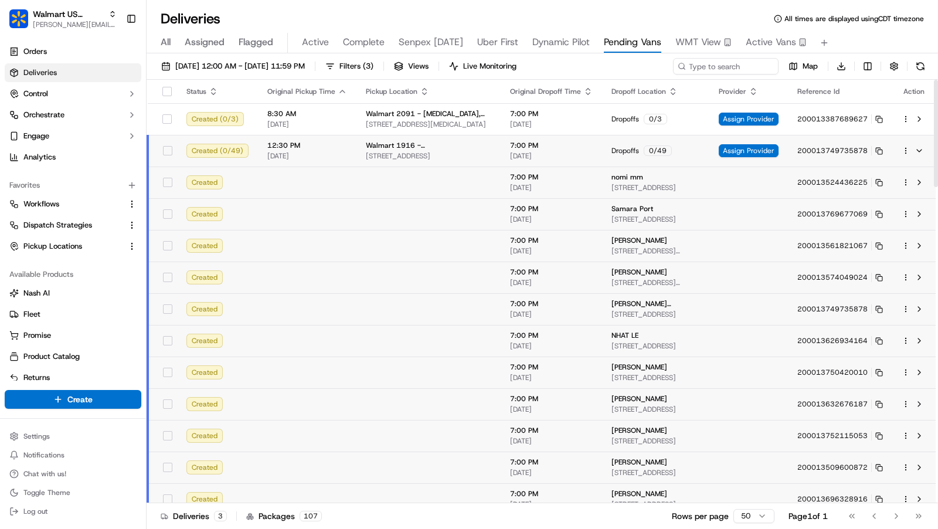
click at [907, 148] on html "Walmart US Stores [PERSON_NAME][EMAIL_ADDRESS][DOMAIN_NAME] Toggle Sidebar Orde…" at bounding box center [469, 264] width 938 height 529
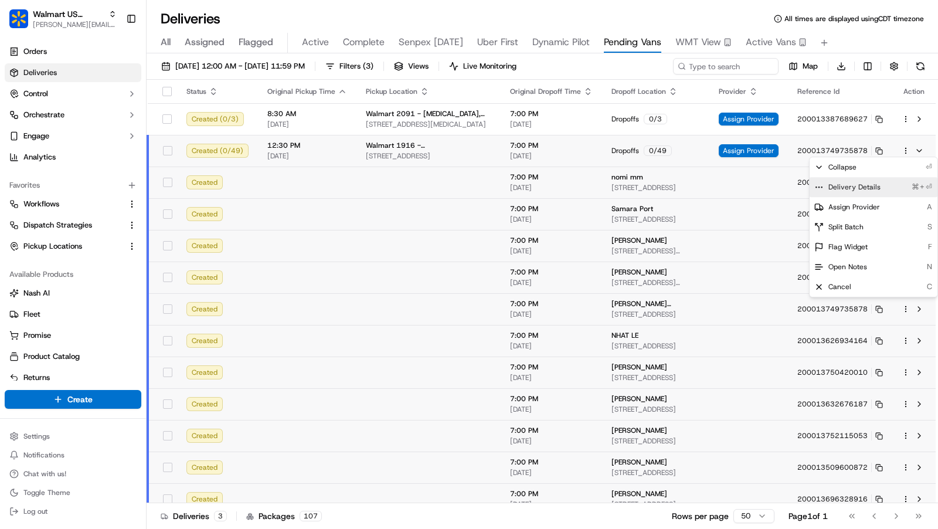
click at [869, 186] on span "Delivery Details" at bounding box center [854, 186] width 52 height 9
click at [750, 157] on html "Walmart US Stores charles@usenash.com Toggle Sidebar Orders Deliveries Control …" at bounding box center [469, 264] width 938 height 529
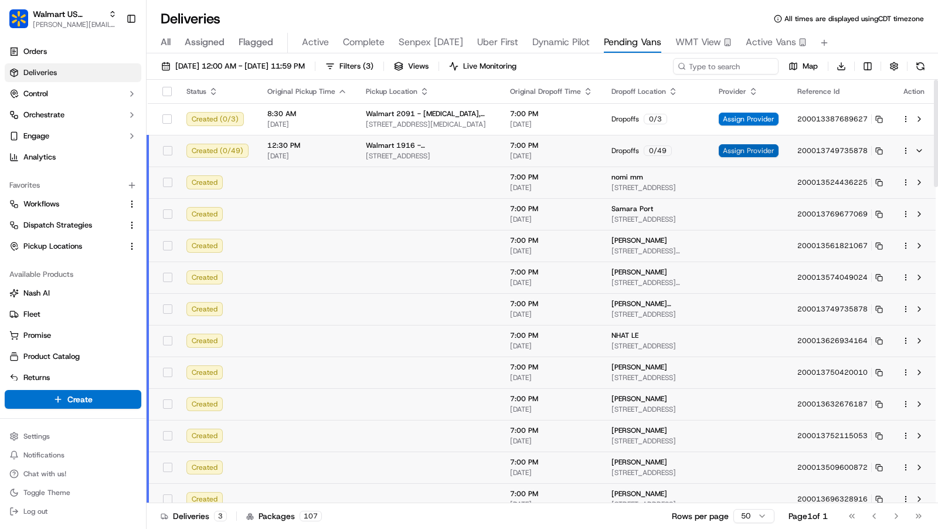
click at [751, 149] on span "Assign Provider" at bounding box center [749, 150] width 60 height 13
click at [380, 157] on span "5571 W HILLSBORO BLVD, COCONUT CREEK, FL, 33073, US" at bounding box center [428, 155] width 125 height 9
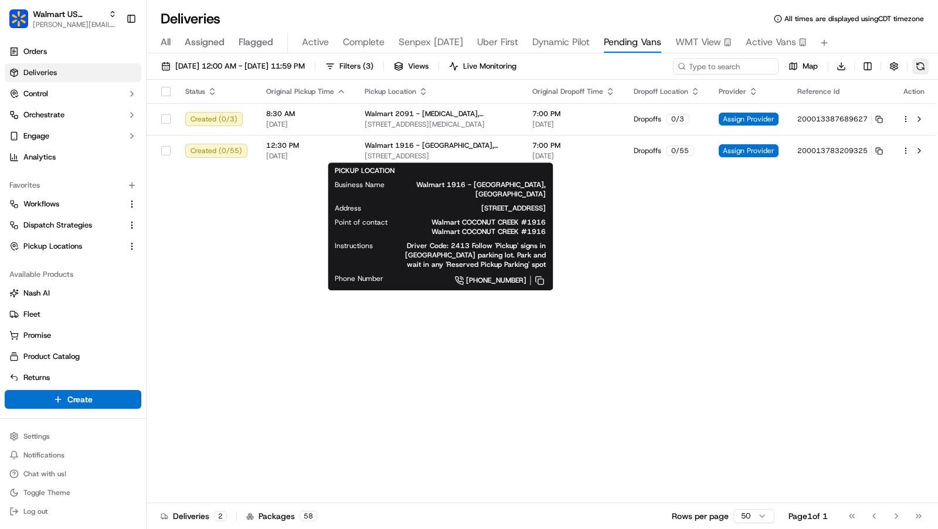
click at [920, 67] on button at bounding box center [920, 66] width 16 height 16
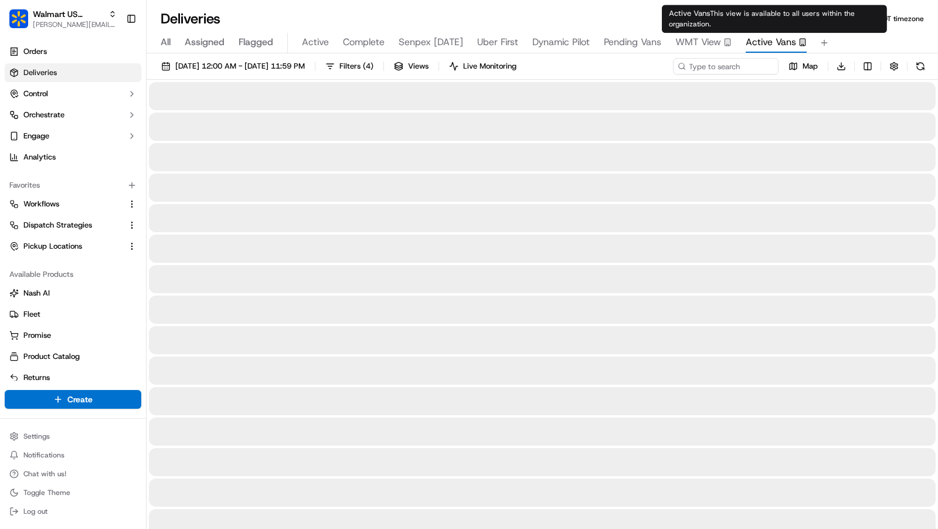
click at [761, 47] on span "Active Vans" at bounding box center [771, 42] width 50 height 14
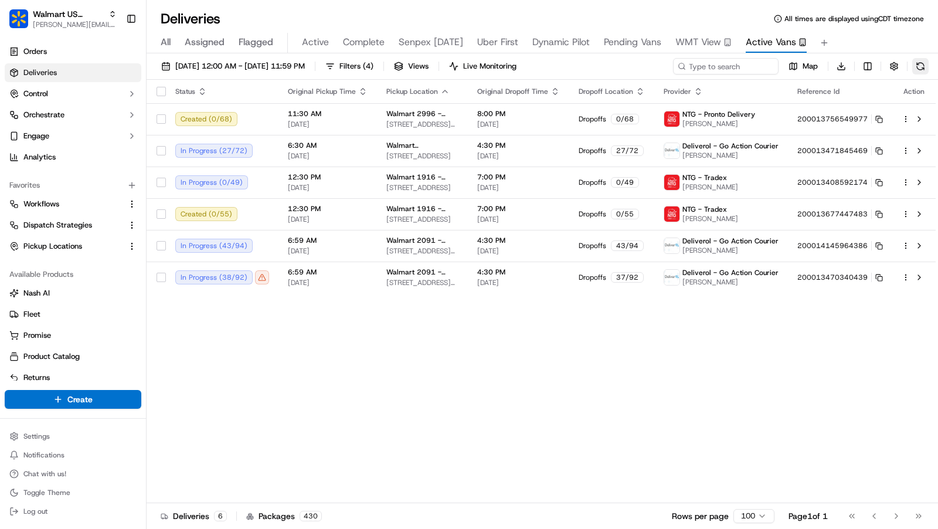
click at [919, 67] on button at bounding box center [920, 66] width 16 height 16
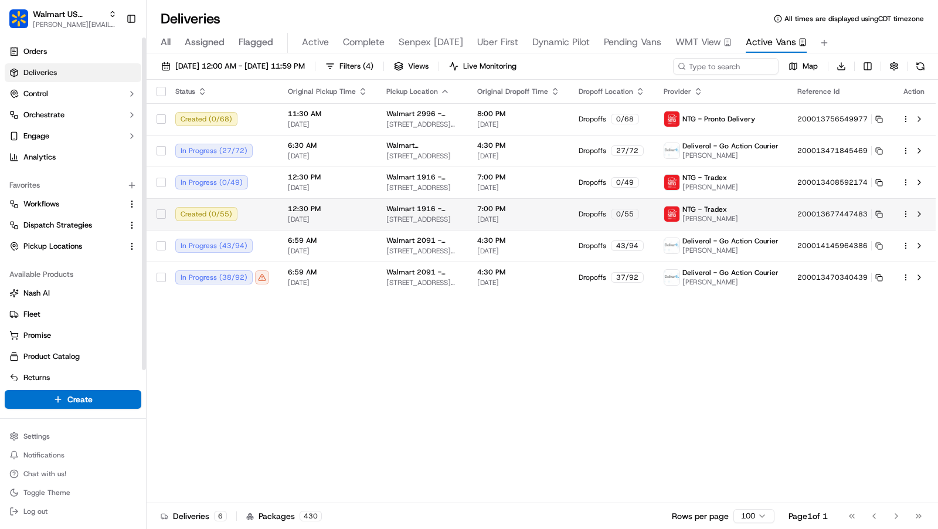
click at [437, 220] on span "5571 W HILLSBORO BLVD, COCONUT CREEK, FL, 33073, US" at bounding box center [422, 219] width 72 height 9
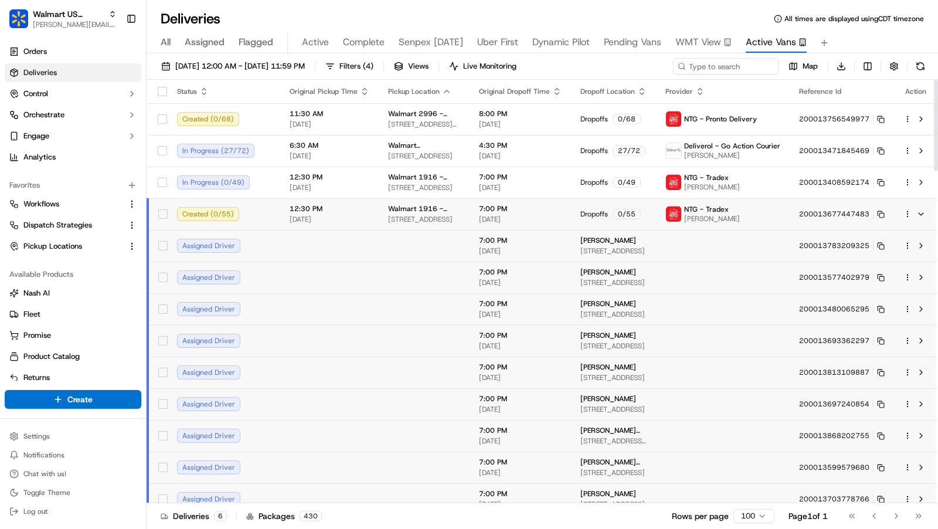
click at [904, 212] on html "Walmart US Stores charles@usenash.com Toggle Sidebar Orders Deliveries Control …" at bounding box center [469, 264] width 938 height 529
click at [875, 249] on span "Delivery Details" at bounding box center [854, 250] width 52 height 9
